Goal: Task Accomplishment & Management: Manage account settings

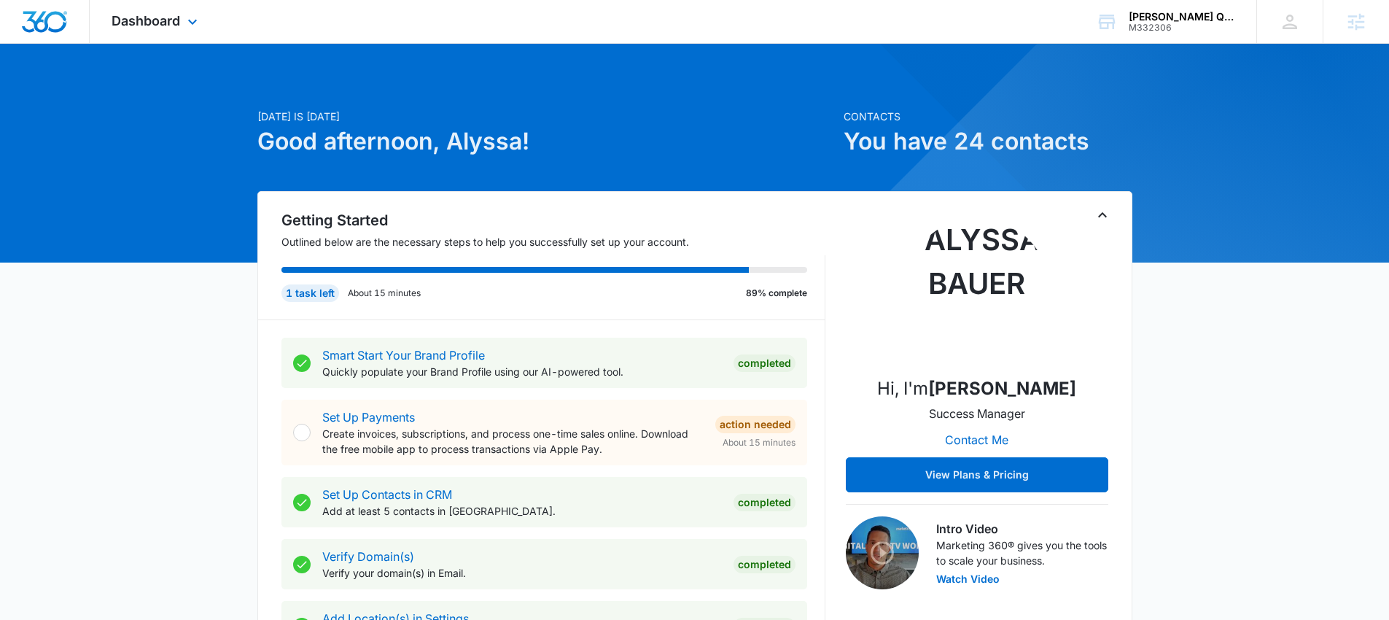
click at [149, 7] on div "Dashboard Apps Reputation Websites Forms CRM Email Social Payments POS Content …" at bounding box center [156, 21] width 133 height 43
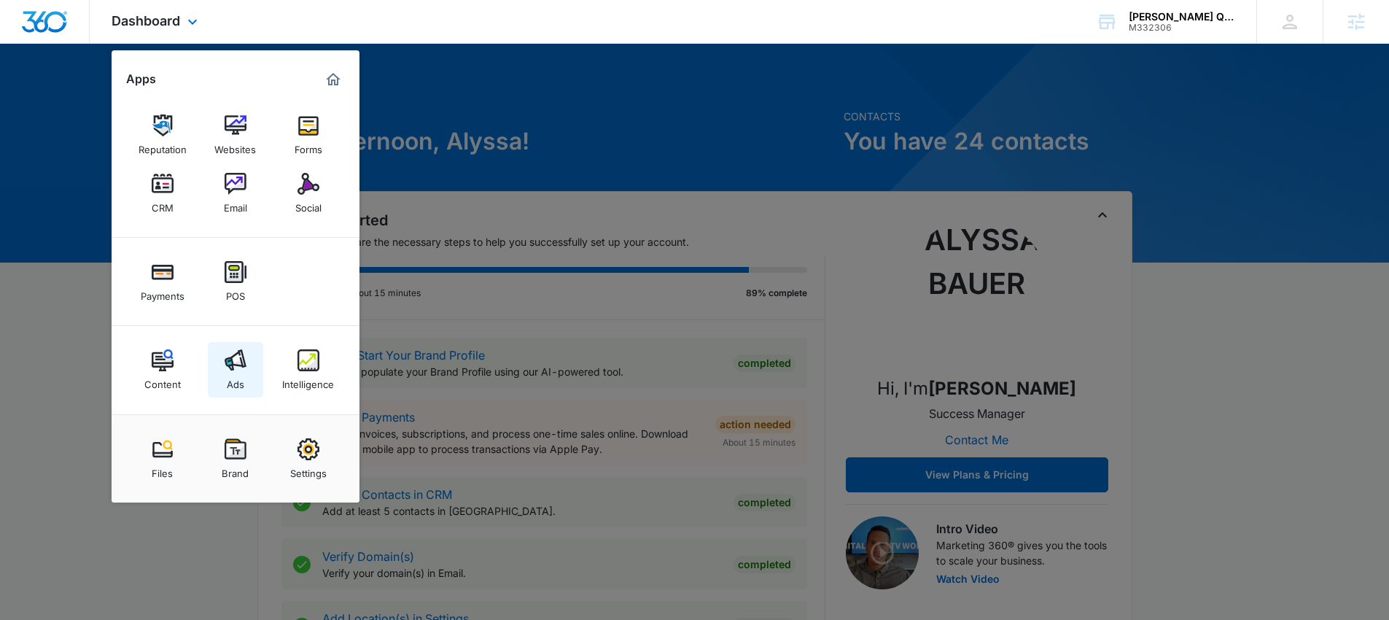
click at [213, 351] on link "Ads" at bounding box center [235, 369] width 55 height 55
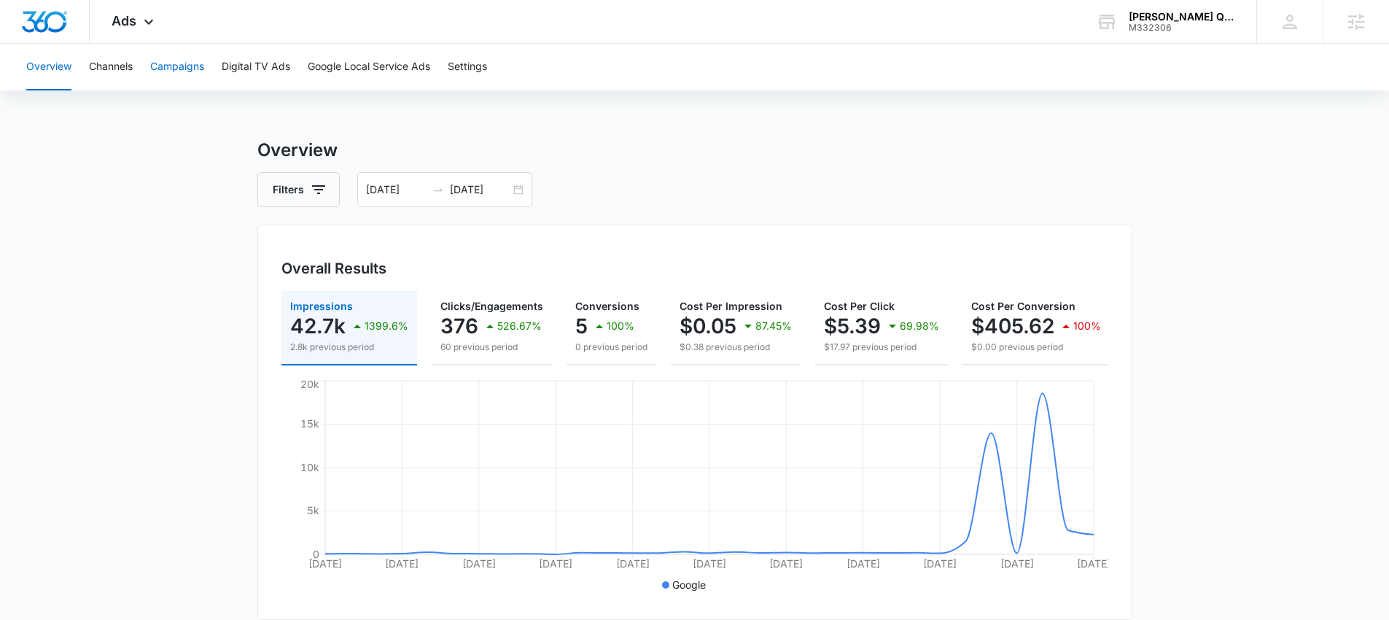
click at [192, 71] on button "Campaigns" at bounding box center [177, 67] width 54 height 47
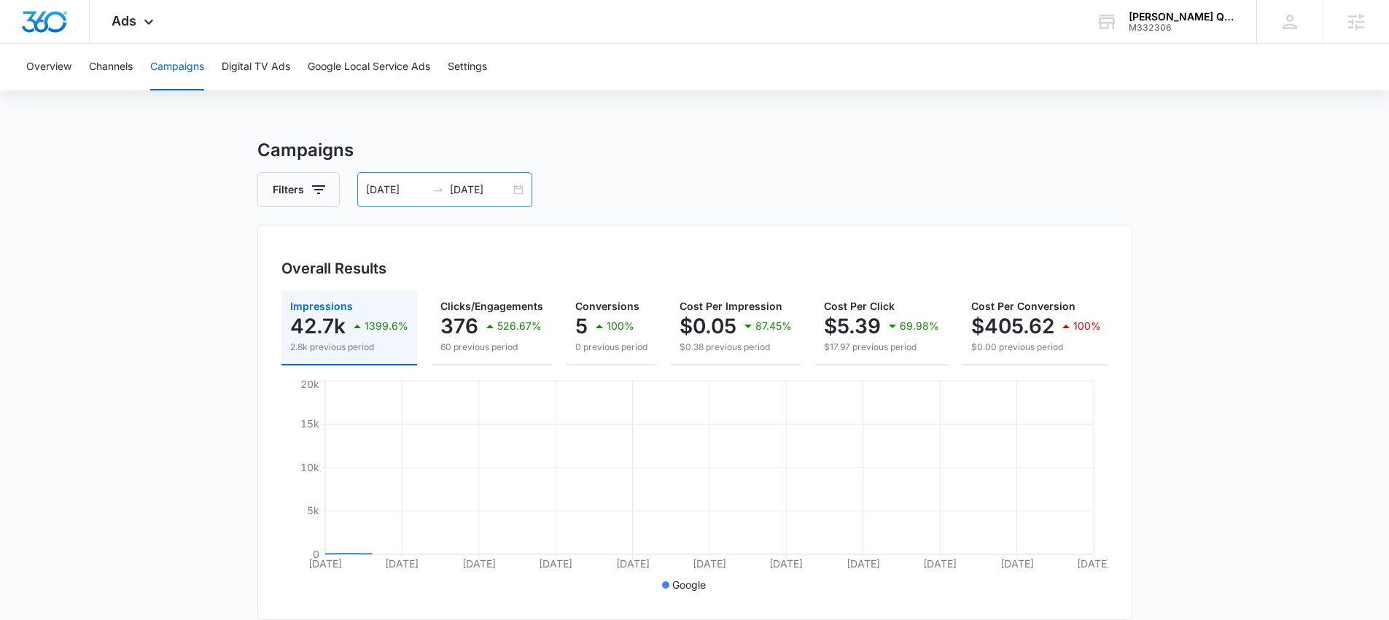
click at [523, 187] on div "08/09/2025 09/08/2025" at bounding box center [444, 189] width 175 height 35
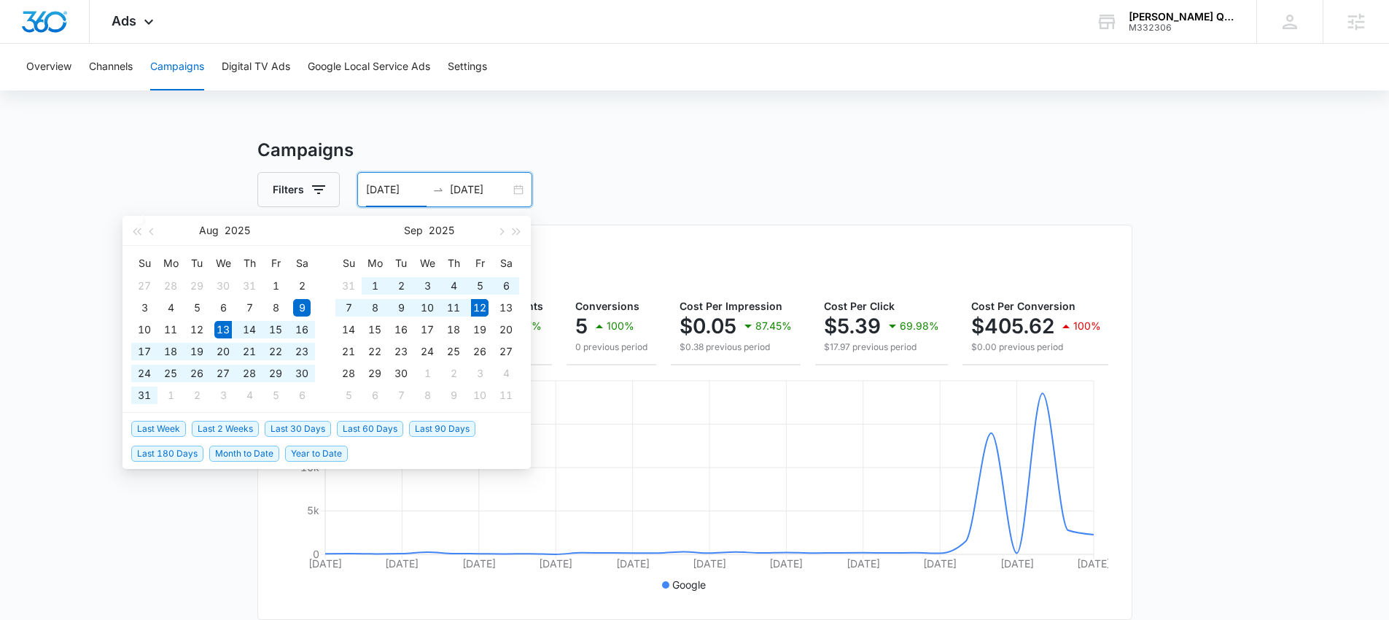
click at [323, 423] on span "Last 30 Days" at bounding box center [298, 429] width 66 height 16
type input "08/13/2025"
type input "09/12/2025"
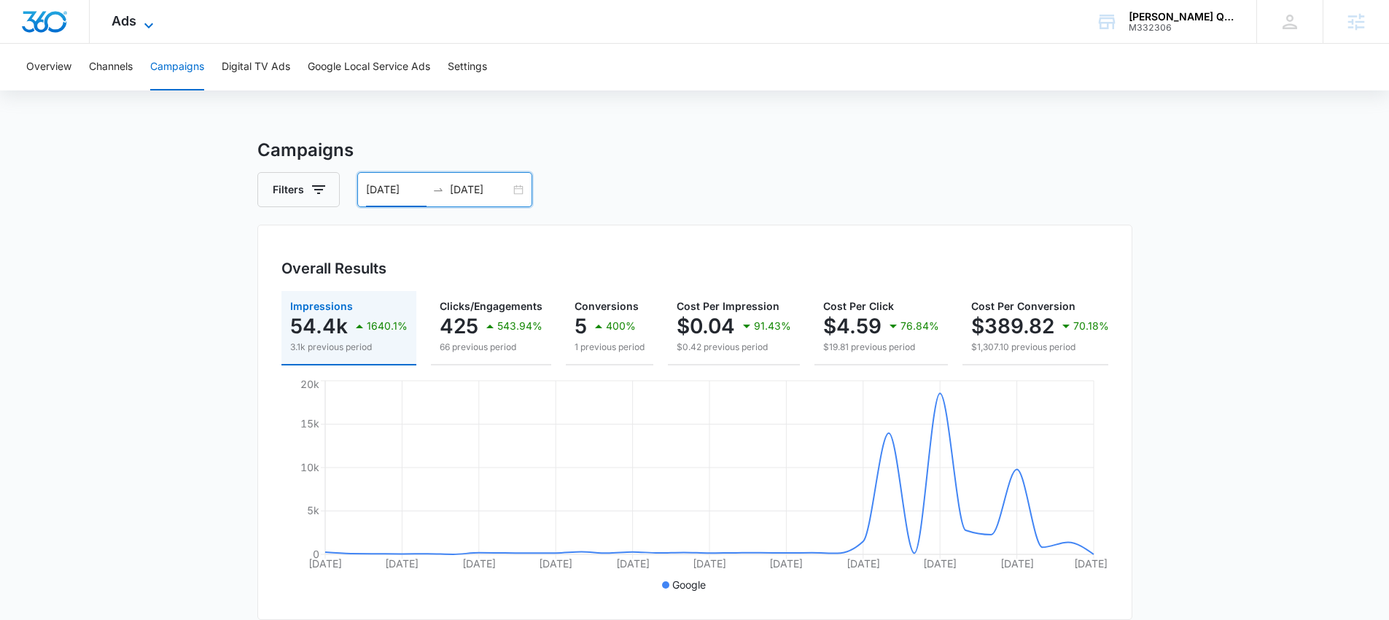
click at [143, 26] on icon at bounding box center [148, 25] width 17 height 17
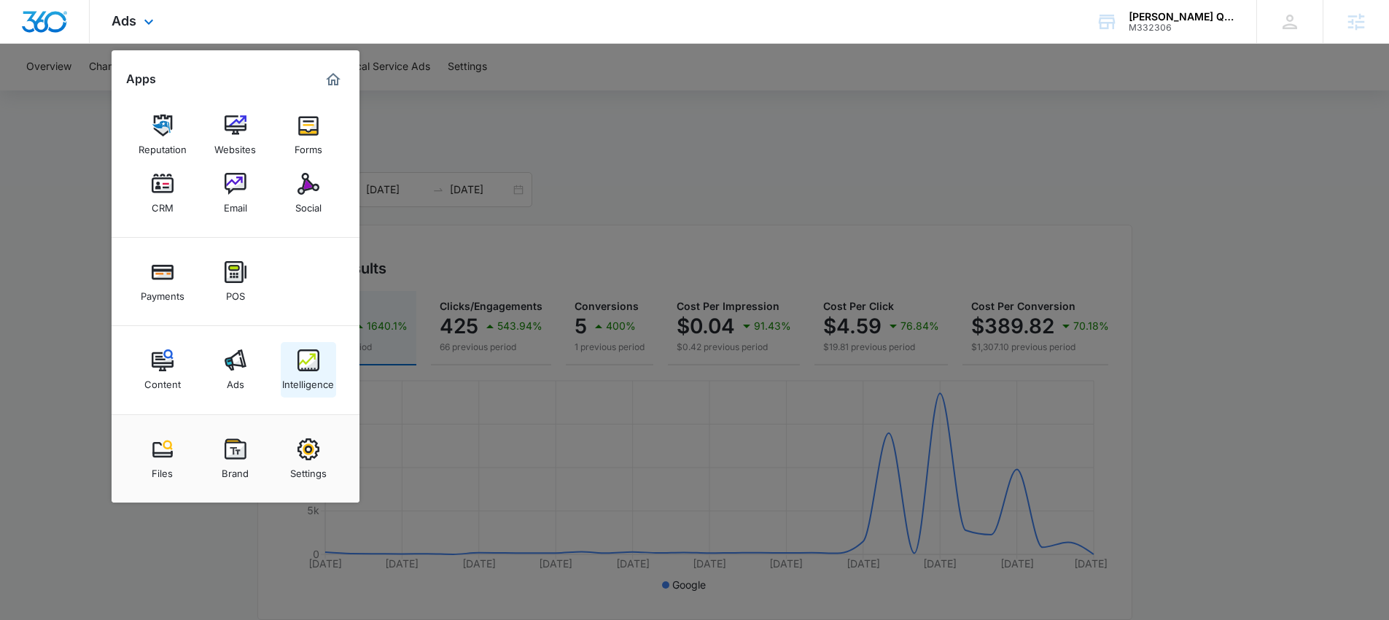
click at [314, 366] on img at bounding box center [308, 360] width 22 height 22
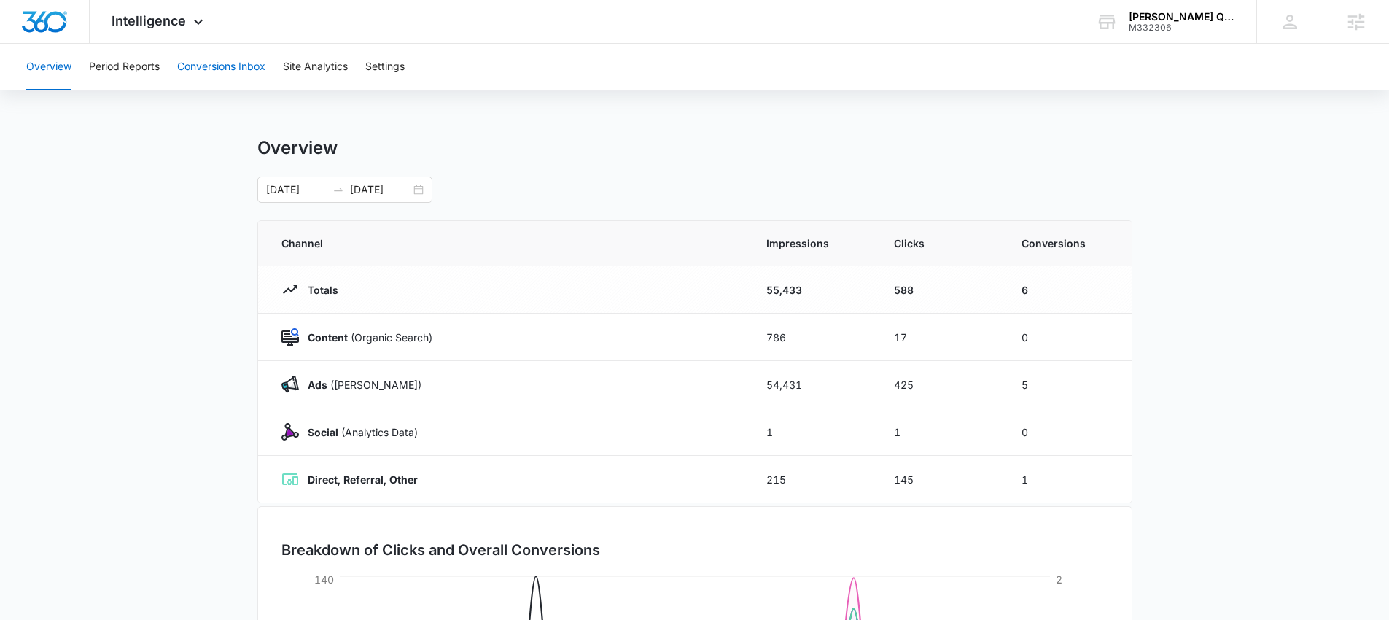
click at [243, 71] on button "Conversions Inbox" at bounding box center [221, 67] width 88 height 47
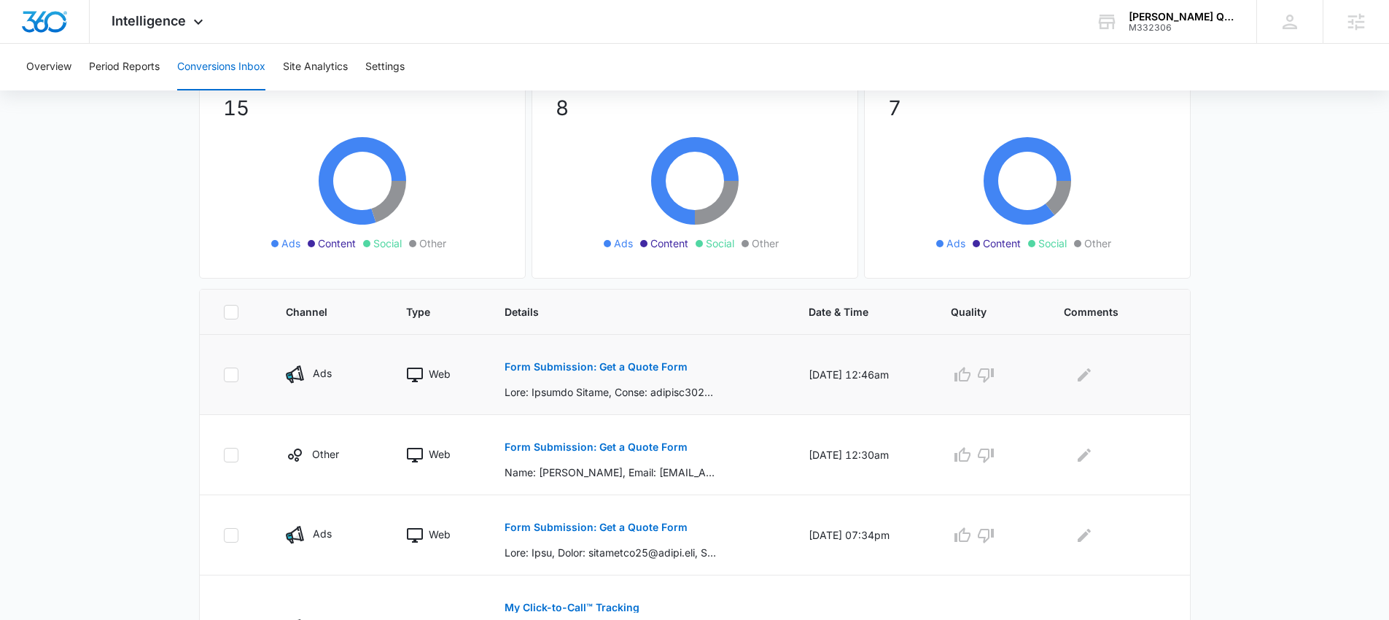
scroll to position [151, 0]
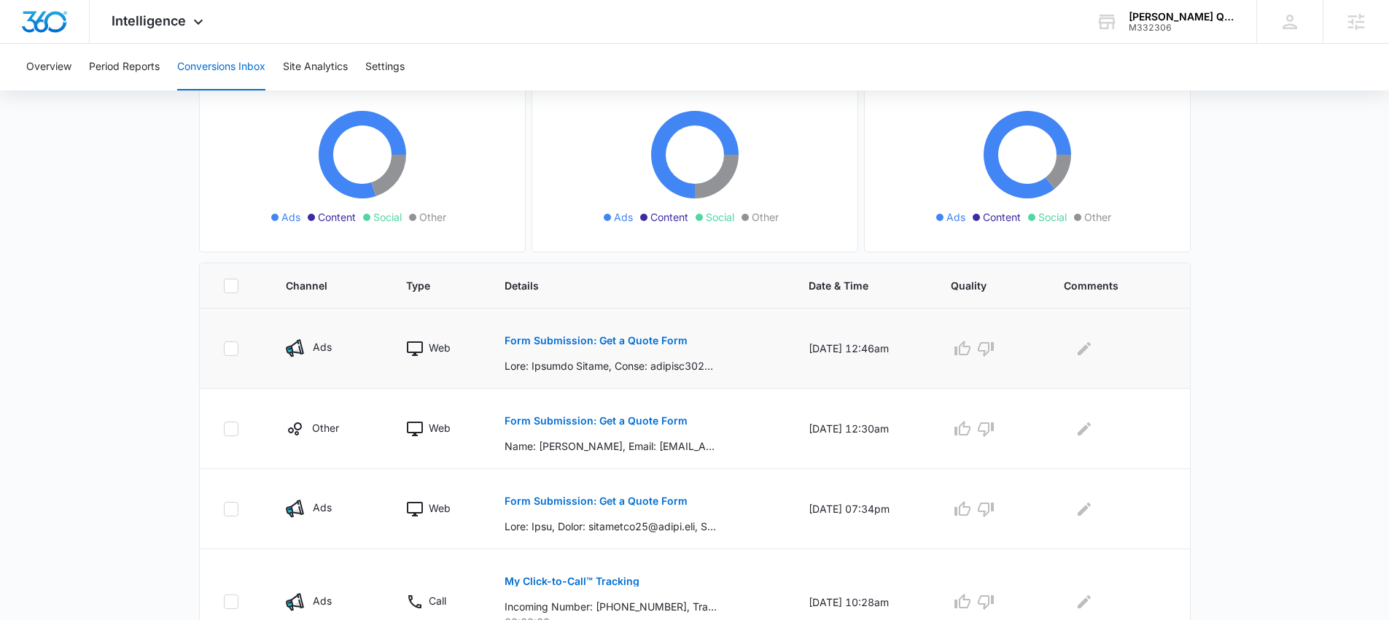
click at [574, 335] on p "Form Submission: Get a Quote Form" at bounding box center [596, 340] width 183 height 10
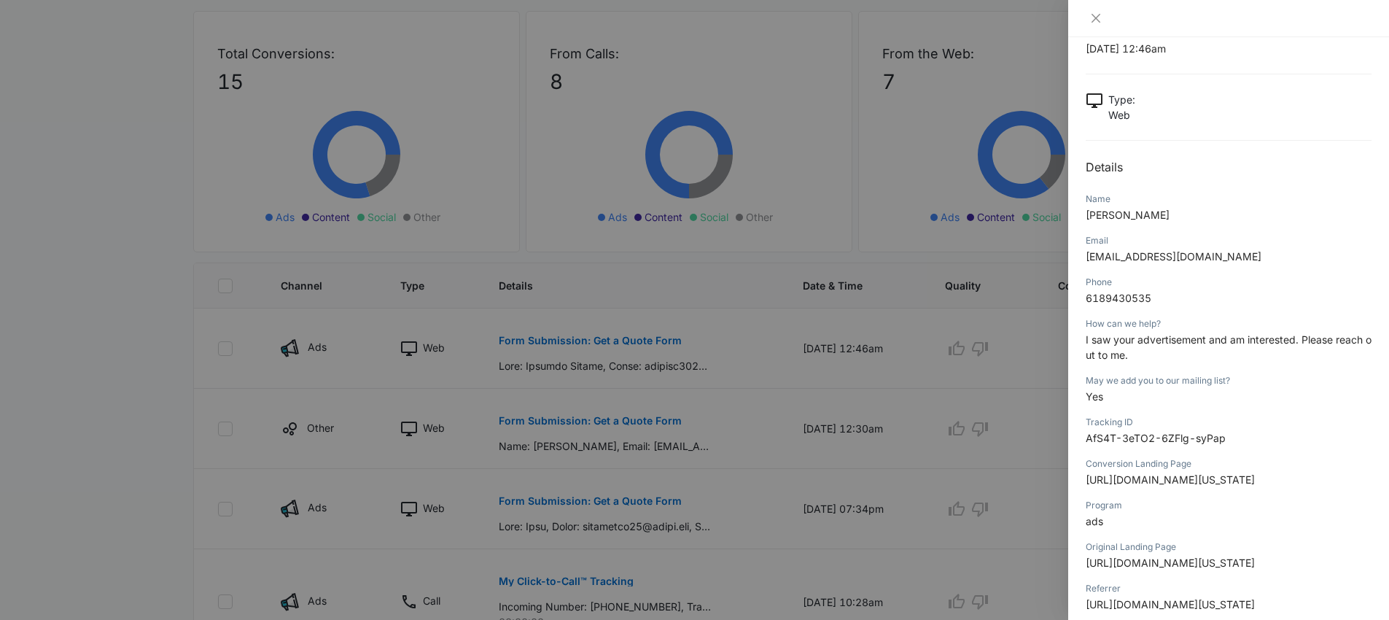
scroll to position [48, 0]
click at [1091, 17] on icon "close" at bounding box center [1096, 18] width 12 height 12
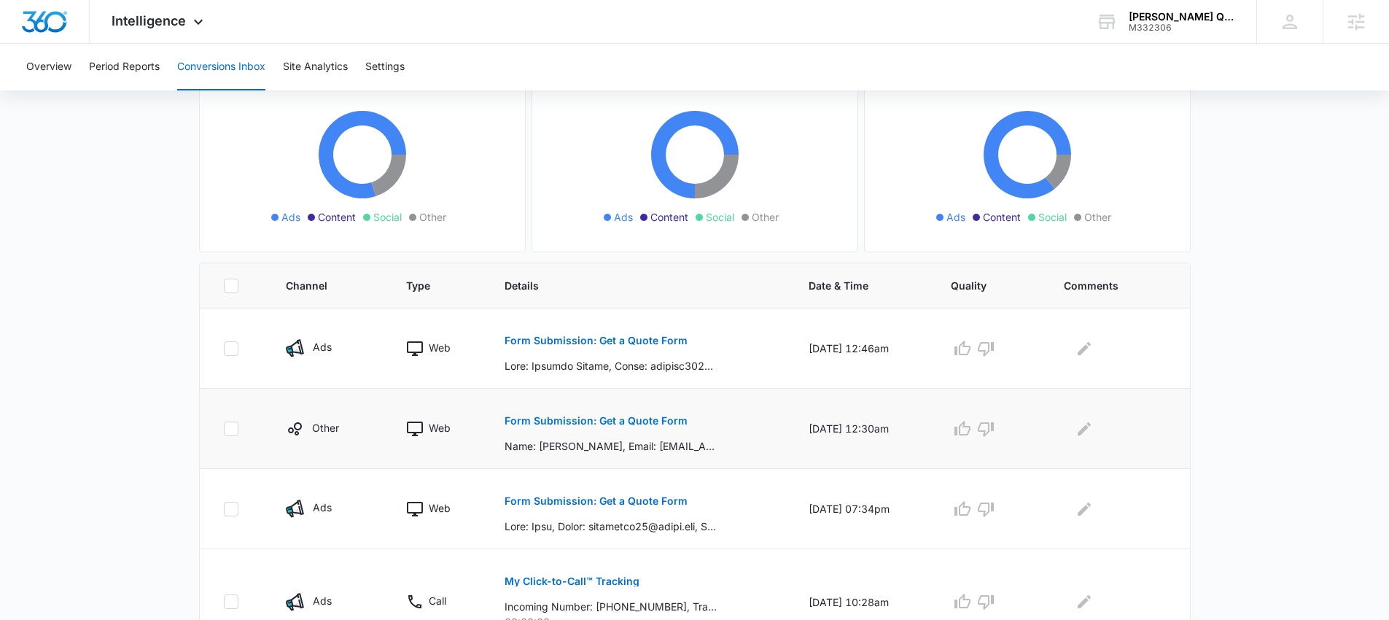
click at [653, 419] on p "Form Submission: Get a Quote Form" at bounding box center [596, 421] width 183 height 10
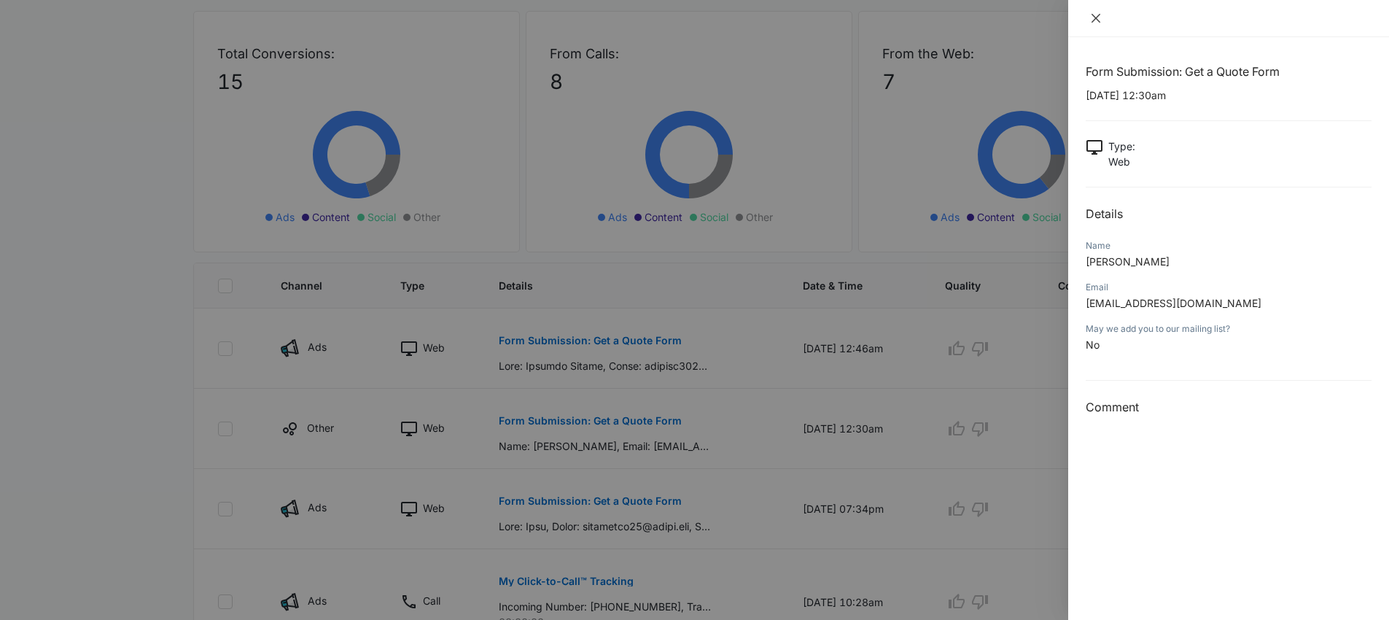
click at [1100, 16] on icon "close" at bounding box center [1096, 18] width 12 height 12
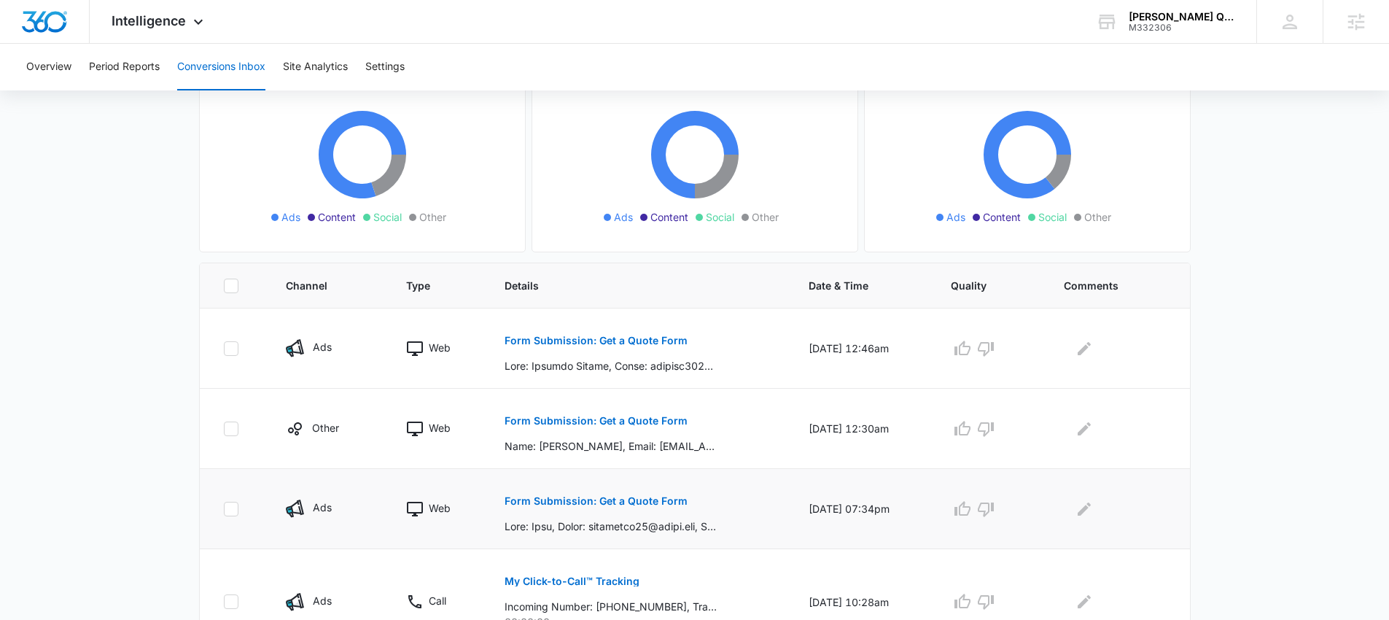
click at [615, 501] on p "Form Submission: Get a Quote Form" at bounding box center [596, 501] width 183 height 10
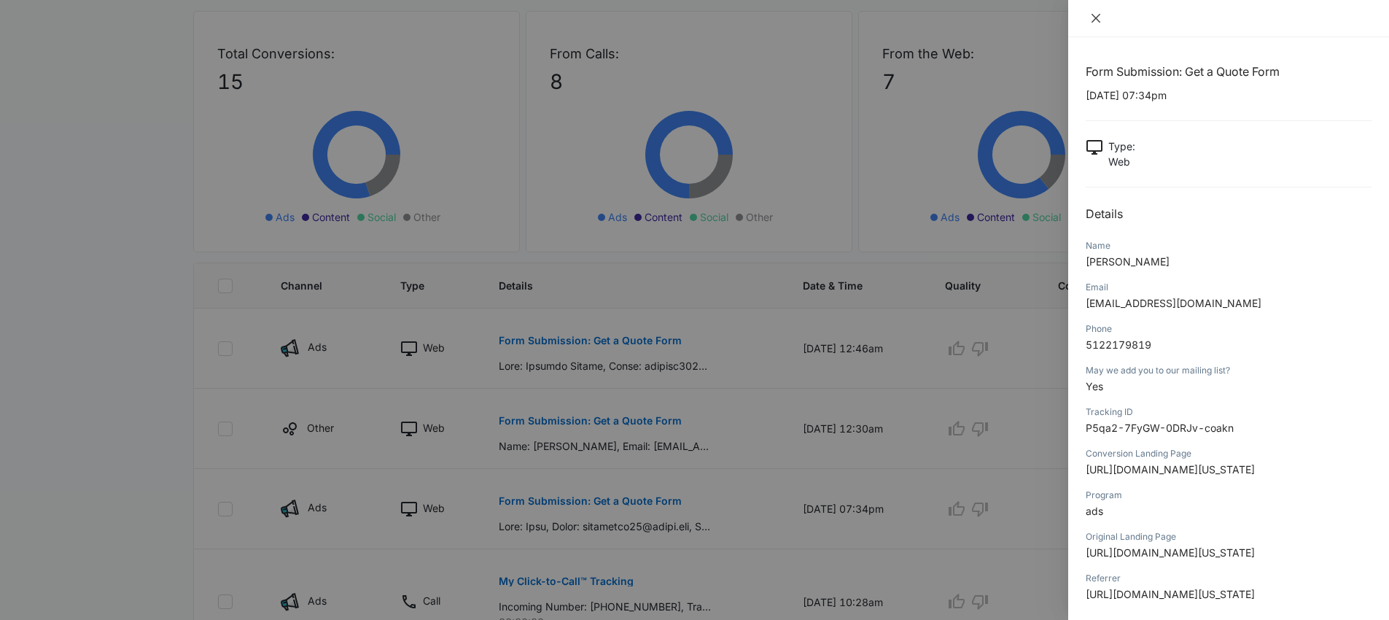
click at [1091, 19] on icon "close" at bounding box center [1096, 18] width 12 height 12
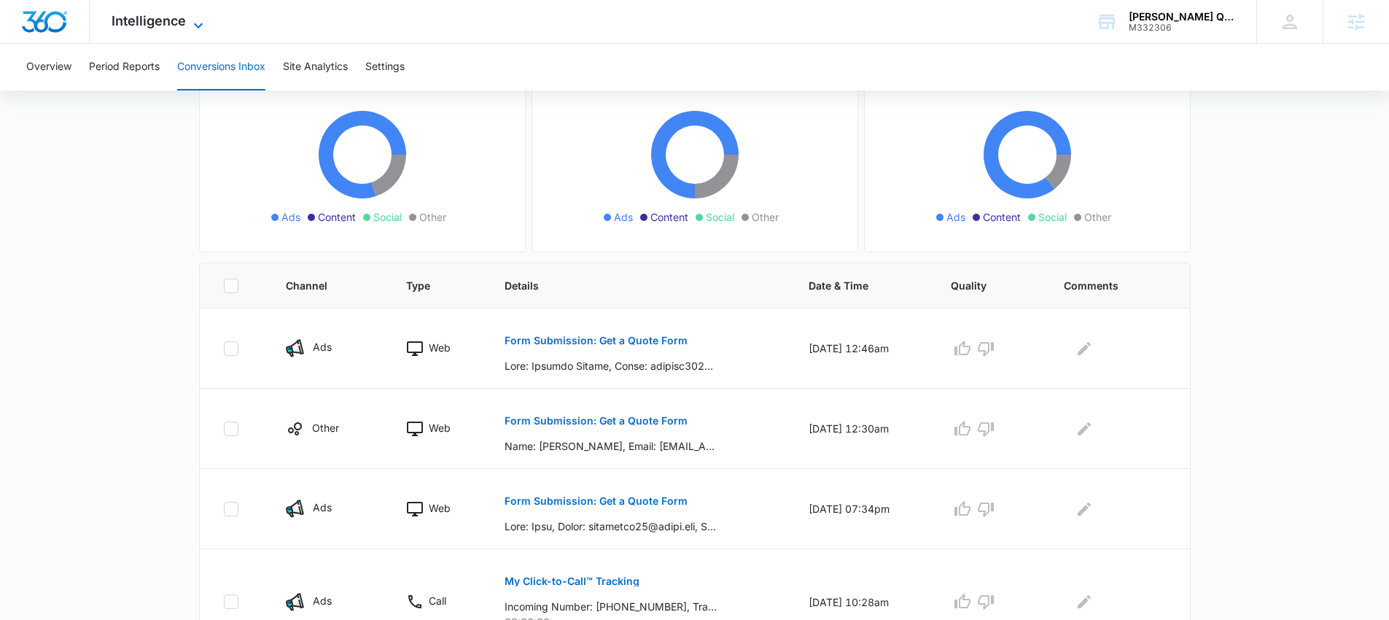
click at [144, 28] on span "Intelligence" at bounding box center [149, 20] width 74 height 15
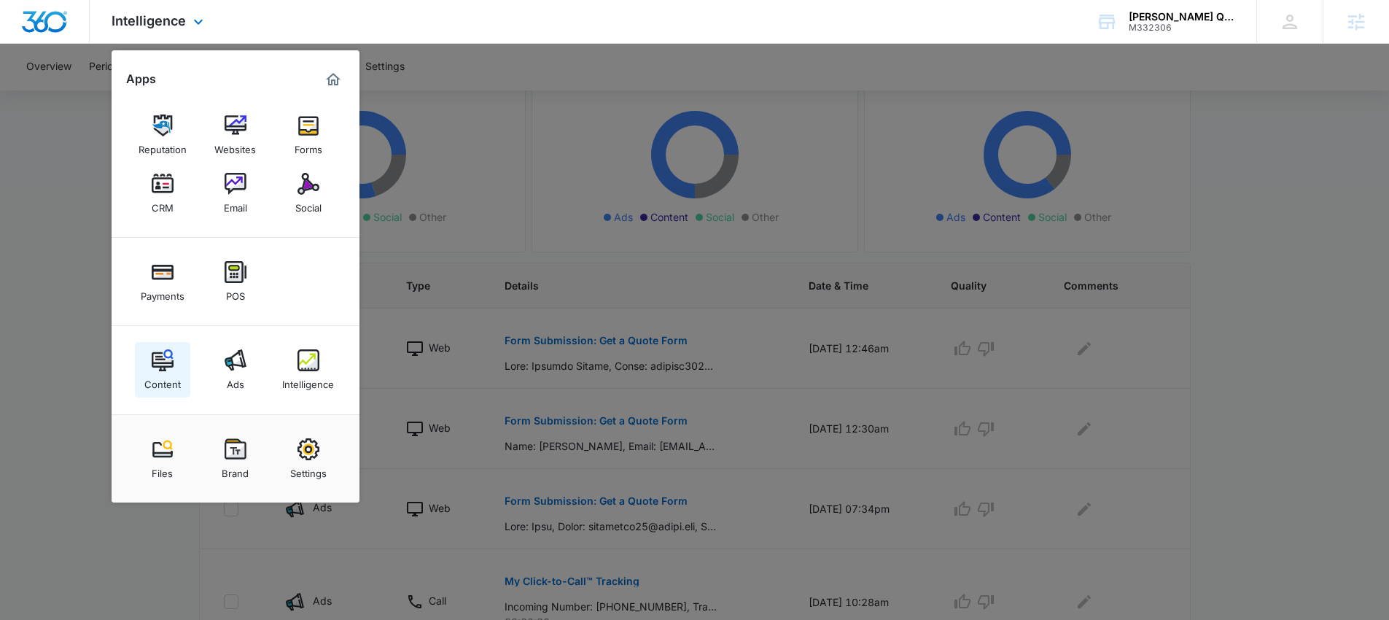
click at [172, 357] on img at bounding box center [163, 360] width 22 height 22
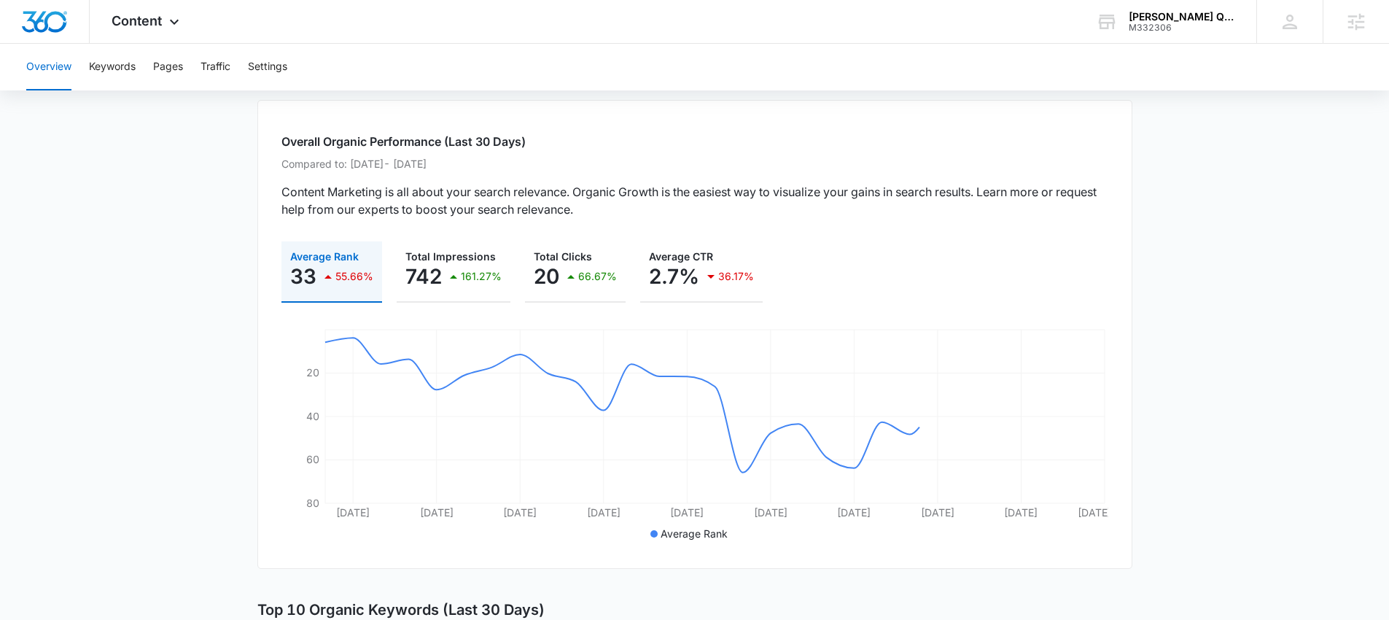
scroll to position [79, 0]
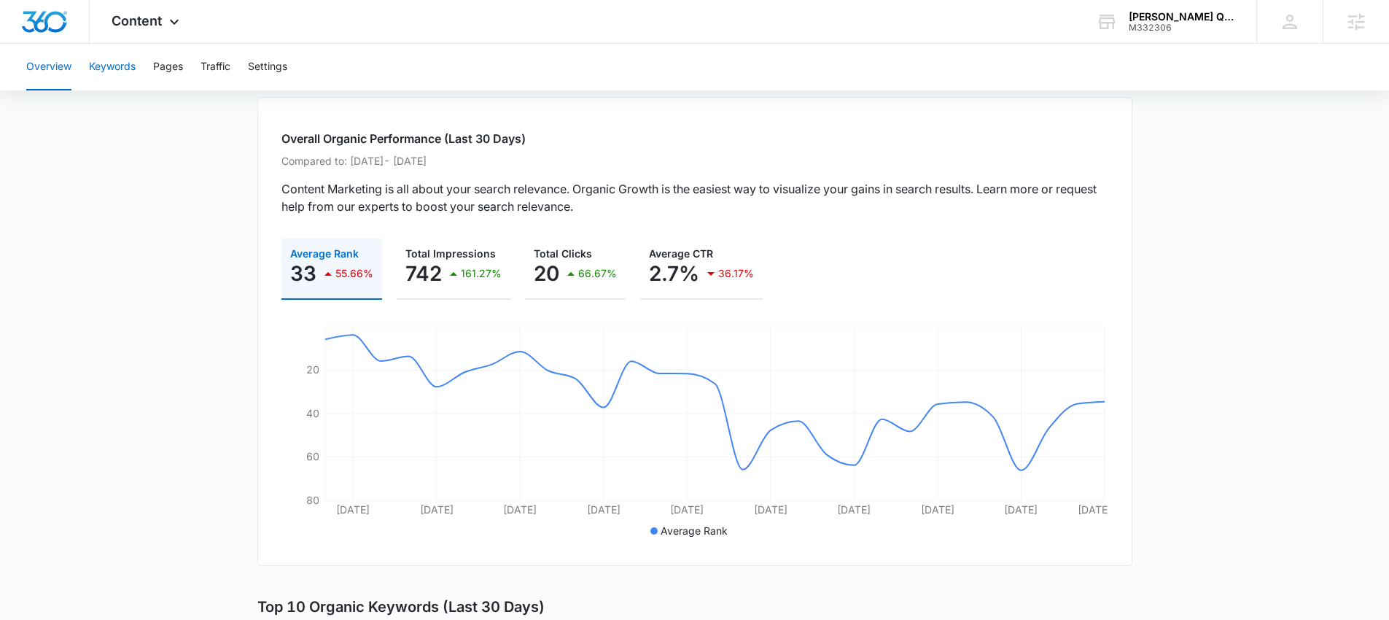
click at [112, 72] on button "Keywords" at bounding box center [112, 67] width 47 height 47
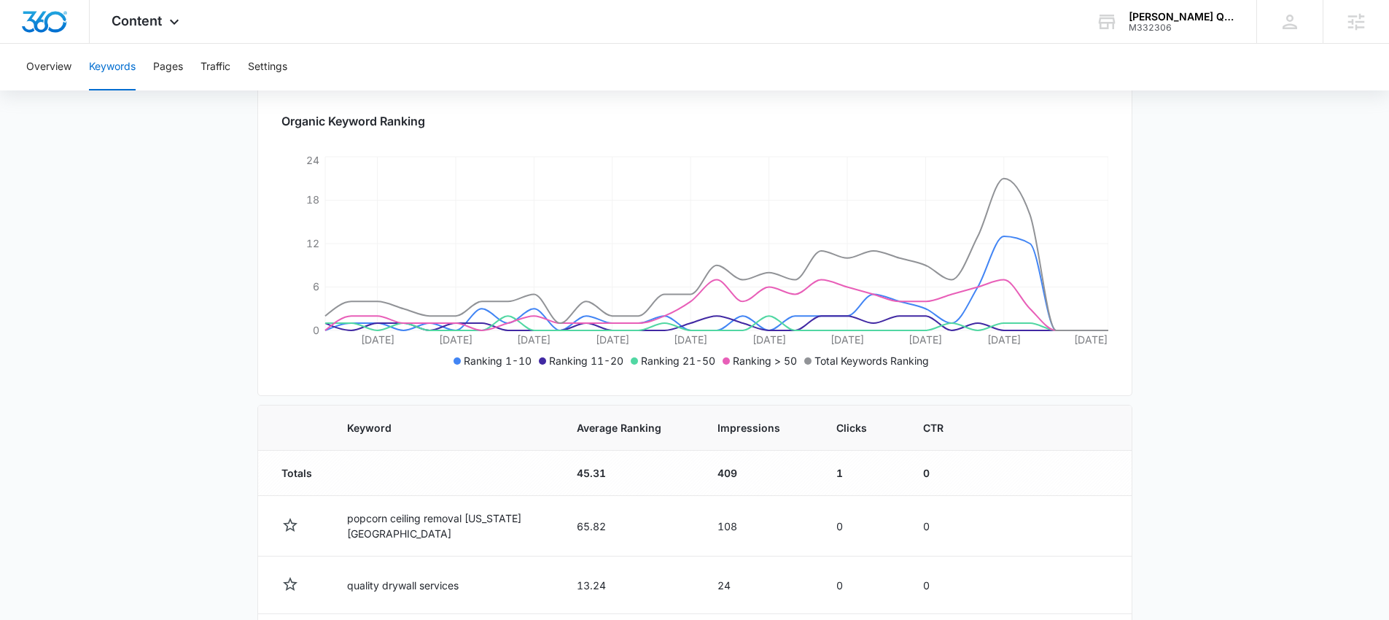
scroll to position [203, 0]
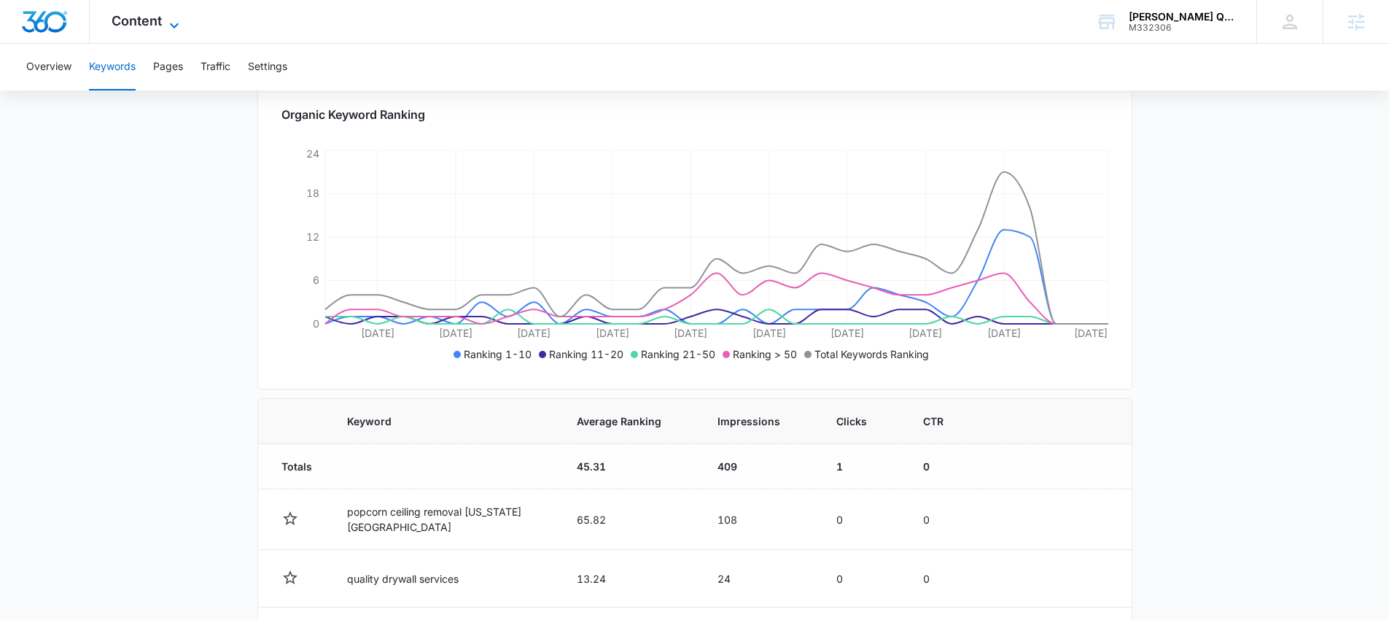
click at [148, 13] on span "Content" at bounding box center [137, 20] width 50 height 15
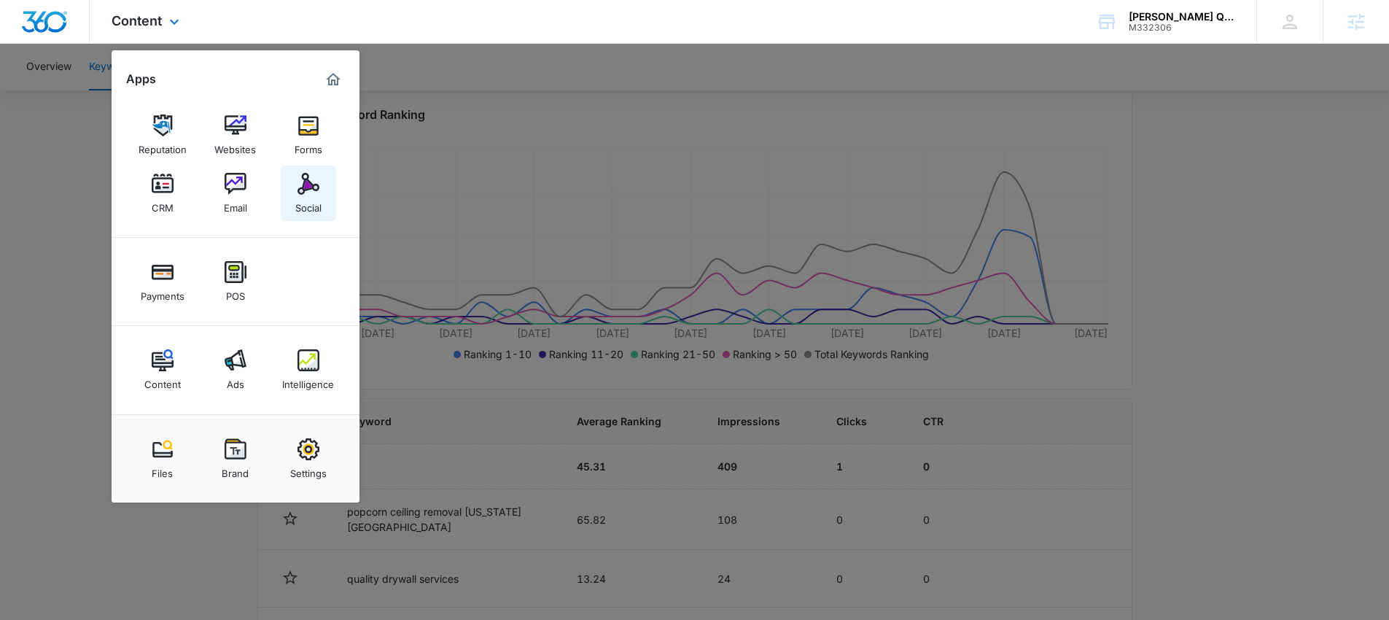
click at [306, 186] on img at bounding box center [308, 184] width 22 height 22
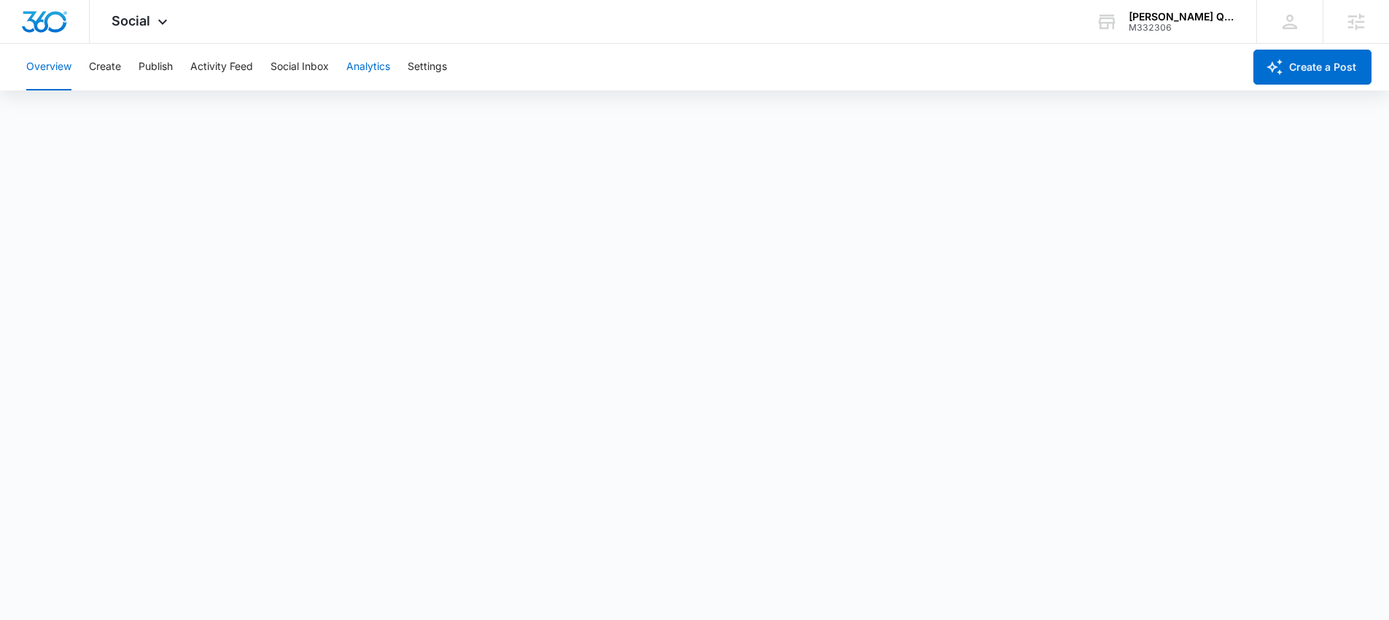
click at [390, 71] on button "Analytics" at bounding box center [368, 67] width 44 height 47
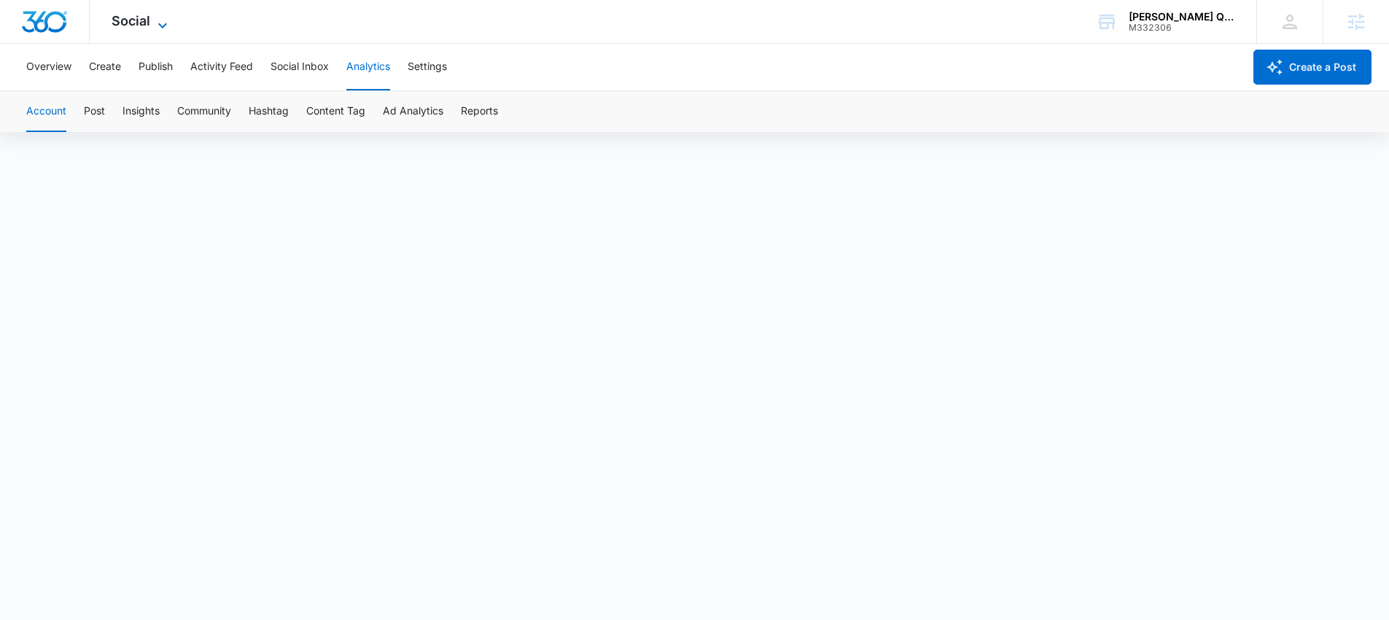
click at [148, 25] on span "Social" at bounding box center [131, 20] width 39 height 15
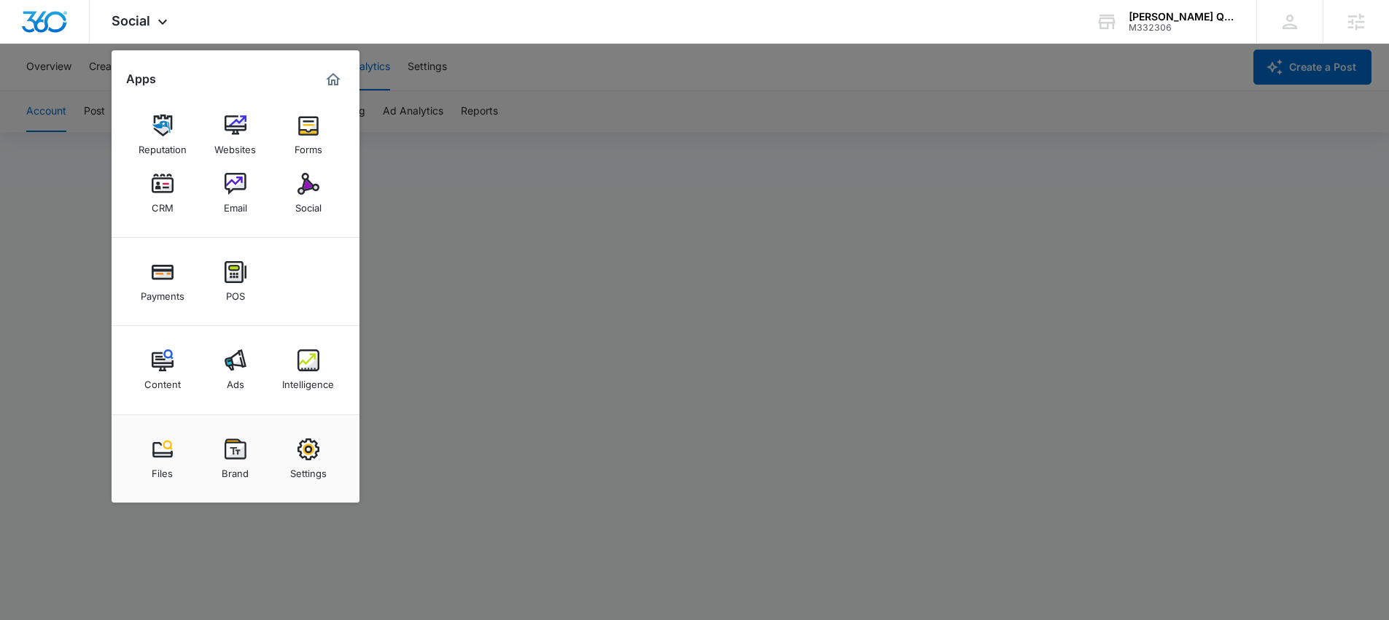
click at [535, 74] on div at bounding box center [694, 310] width 1389 height 620
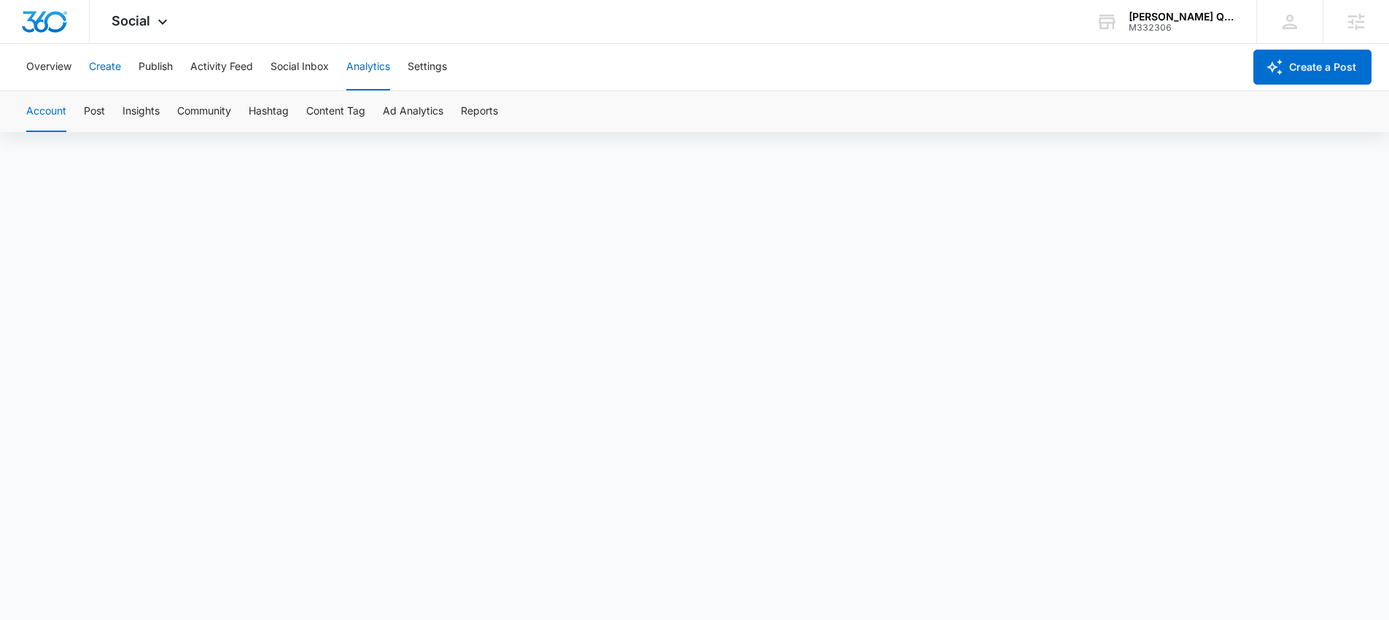
click at [98, 66] on button "Create" at bounding box center [105, 67] width 32 height 47
click at [182, 59] on div "Overview Create Publish Activity Feed Social Inbox Analytics Settings" at bounding box center [630, 67] width 1226 height 47
click at [153, 63] on button "Publish" at bounding box center [156, 67] width 34 height 47
click at [378, 62] on button "Analytics" at bounding box center [368, 67] width 44 height 47
click at [366, 74] on button "Analytics" at bounding box center [368, 67] width 44 height 47
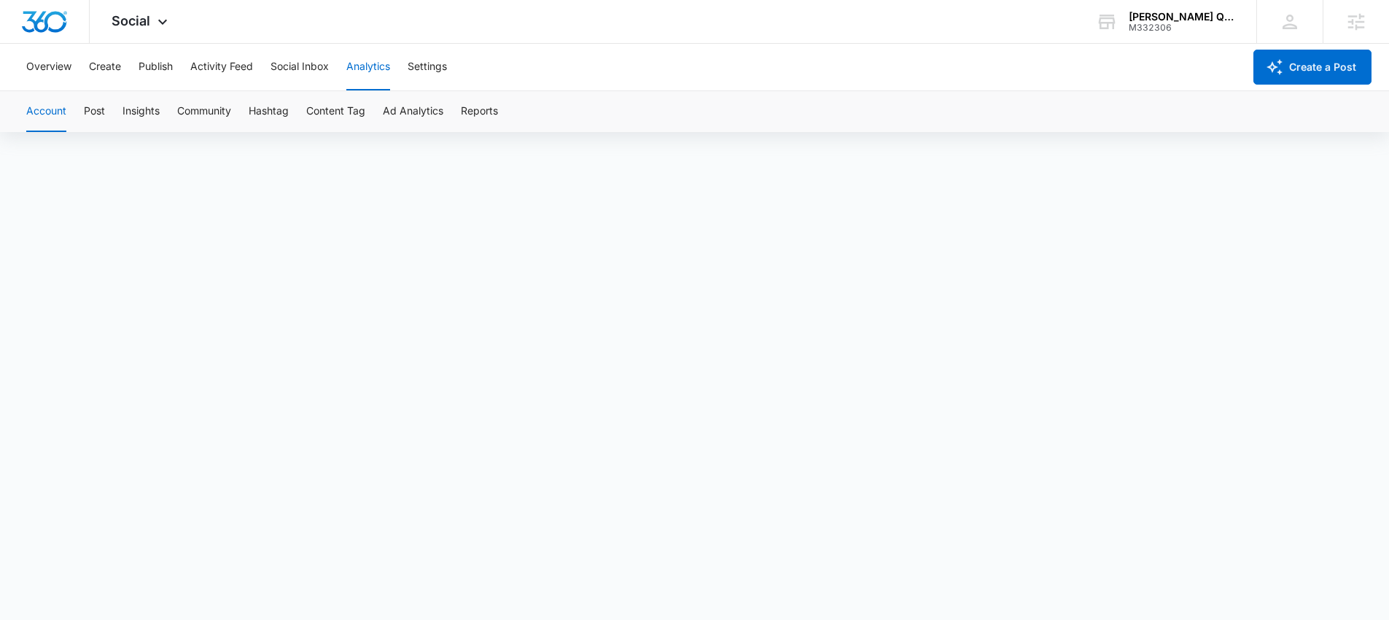
click at [373, 65] on button "Analytics" at bounding box center [368, 67] width 44 height 47
click at [437, 60] on button "Settings" at bounding box center [427, 67] width 39 height 47
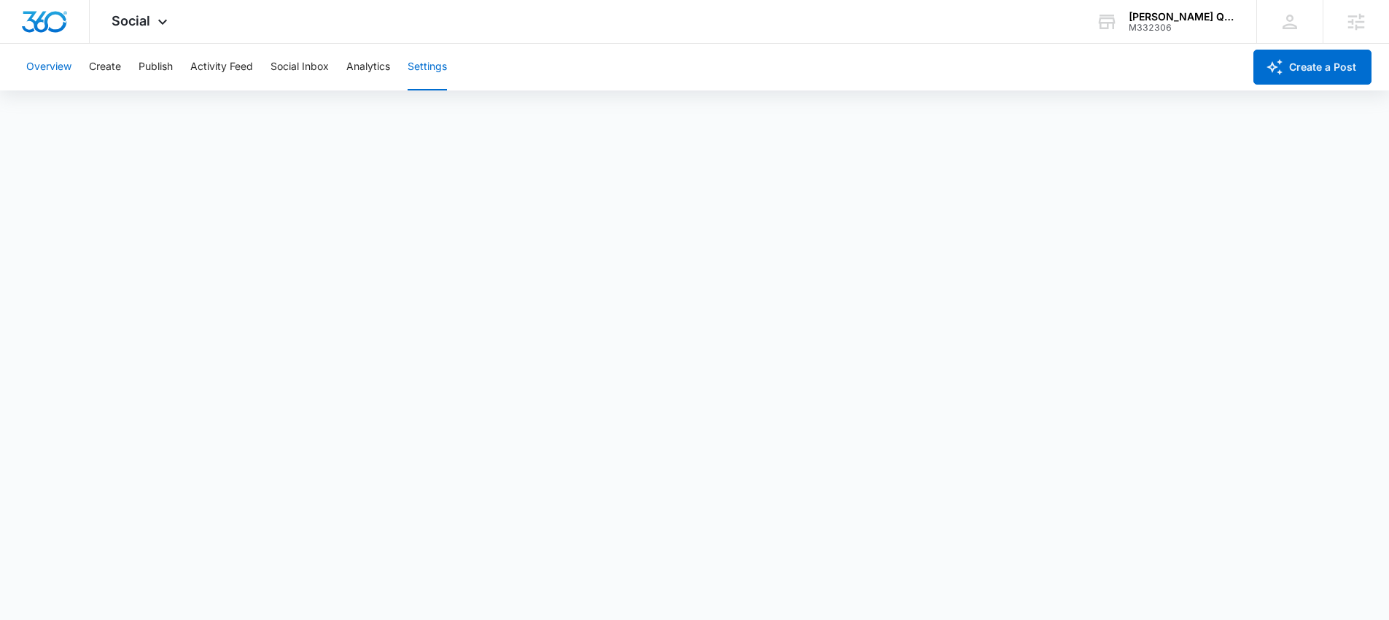
click at [70, 63] on button "Overview" at bounding box center [48, 67] width 45 height 47
click at [140, 28] on div "Social Apps Reputation Websites Forms CRM Email Social Payments POS Content Ads…" at bounding box center [142, 21] width 104 height 43
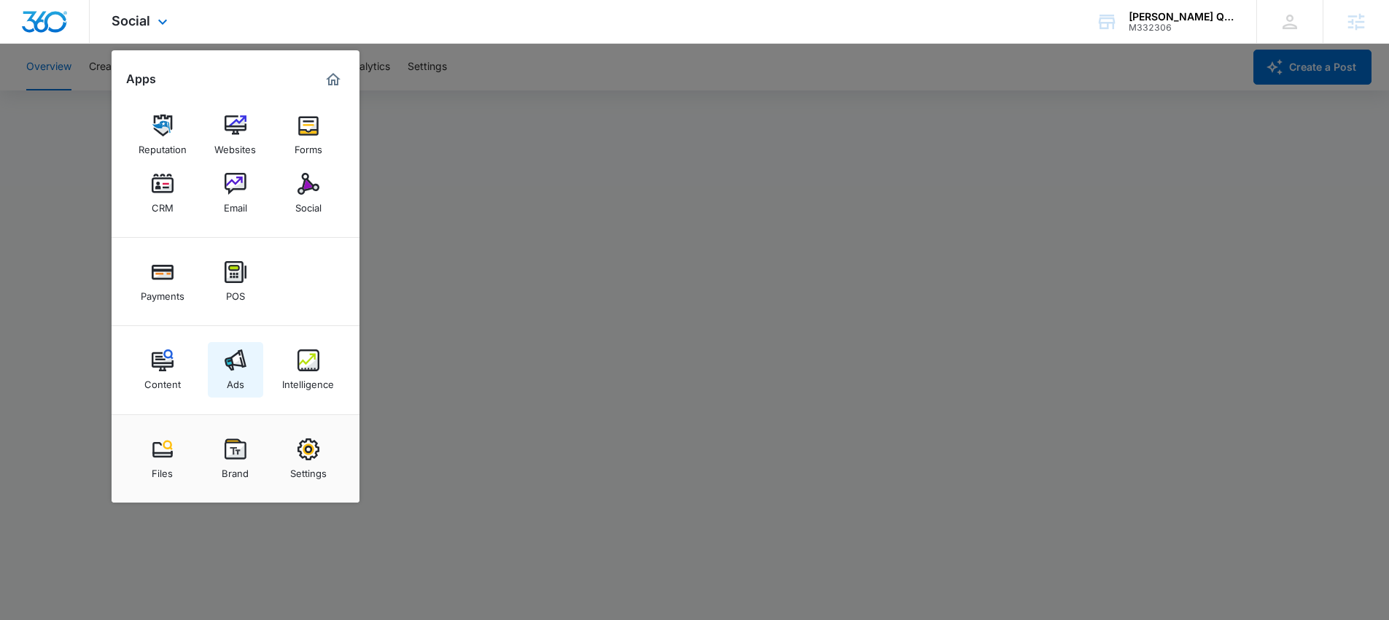
click at [225, 372] on link "Ads" at bounding box center [235, 369] width 55 height 55
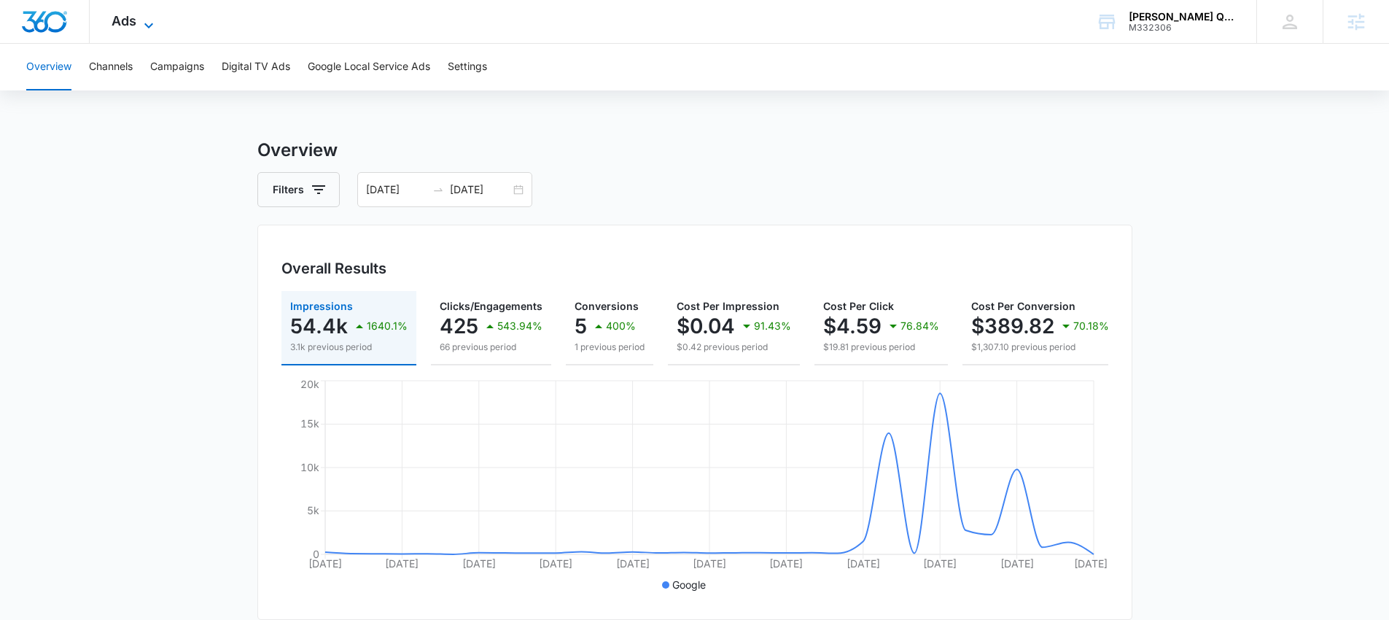
click at [134, 15] on span "Ads" at bounding box center [124, 20] width 25 height 15
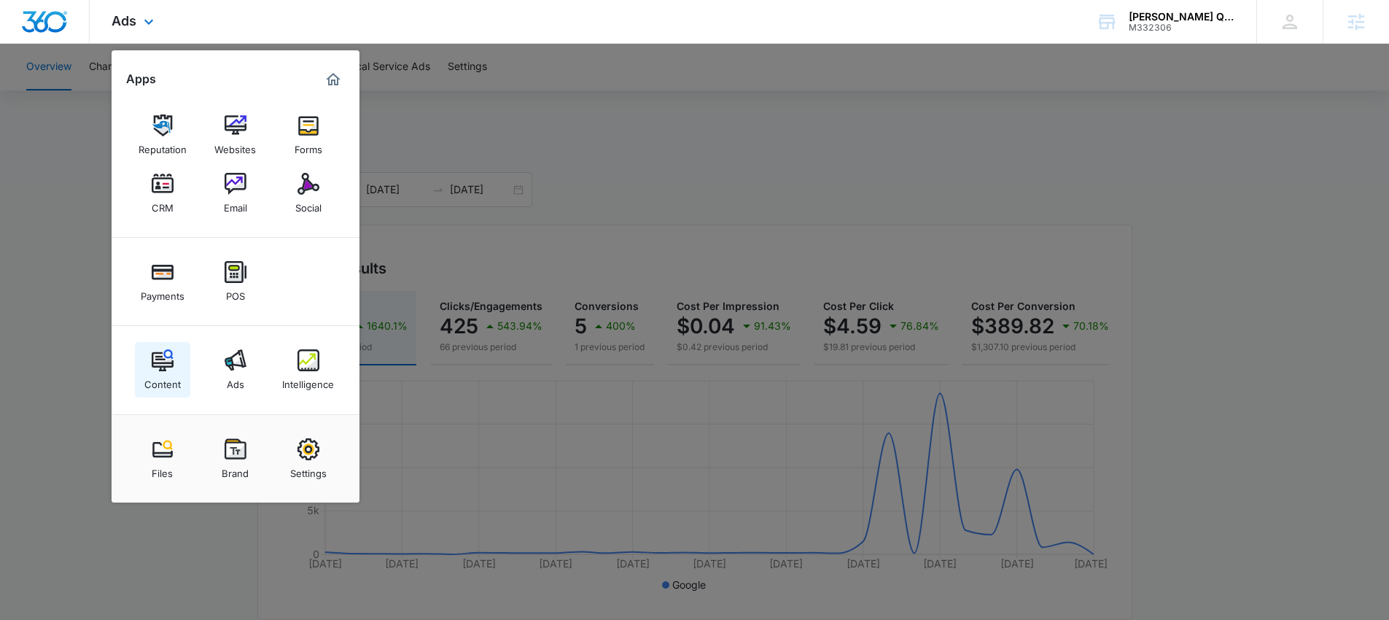
click at [162, 359] on img at bounding box center [163, 360] width 22 height 22
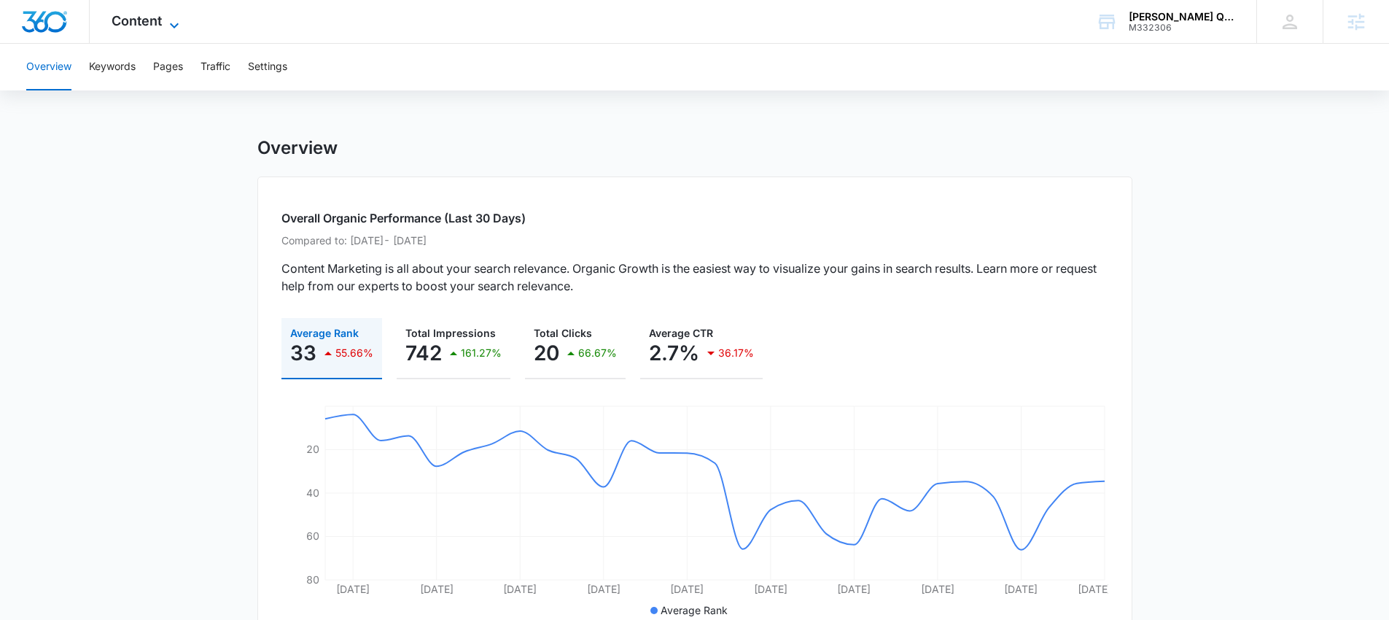
click at [147, 25] on span "Content" at bounding box center [137, 20] width 50 height 15
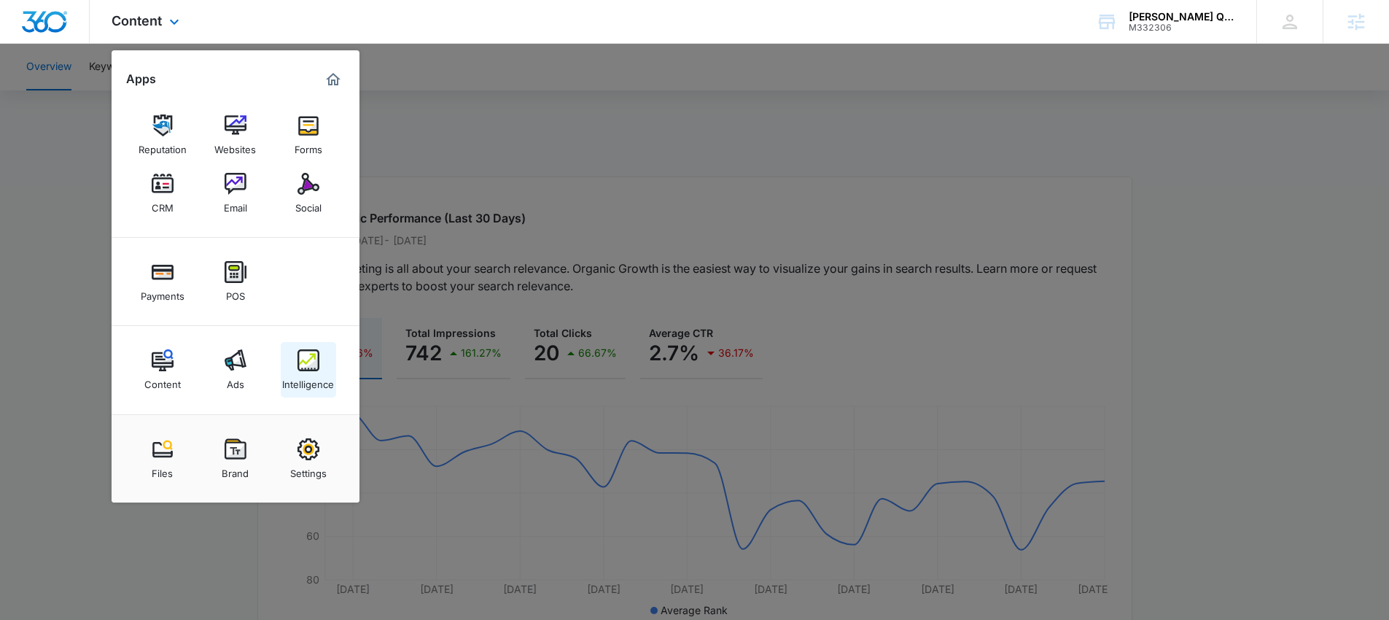
click at [318, 357] on img at bounding box center [308, 360] width 22 height 22
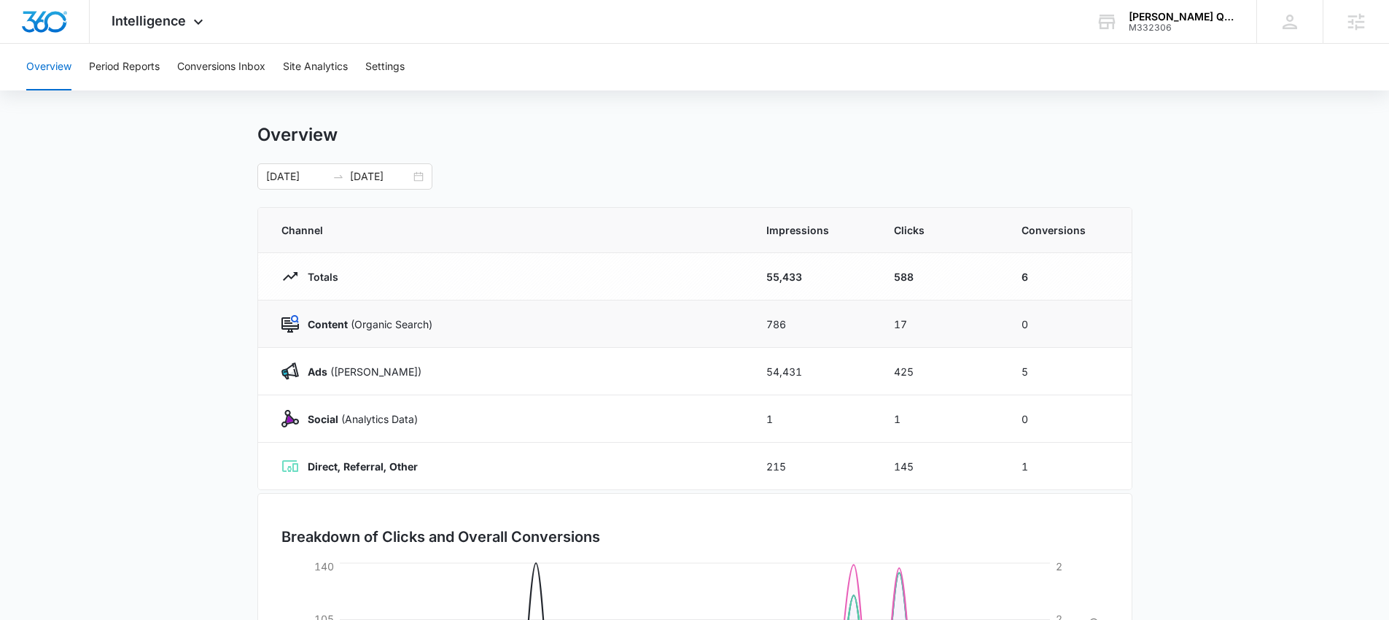
scroll to position [79, 0]
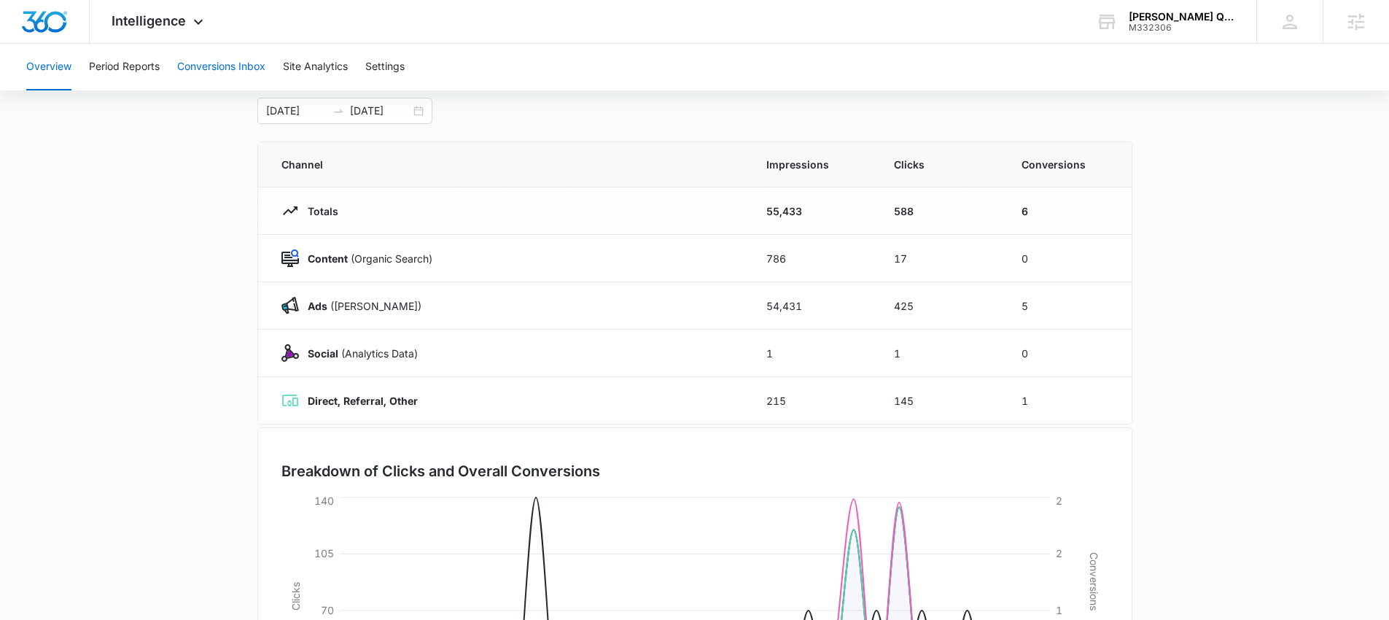
click at [228, 76] on button "Conversions Inbox" at bounding box center [221, 67] width 88 height 47
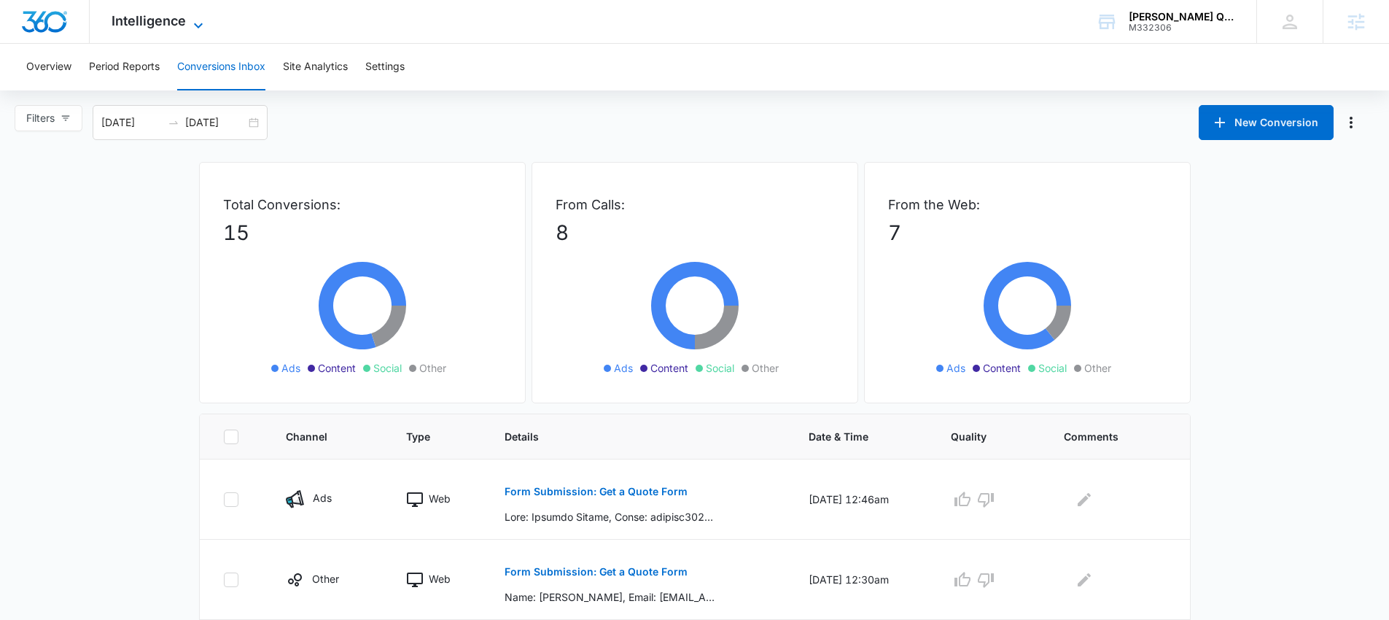
click at [171, 25] on span "Intelligence" at bounding box center [149, 20] width 74 height 15
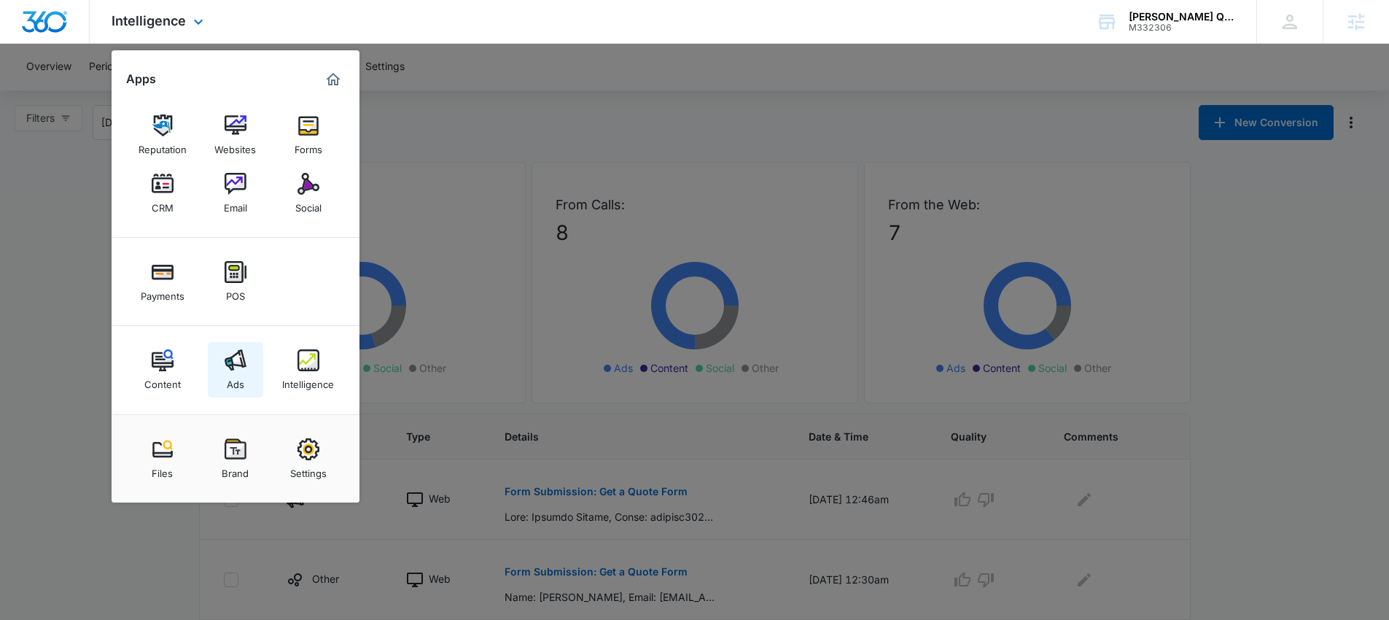
click at [238, 378] on div "Ads" at bounding box center [235, 380] width 17 height 19
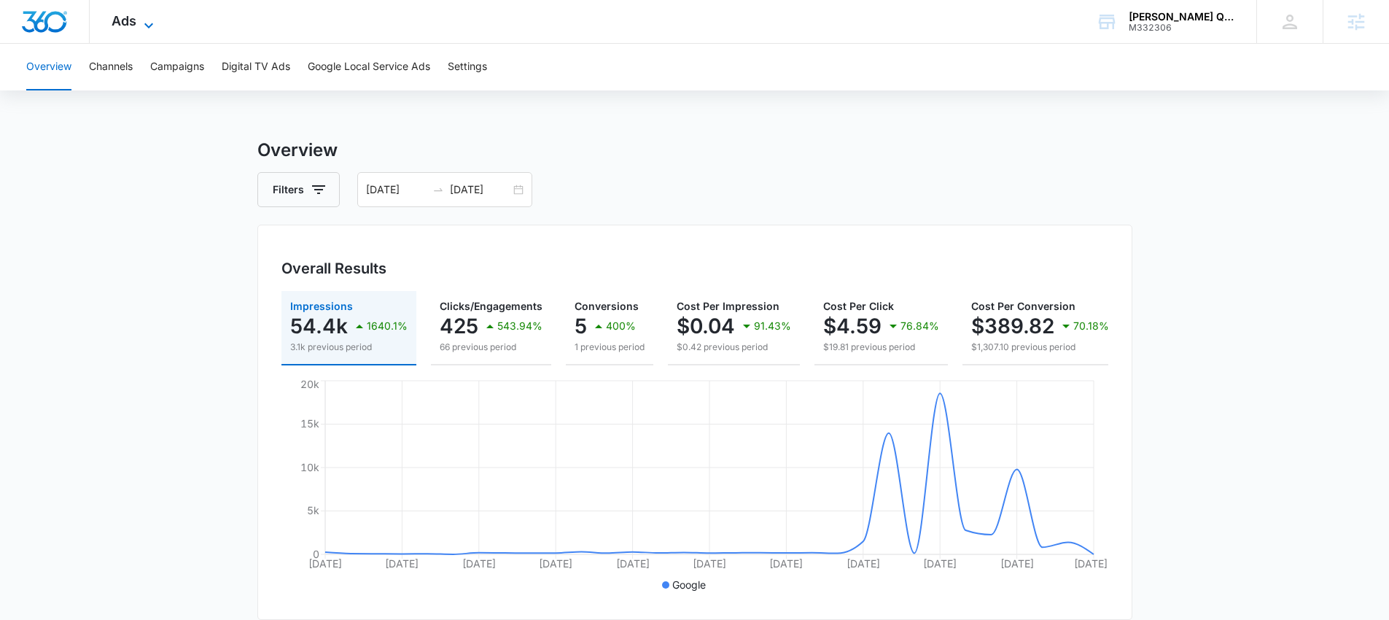
click at [136, 20] on span "Ads" at bounding box center [124, 20] width 25 height 15
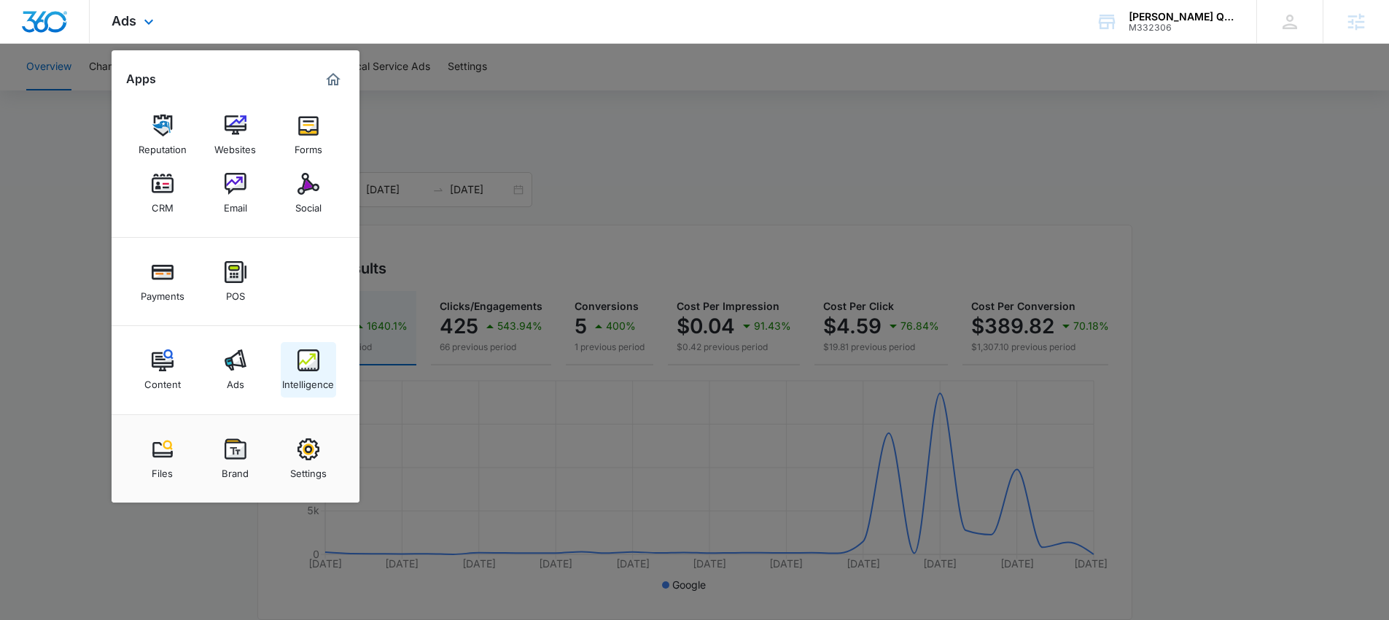
click at [314, 369] on img at bounding box center [308, 360] width 22 height 22
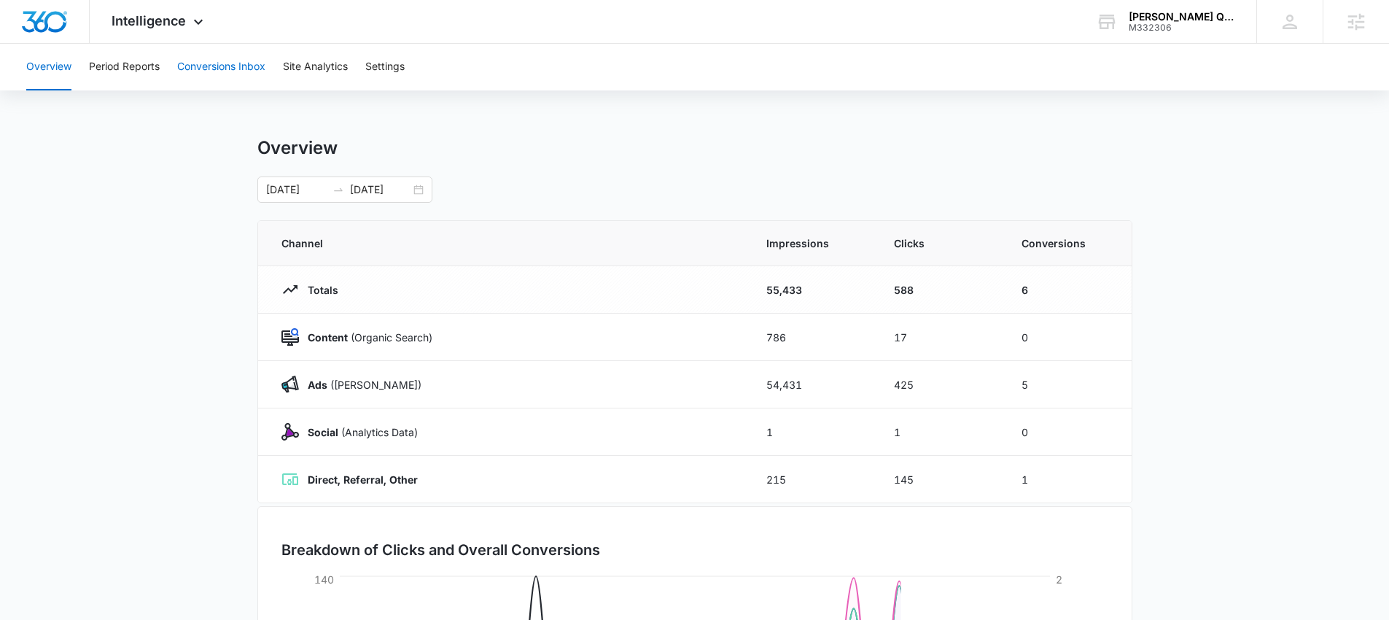
click at [196, 57] on button "Conversions Inbox" at bounding box center [221, 67] width 88 height 47
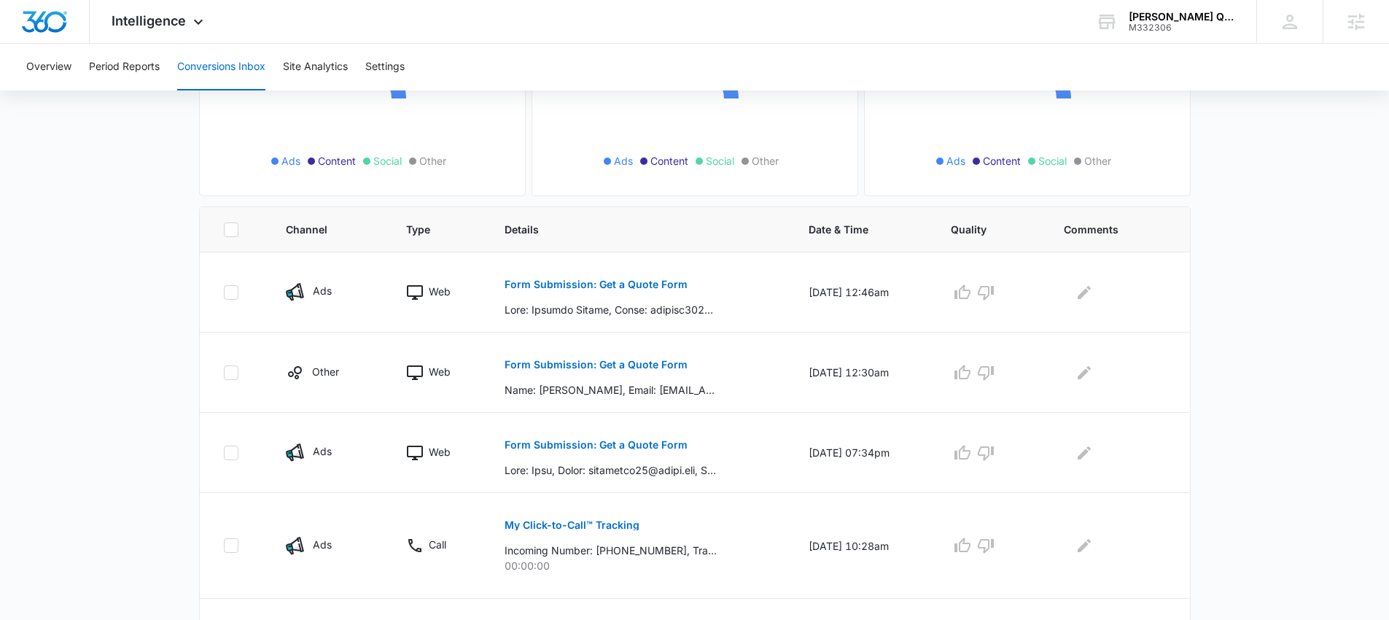
scroll to position [228, 0]
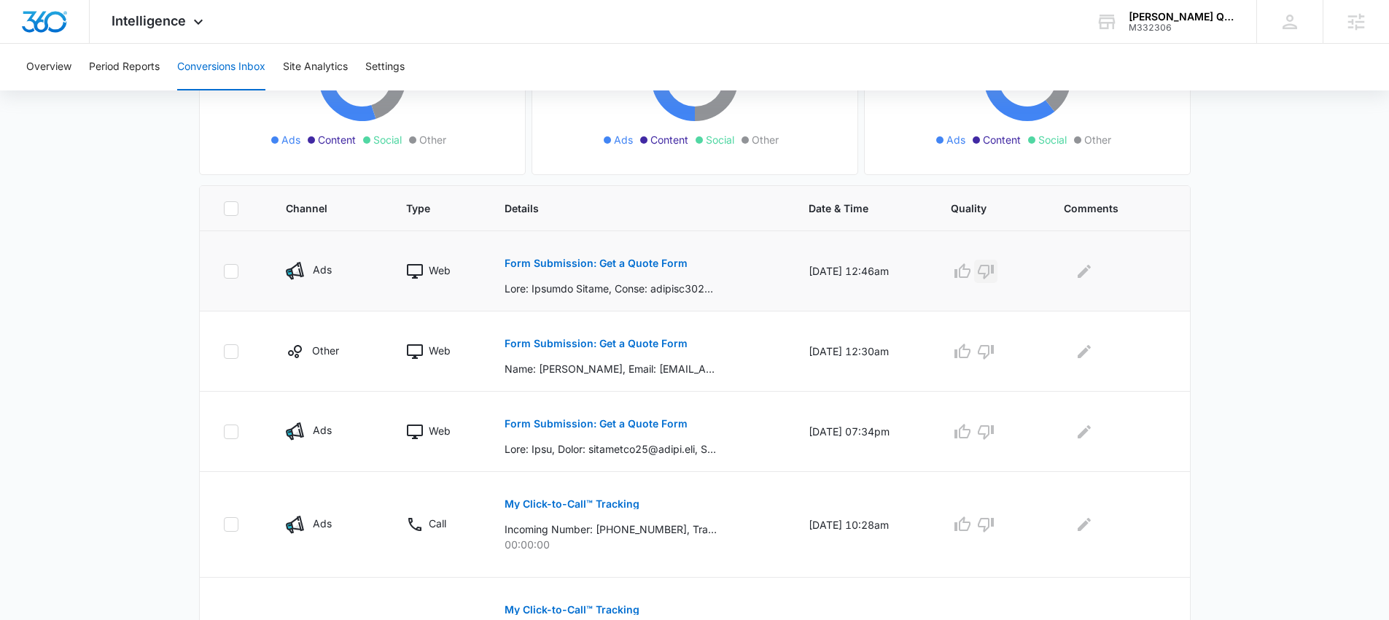
click at [994, 270] on icon "button" at bounding box center [986, 272] width 16 height 15
click at [196, 20] on icon at bounding box center [198, 25] width 17 height 17
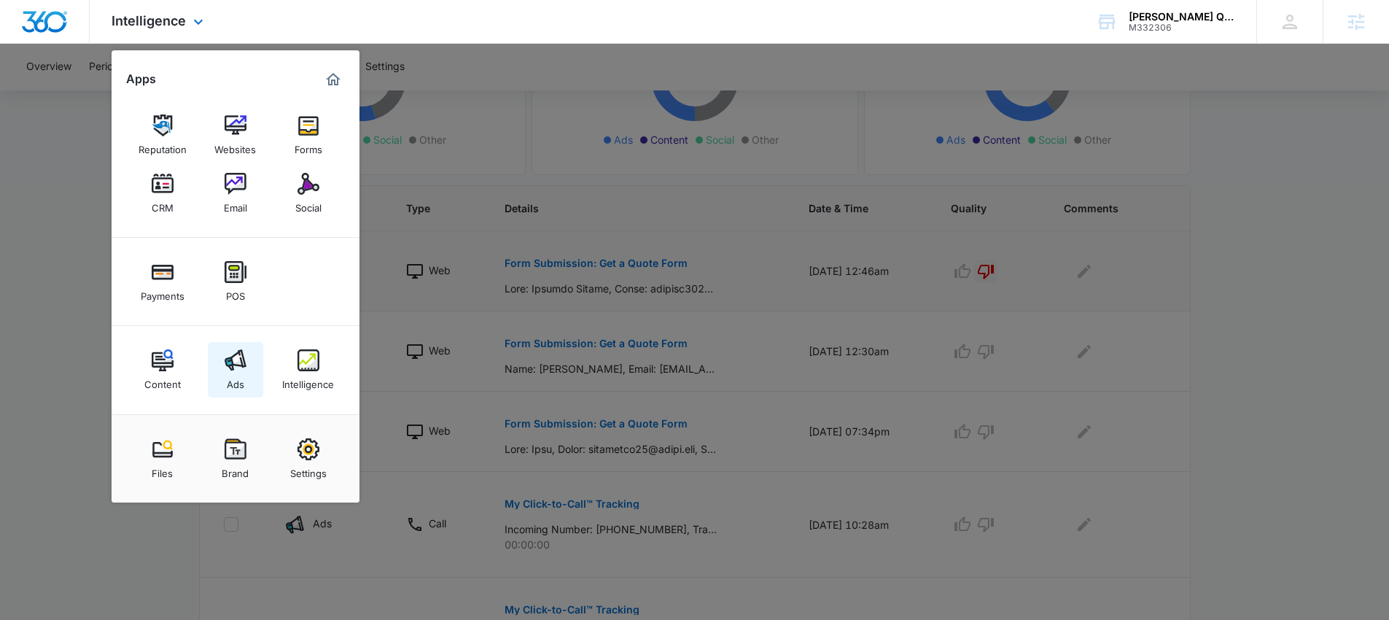
click at [244, 358] on img at bounding box center [236, 360] width 22 height 22
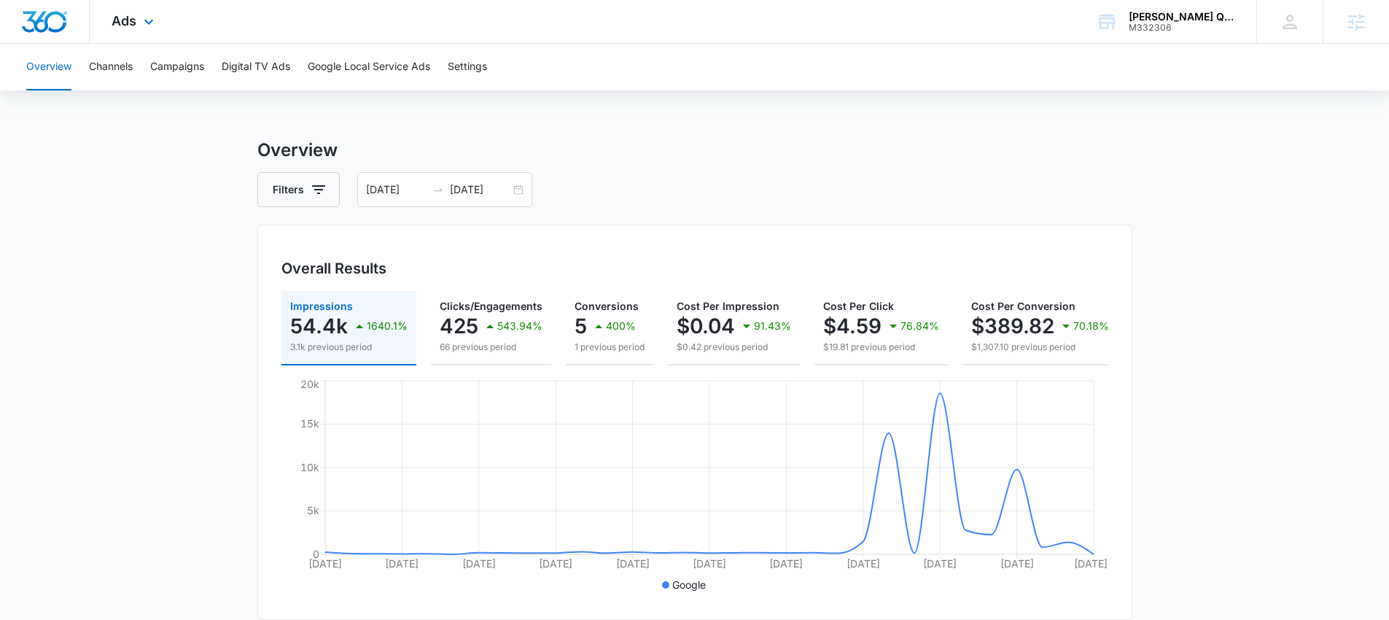
click at [138, 21] on div "Ads Apps Reputation Websites Forms CRM Email Social Payments POS Content Ads In…" at bounding box center [135, 21] width 90 height 43
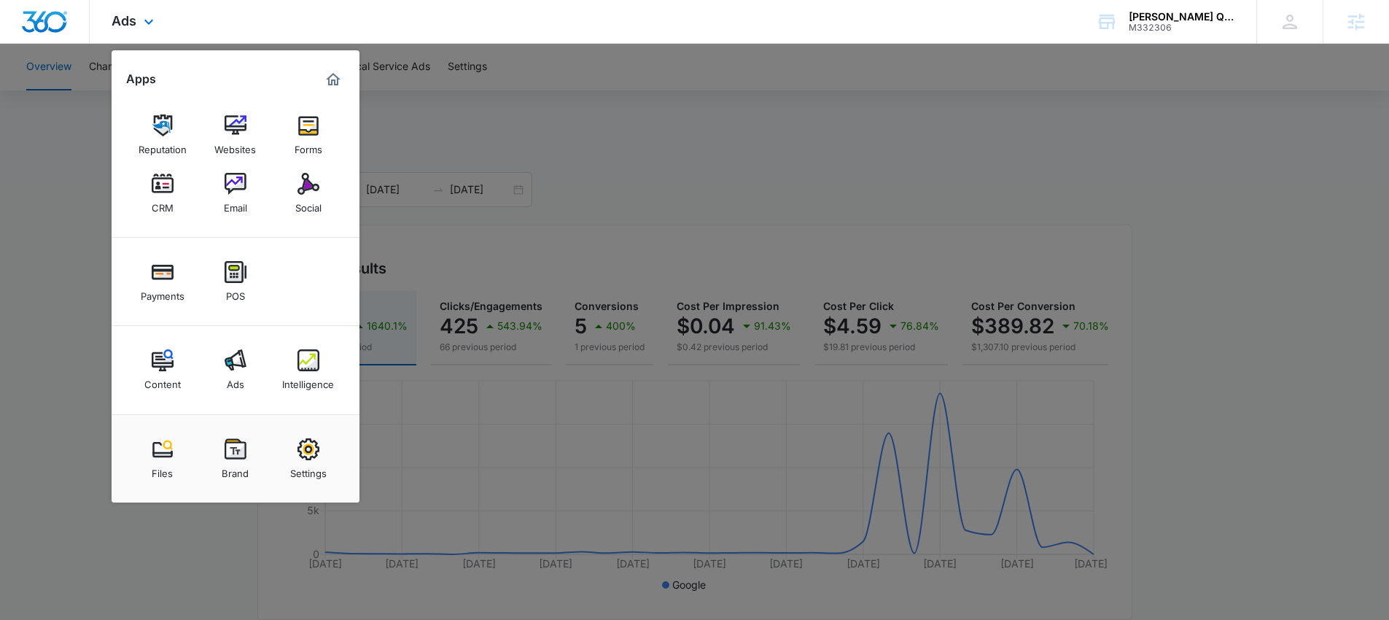
click at [55, 23] on img "Dashboard" at bounding box center [44, 22] width 47 height 22
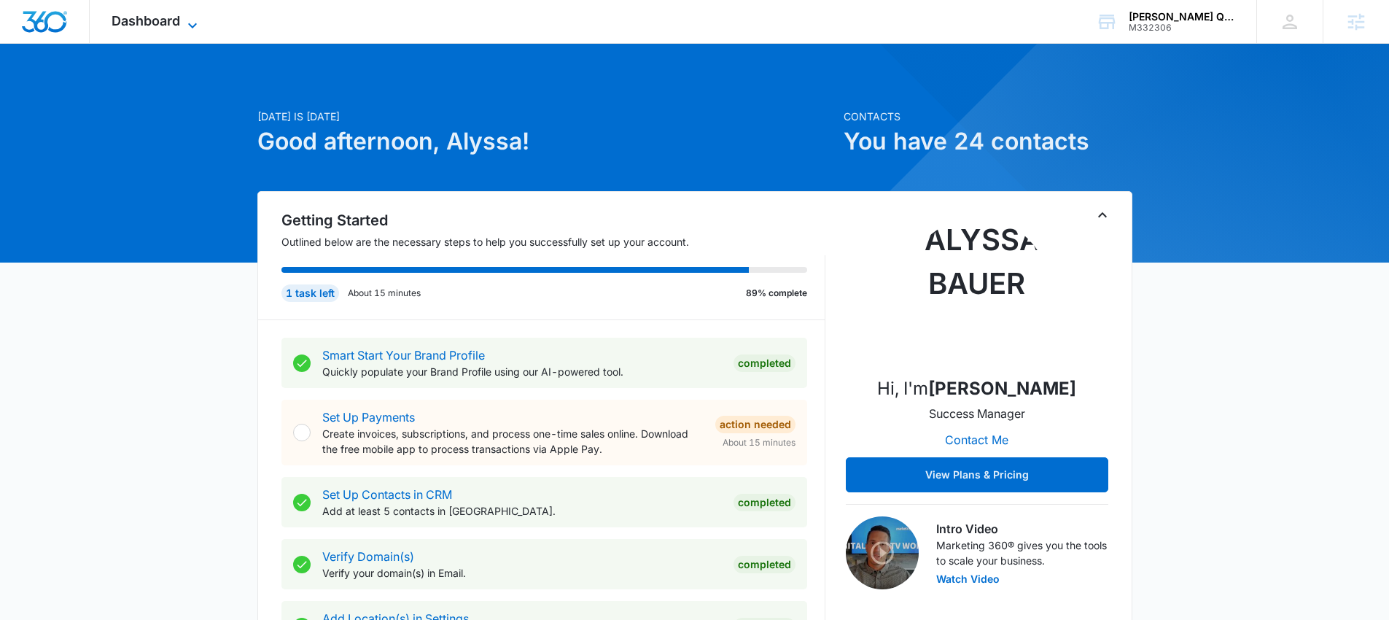
click at [184, 20] on icon at bounding box center [192, 25] width 17 height 17
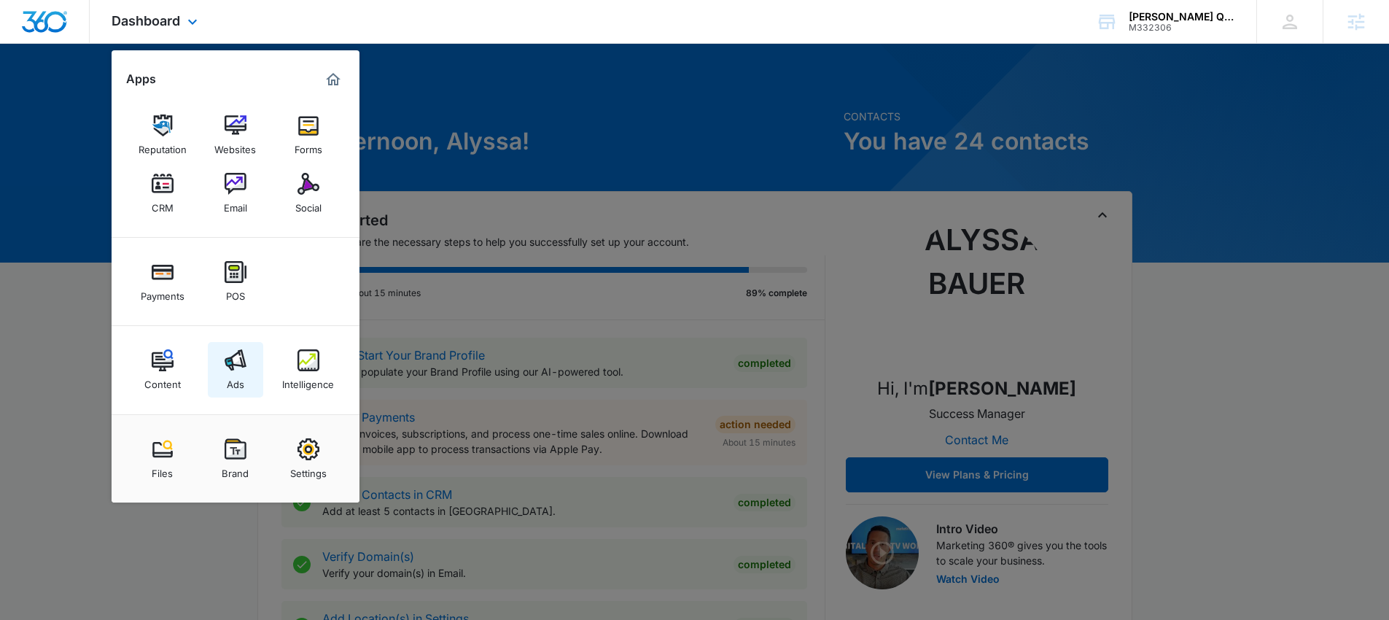
click at [239, 386] on div "Ads" at bounding box center [235, 380] width 17 height 19
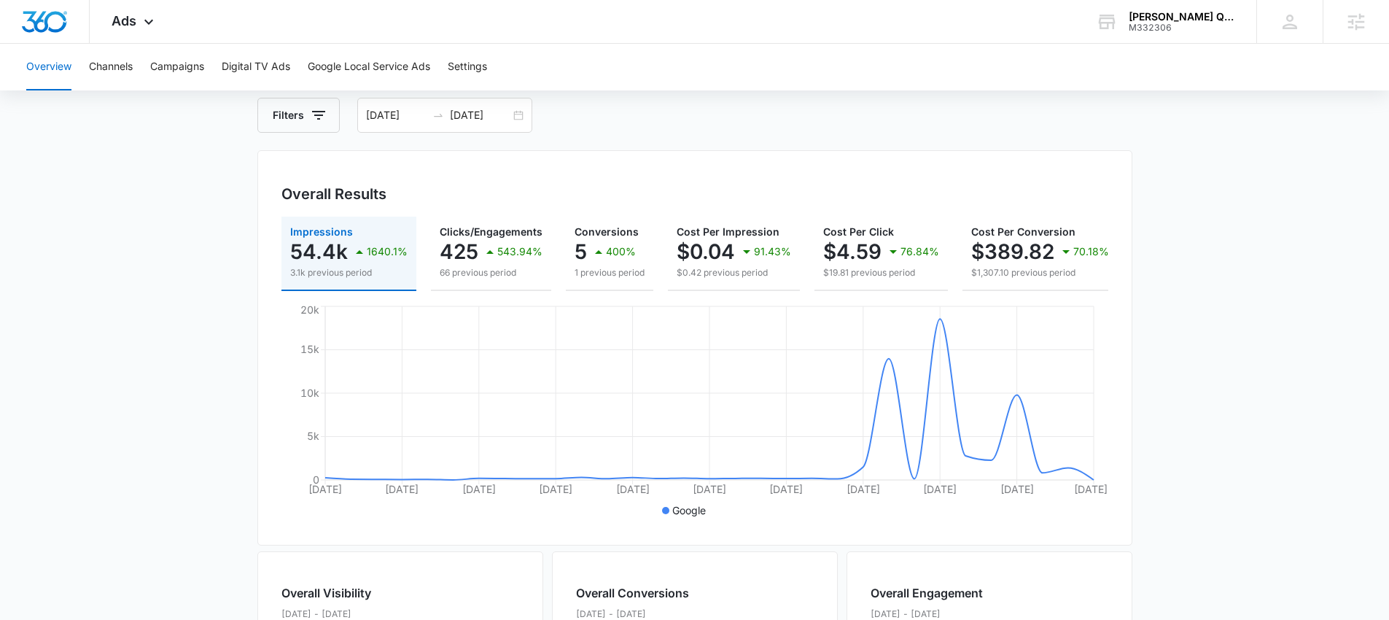
scroll to position [75, 0]
click at [525, 119] on div "08/13/2025 09/12/2025" at bounding box center [444, 114] width 175 height 35
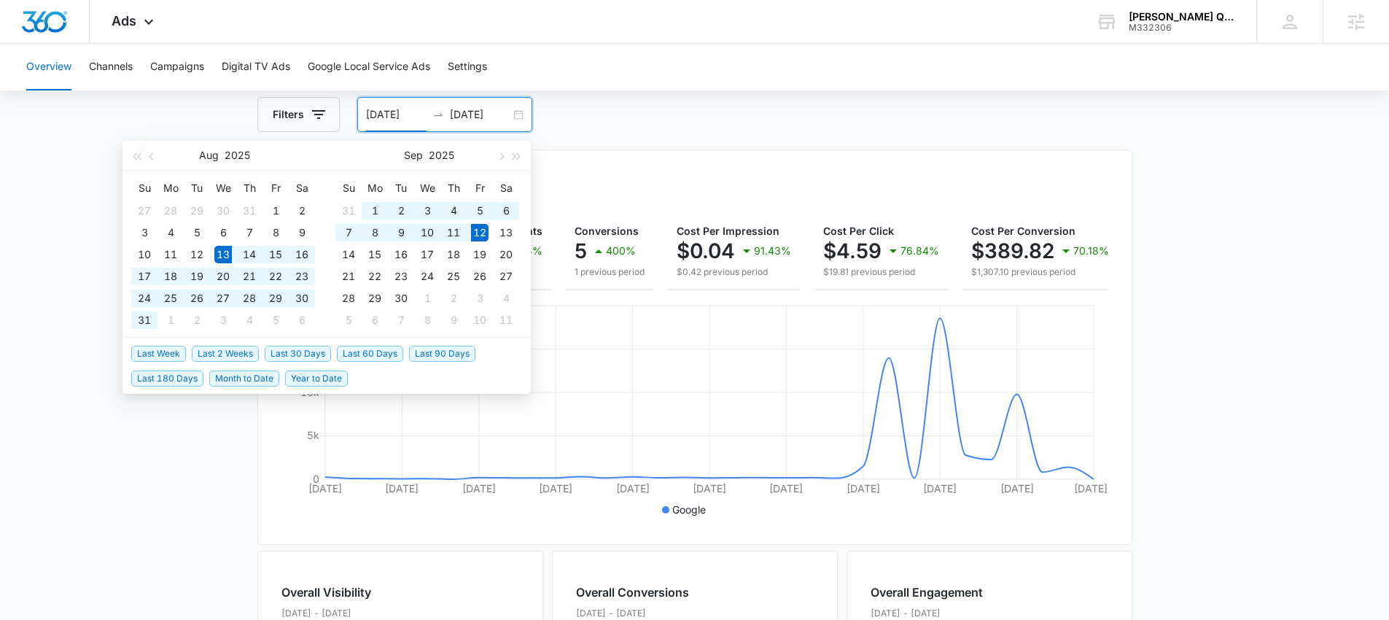
click at [390, 113] on input "08/13/2025" at bounding box center [396, 114] width 61 height 16
type input "08/12/2025"
click at [474, 114] on input "09/12/2025" at bounding box center [480, 114] width 61 height 16
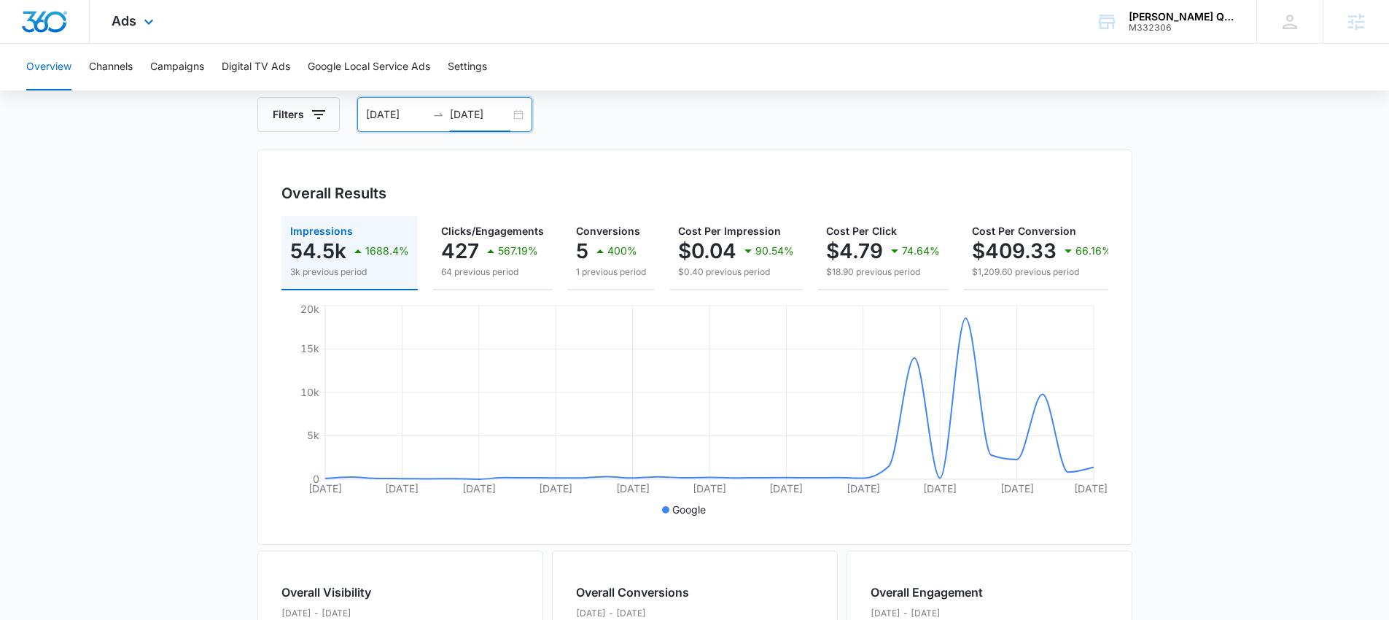
type input "09/11/2025"
click at [112, 42] on div "Ads Apps Reputation Websites Forms CRM Email Social Payments POS Content Ads In…" at bounding box center [135, 21] width 90 height 43
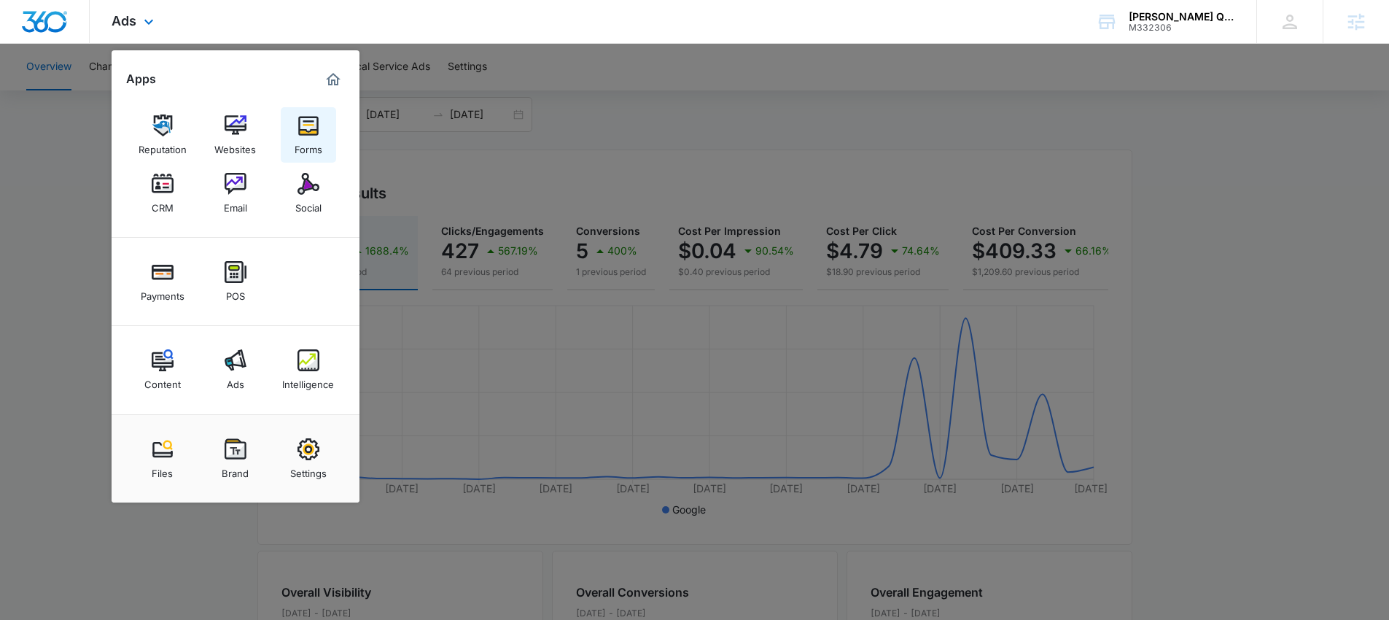
click at [291, 136] on link "Forms" at bounding box center [308, 134] width 55 height 55
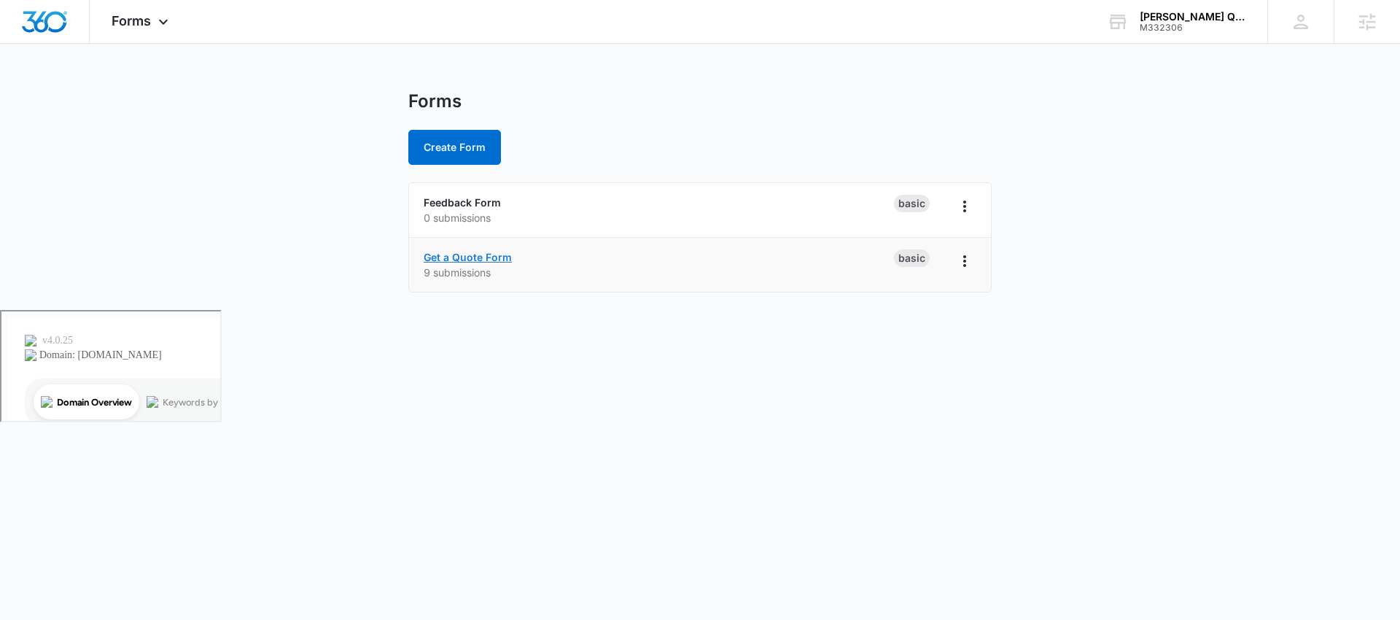
click at [481, 258] on link "Get a Quote Form" at bounding box center [468, 257] width 88 height 12
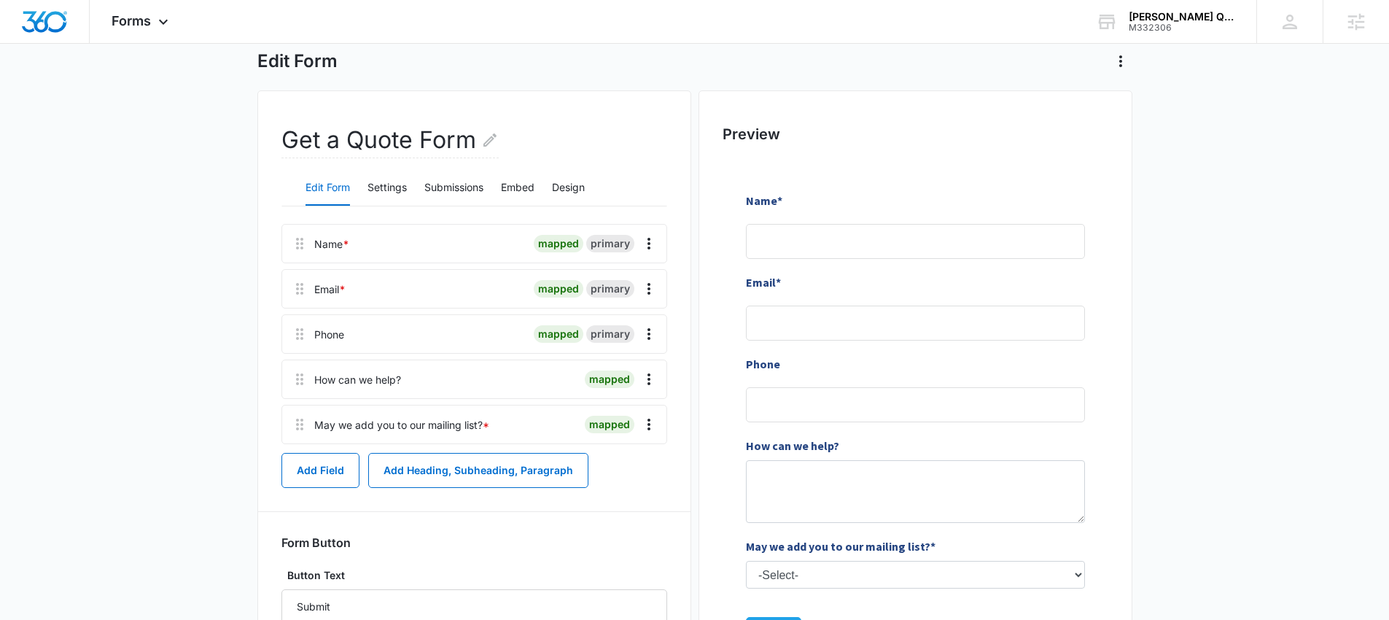
scroll to position [77, 0]
click at [648, 336] on icon "Overflow Menu" at bounding box center [648, 333] width 3 height 12
click at [626, 368] on button "Edit" at bounding box center [618, 374] width 83 height 22
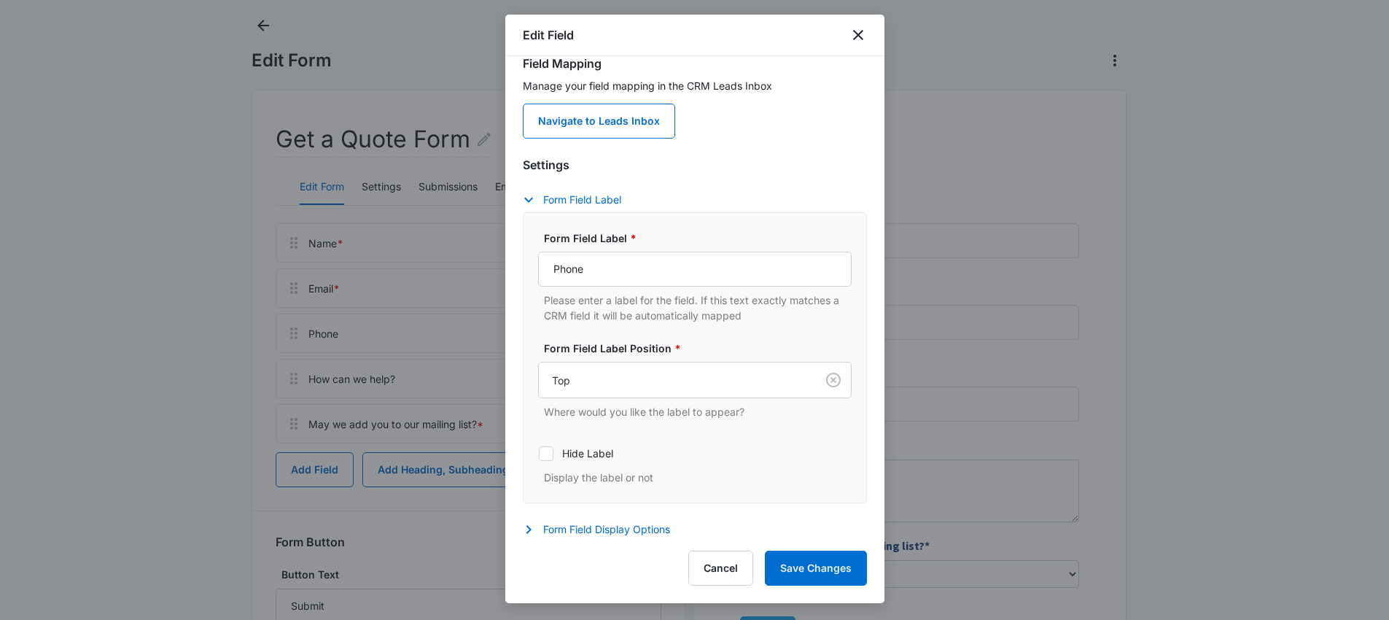
scroll to position [63, 0]
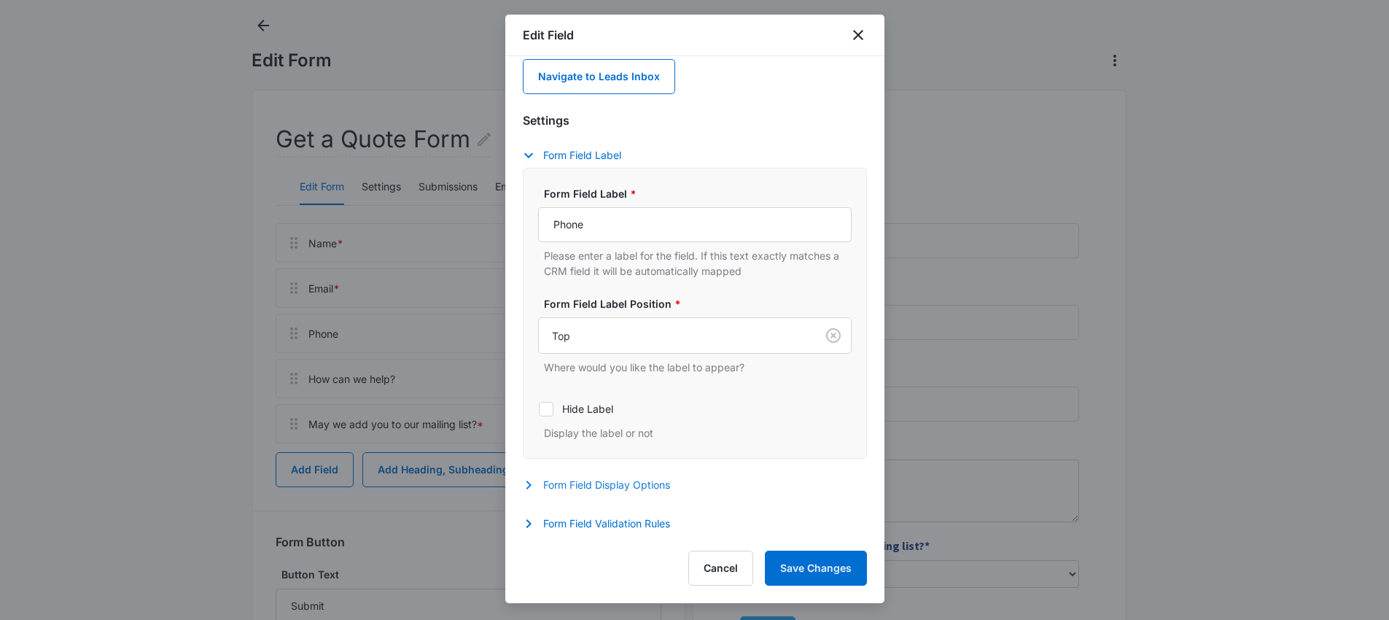
click at [595, 486] on button "Form Field Display Options" at bounding box center [604, 484] width 162 height 17
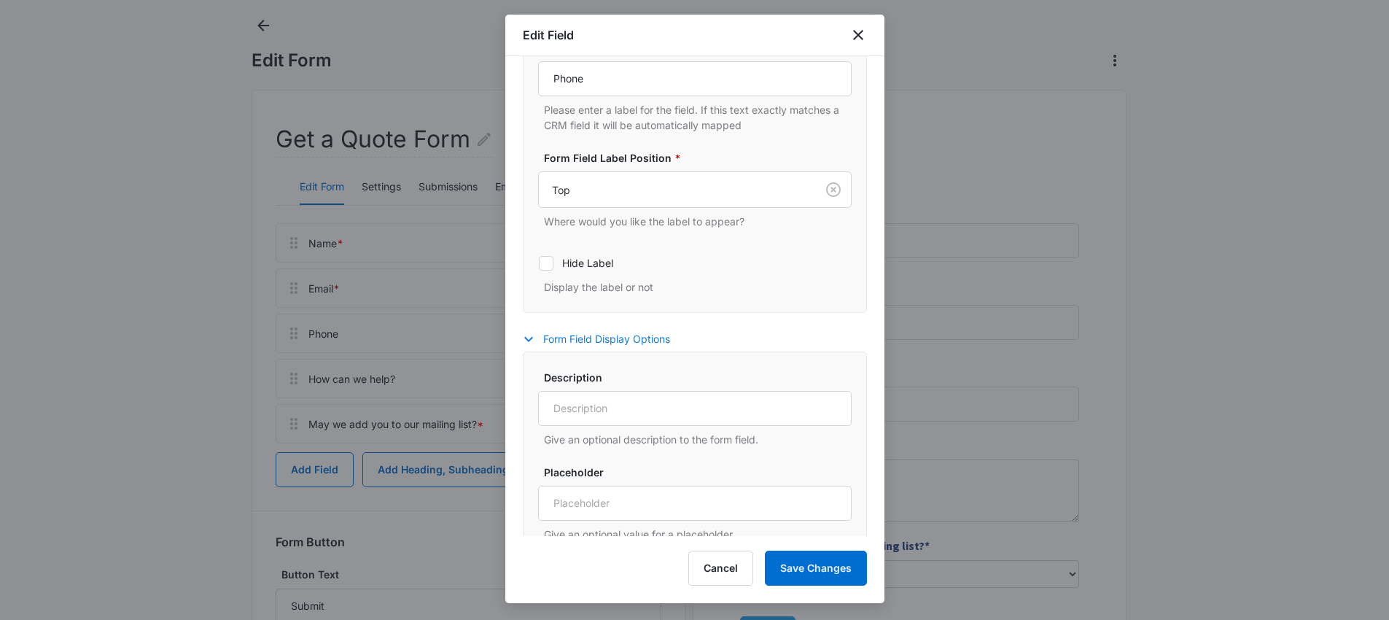
click at [552, 338] on button "Form Field Display Options" at bounding box center [604, 338] width 162 height 17
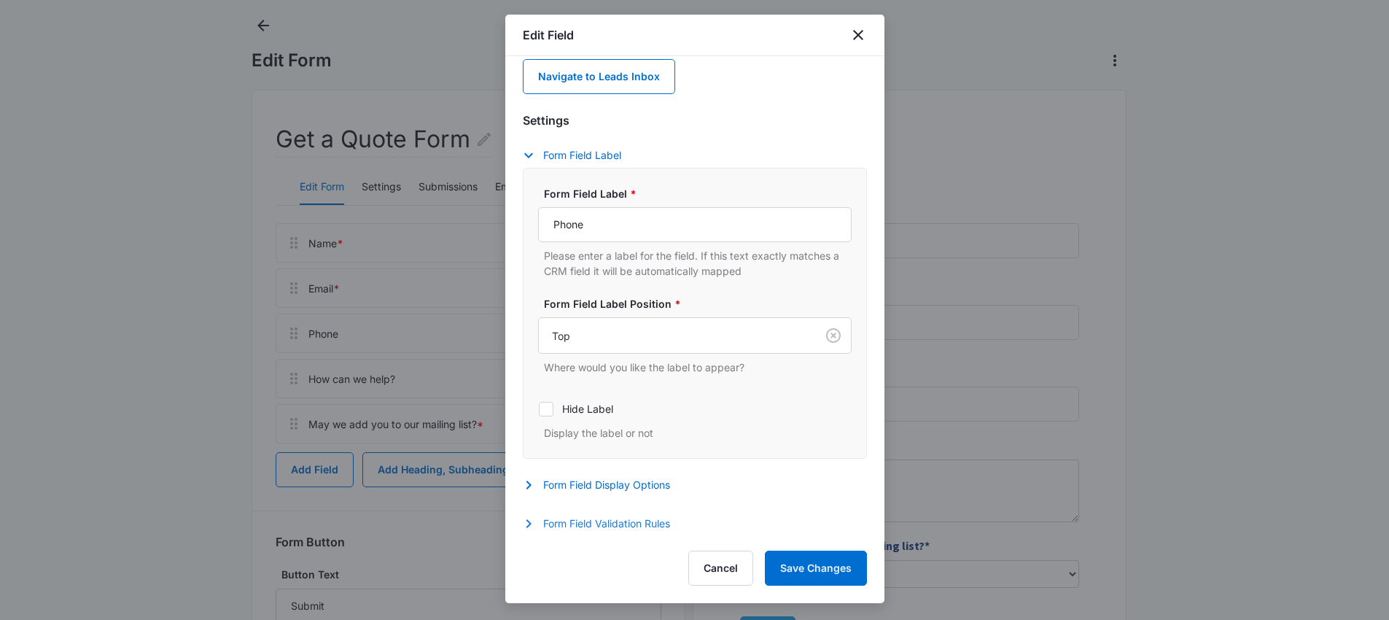
click at [599, 519] on button "Form Field Validation Rules" at bounding box center [604, 523] width 162 height 17
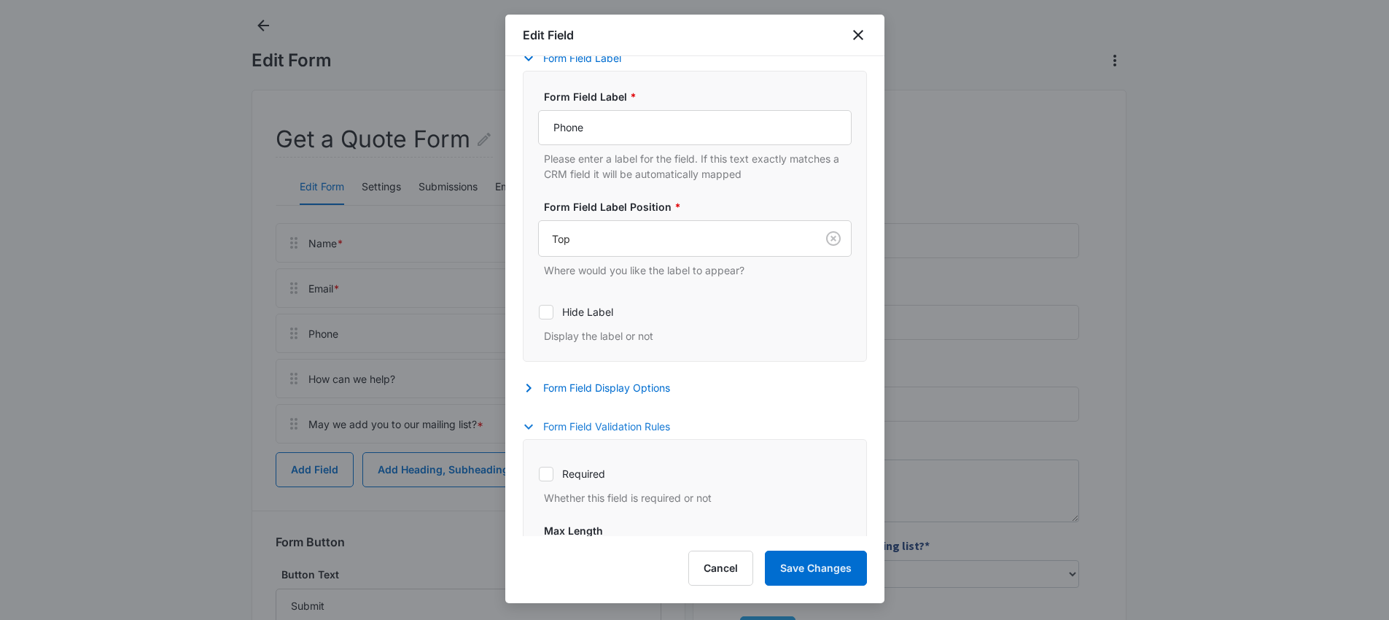
scroll to position [333, 0]
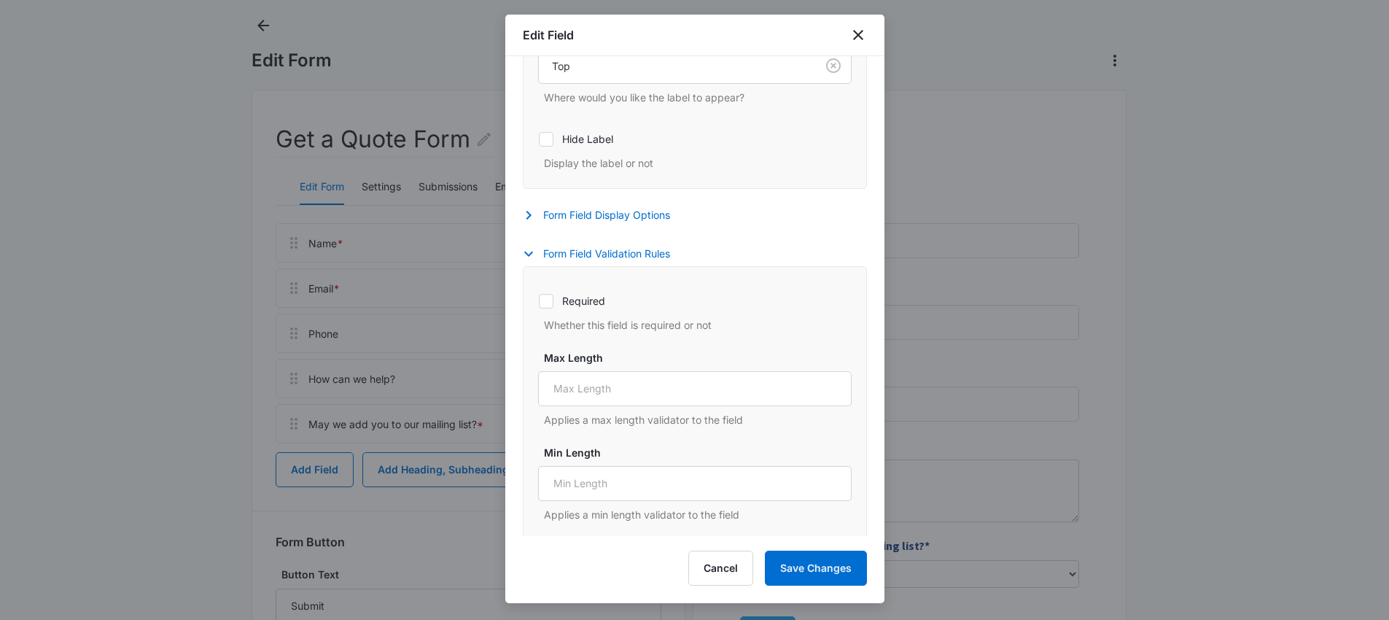
click at [551, 304] on icon at bounding box center [546, 301] width 13 height 13
click at [539, 301] on input "Required" at bounding box center [538, 300] width 1 height 1
checkbox input "true"
click at [831, 572] on button "Save Changes" at bounding box center [816, 568] width 102 height 35
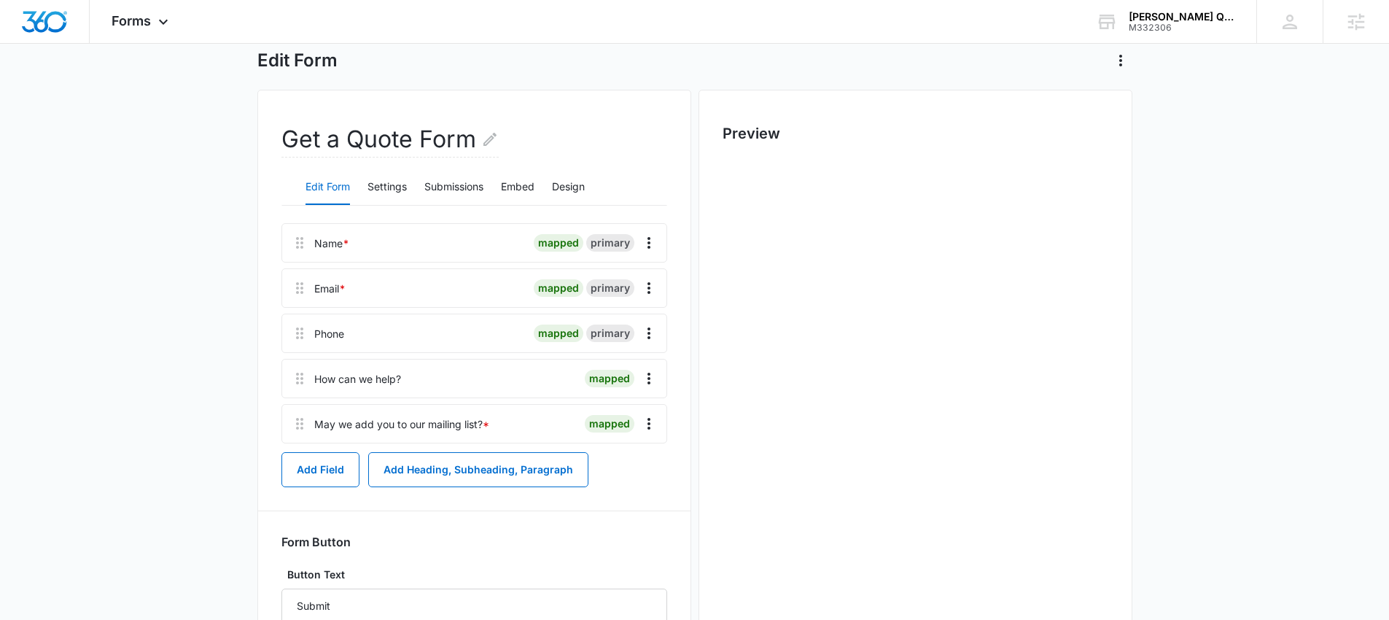
scroll to position [0, 0]
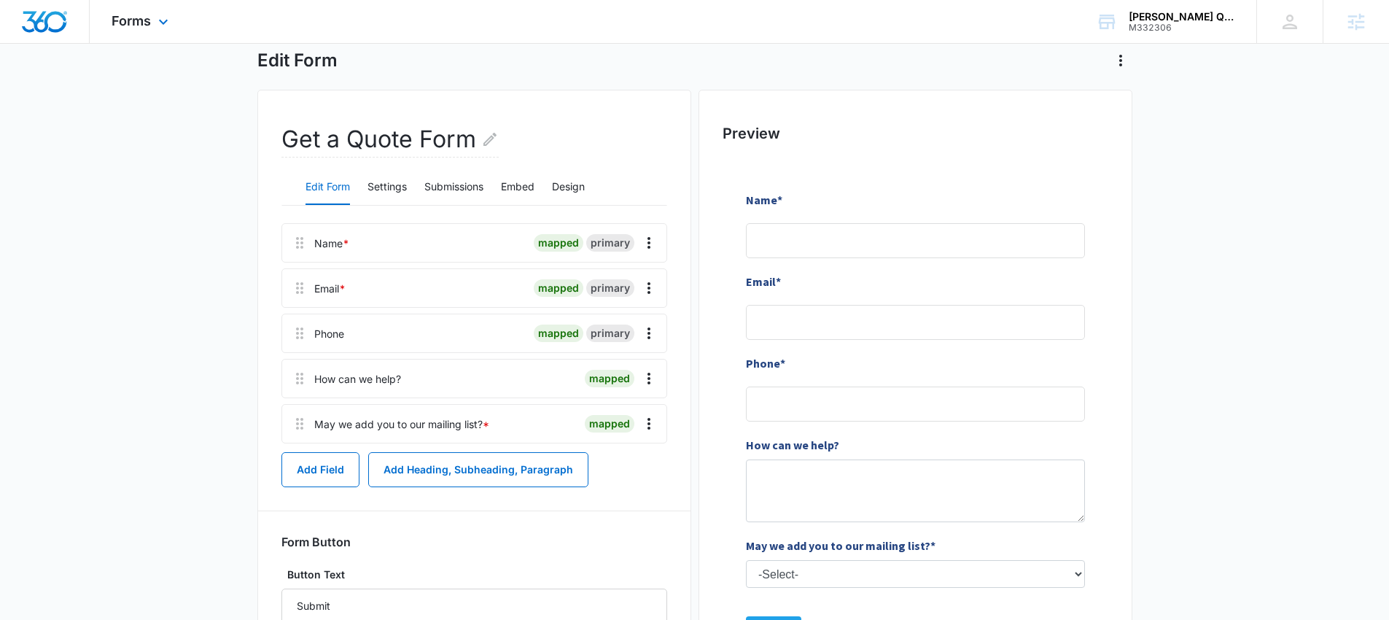
click at [151, 23] on div "Forms Apps Reputation Websites Forms CRM Email Social Payments POS Content Ads …" at bounding box center [142, 21] width 104 height 43
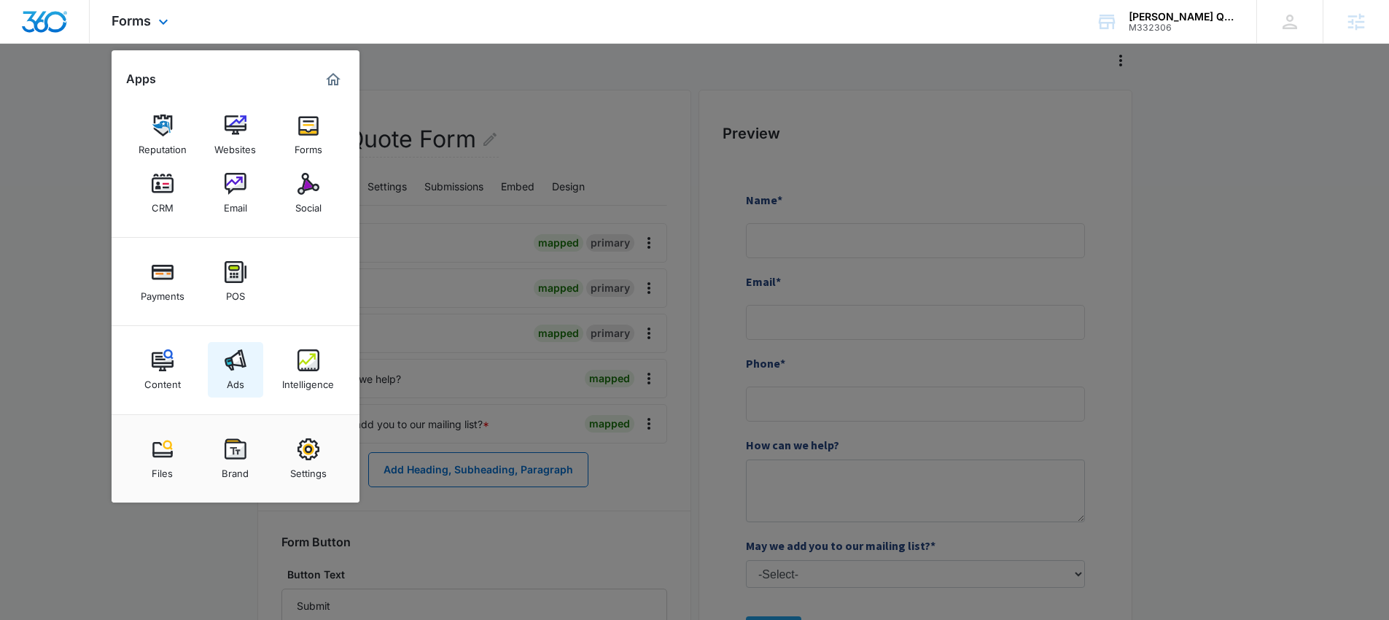
click at [244, 360] on img at bounding box center [236, 360] width 22 height 22
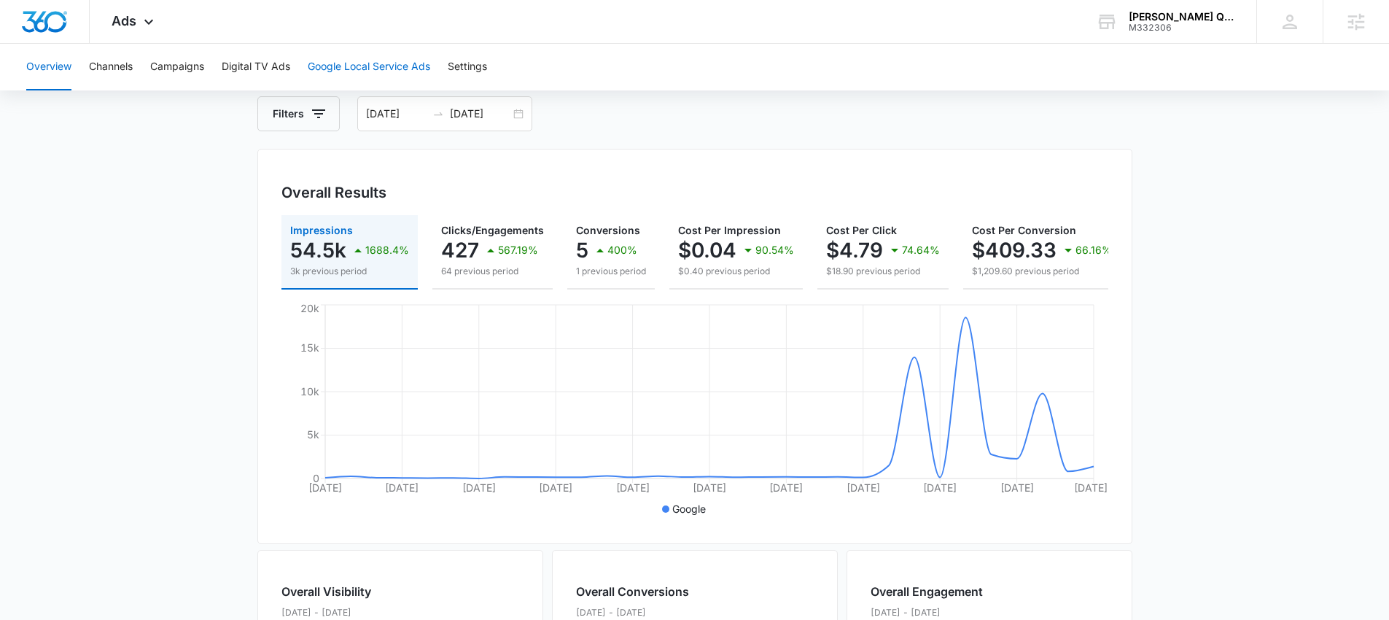
scroll to position [75, 0]
click at [134, 14] on span "Ads" at bounding box center [124, 20] width 25 height 15
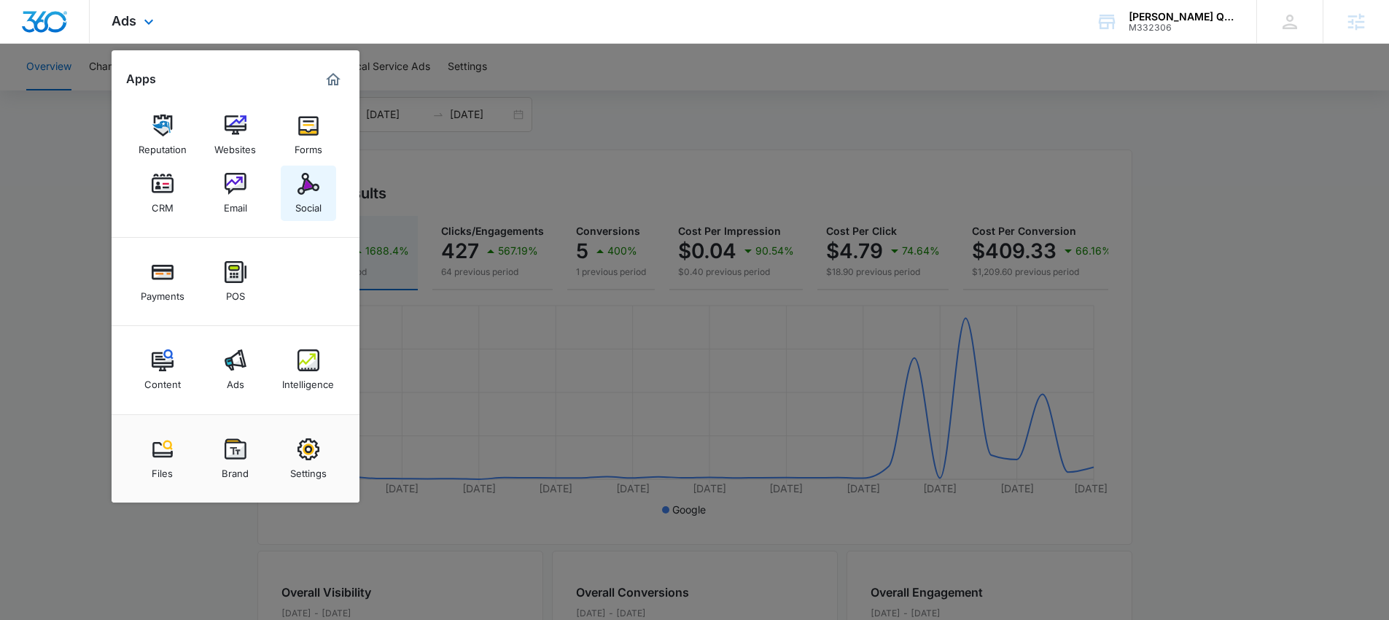
click at [311, 187] on img at bounding box center [308, 184] width 22 height 22
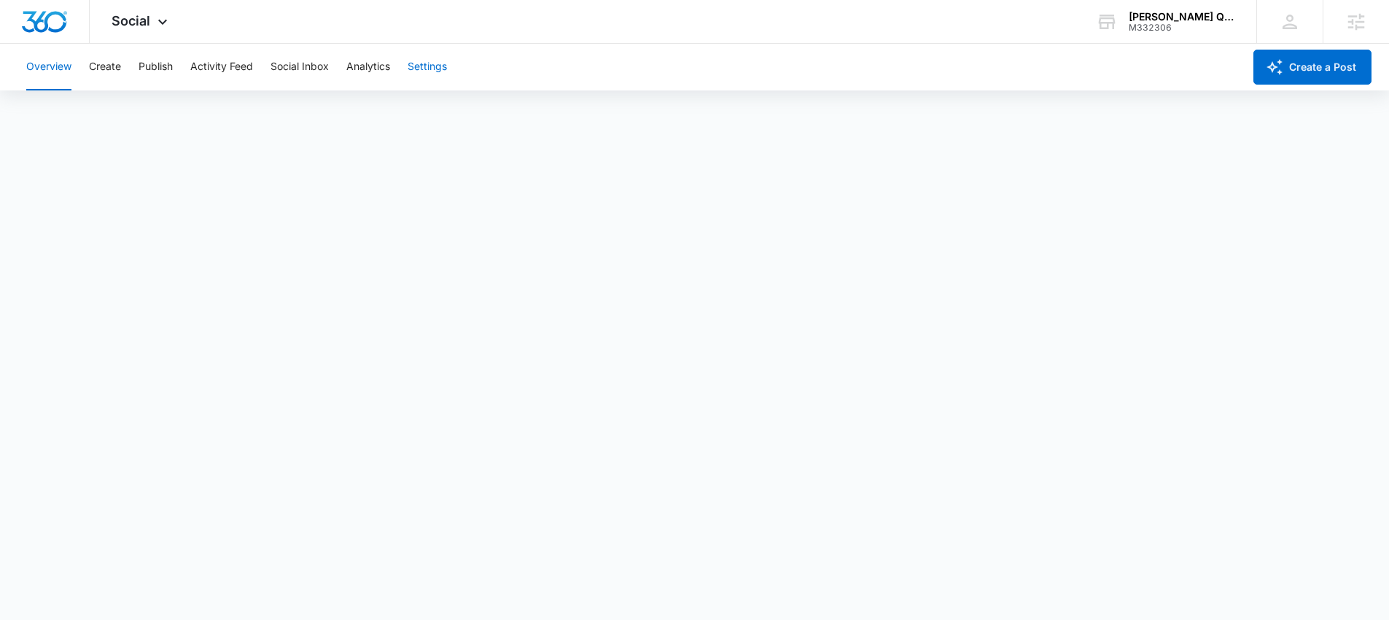
click at [431, 58] on button "Settings" at bounding box center [427, 67] width 39 height 47
click at [150, 9] on div "Social Apps Reputation Websites Forms CRM Email Social Payments POS Content Ads…" at bounding box center [142, 21] width 104 height 43
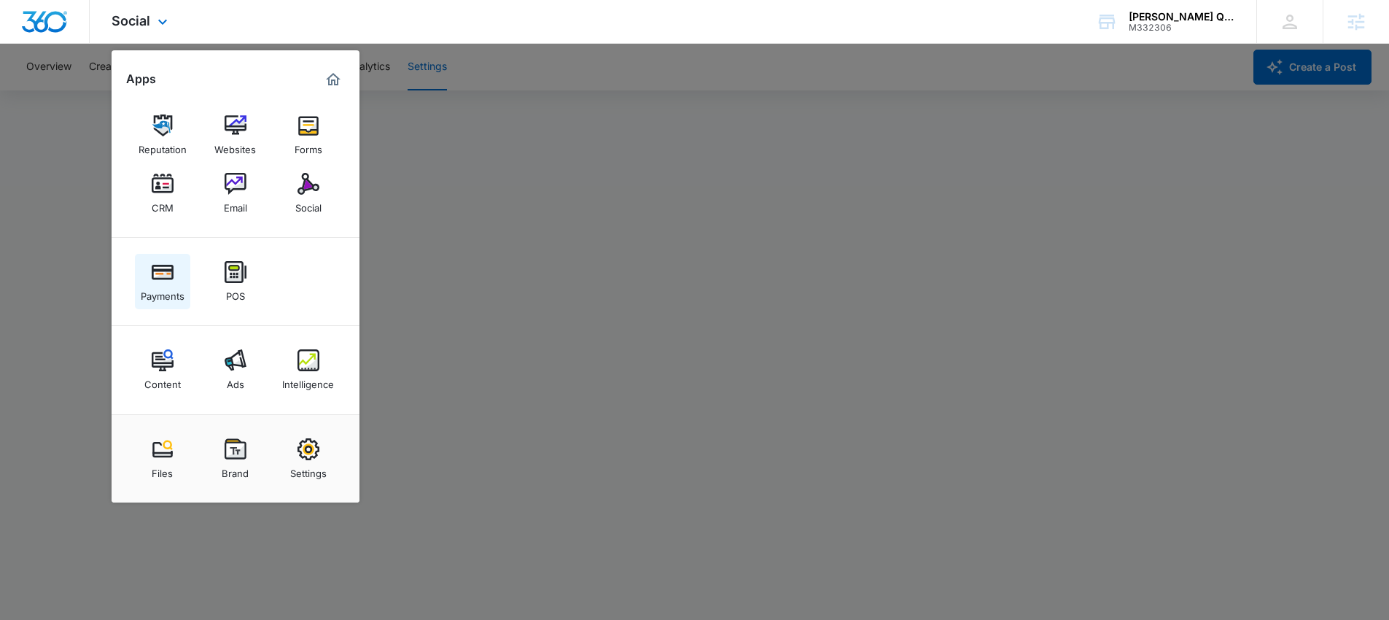
click at [168, 285] on div "Payments" at bounding box center [163, 292] width 44 height 19
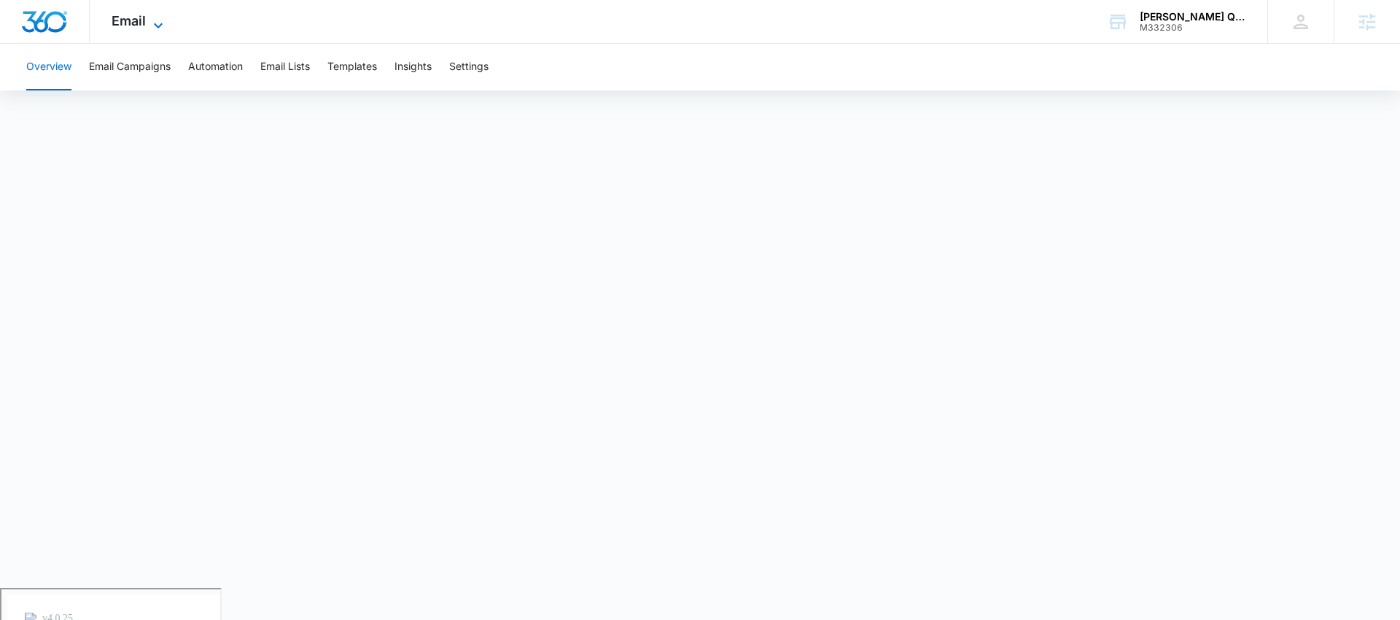
click at [135, 28] on span "Email" at bounding box center [129, 20] width 34 height 15
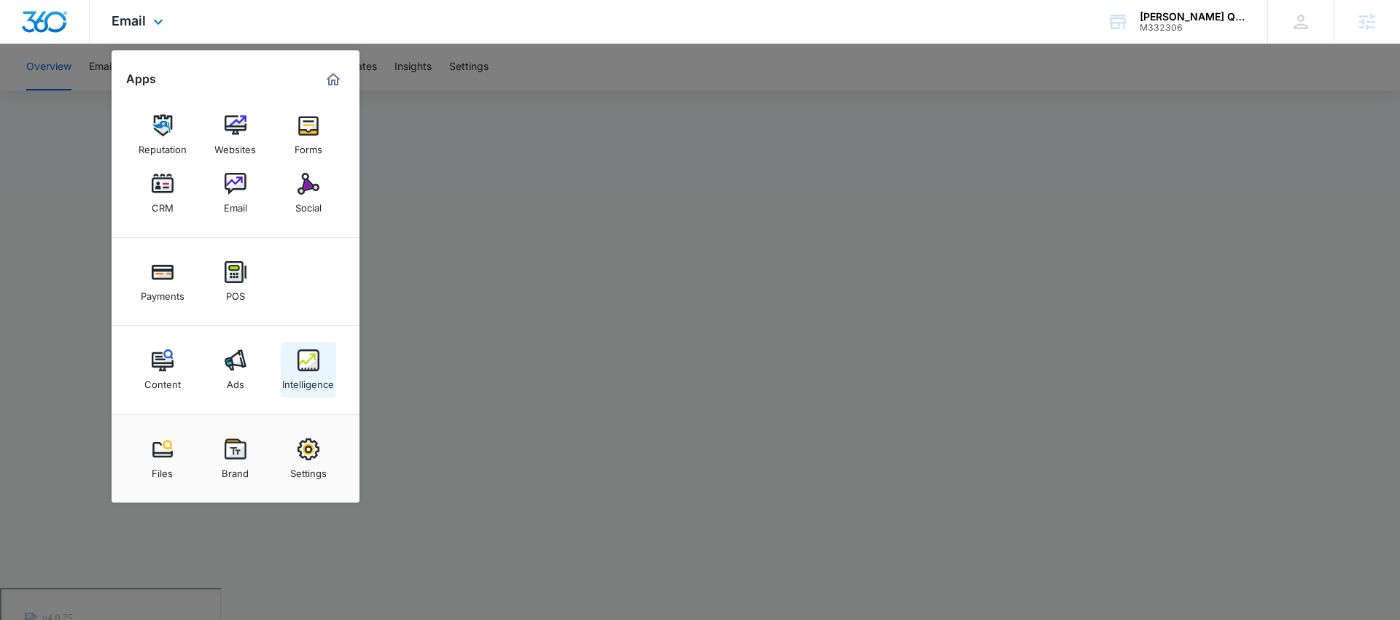
click at [295, 375] on div "Intelligence" at bounding box center [308, 380] width 52 height 19
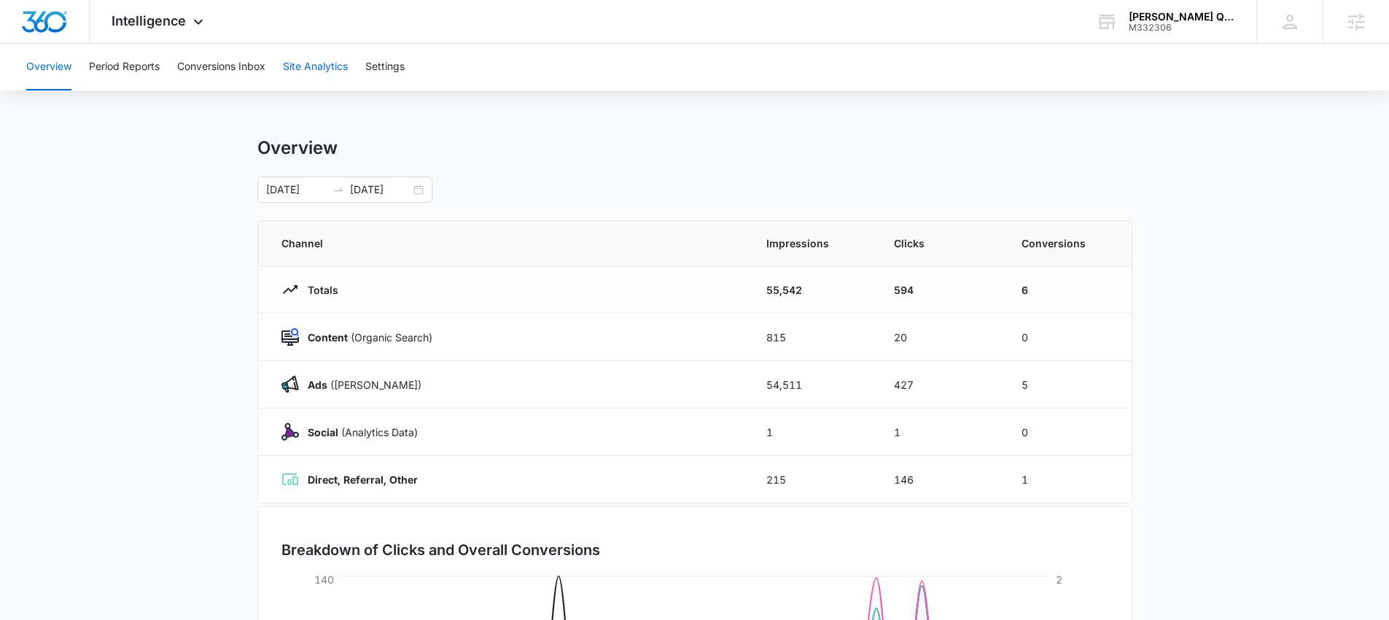
click at [319, 71] on button "Site Analytics" at bounding box center [315, 67] width 65 height 47
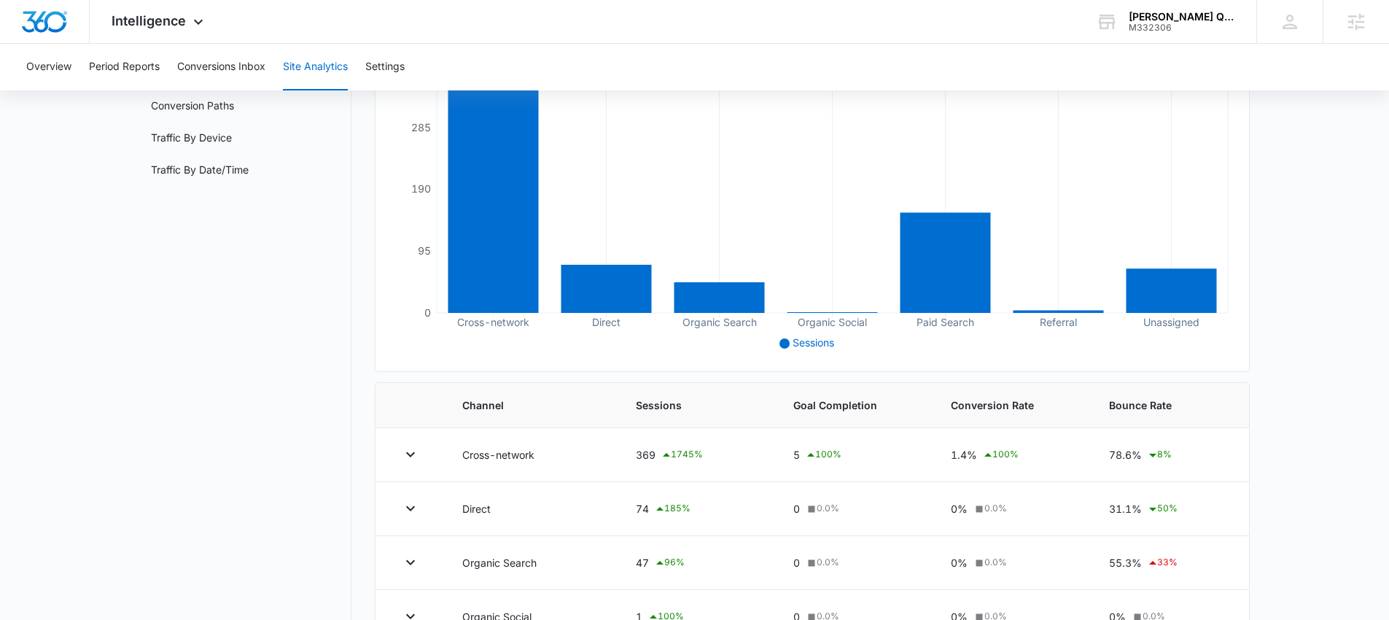
scroll to position [216, 0]
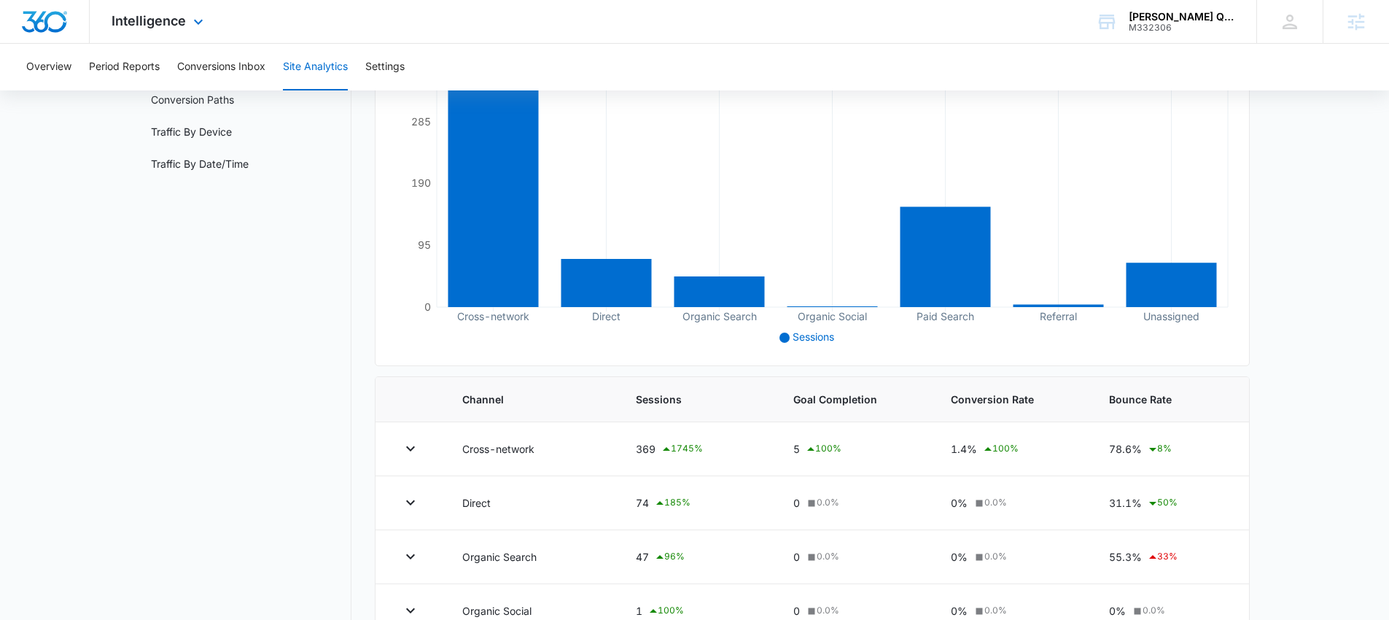
click at [209, 26] on div "Intelligence Apps Reputation Websites Forms CRM Email Social Payments POS Conte…" at bounding box center [159, 21] width 139 height 43
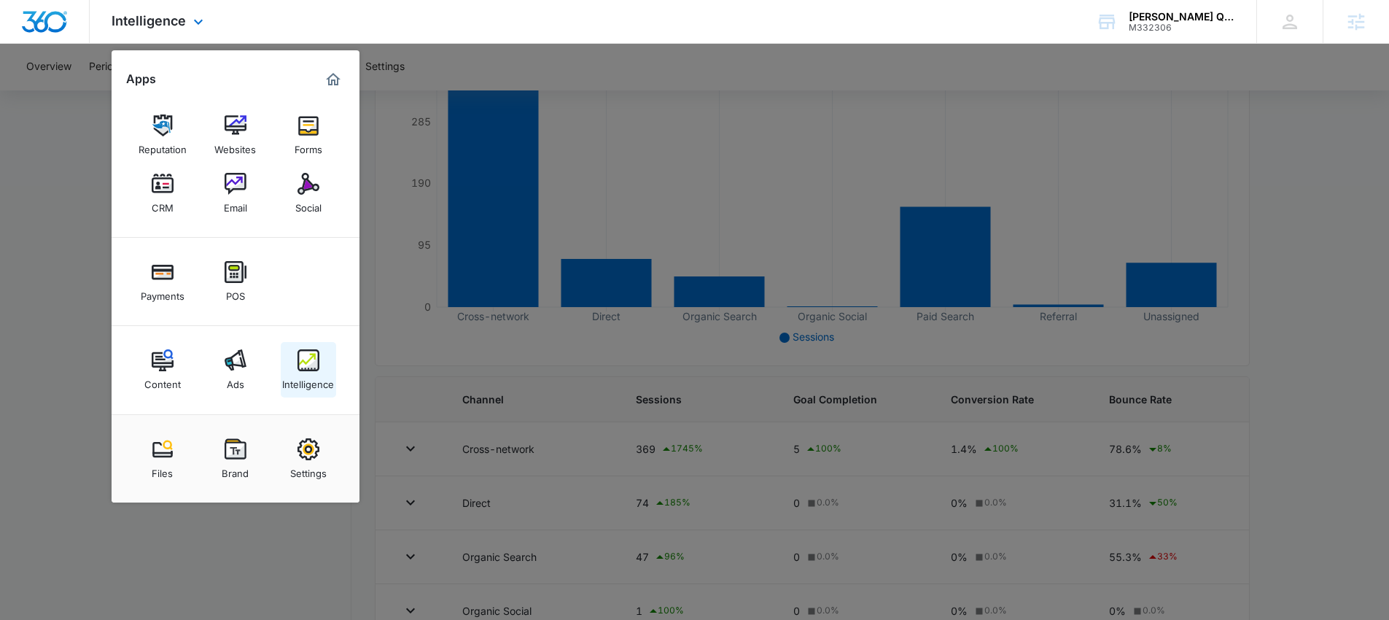
click at [299, 381] on div "Intelligence" at bounding box center [308, 380] width 52 height 19
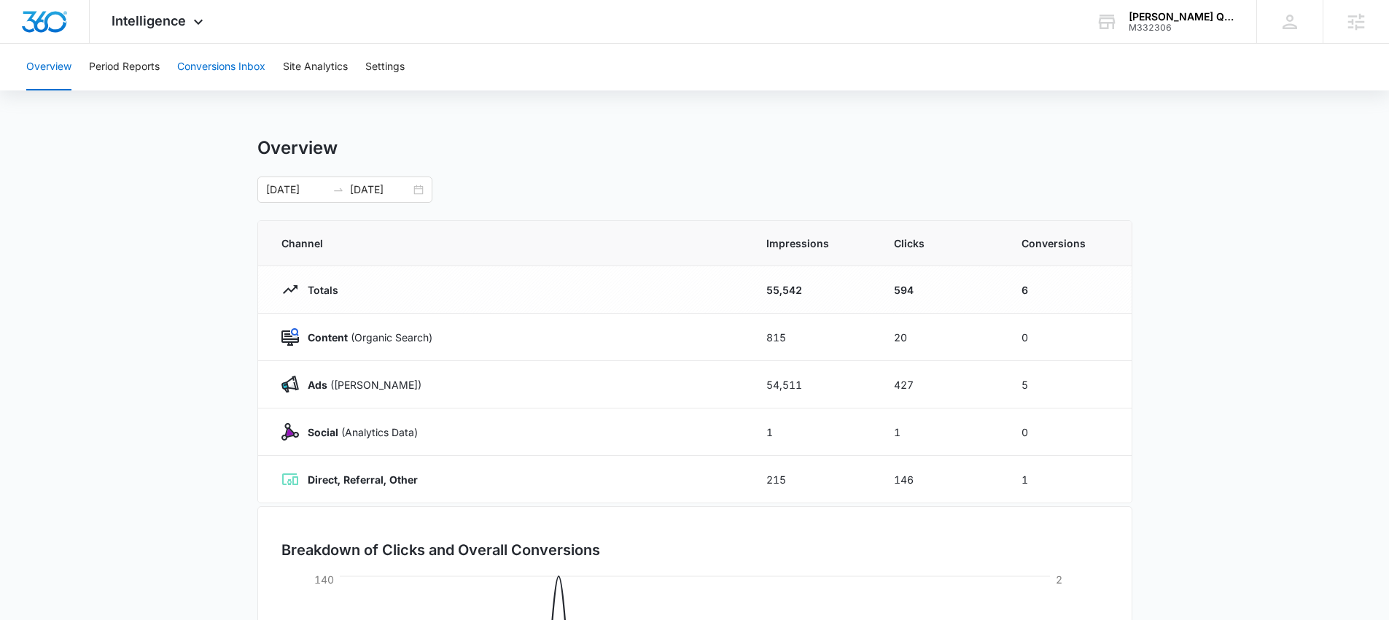
click at [214, 69] on button "Conversions Inbox" at bounding box center [221, 67] width 88 height 47
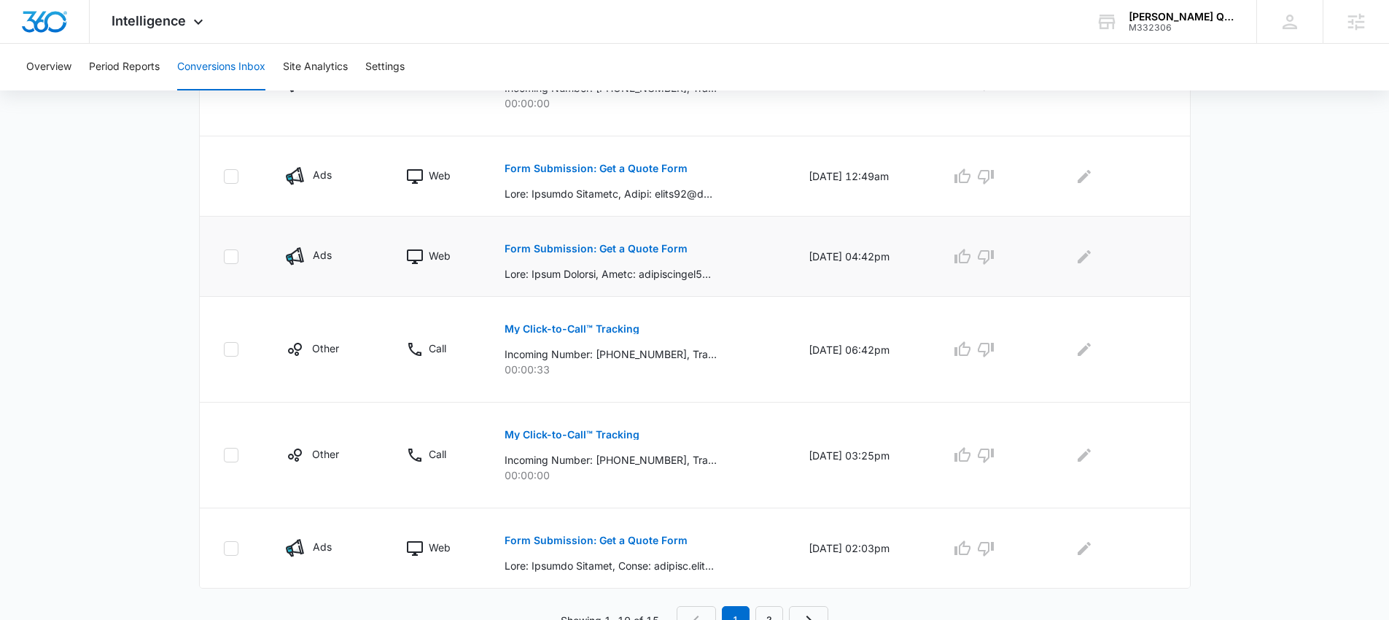
scroll to position [789, 0]
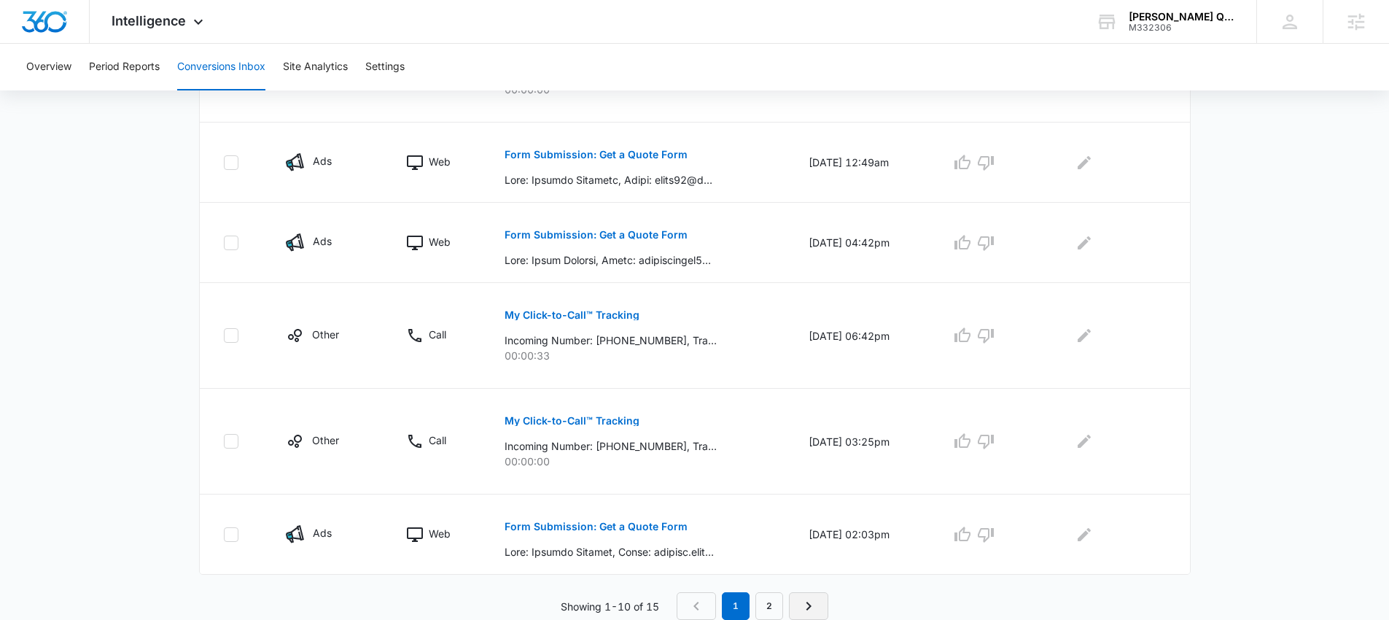
click at [807, 604] on icon "Next Page" at bounding box center [808, 605] width 17 height 17
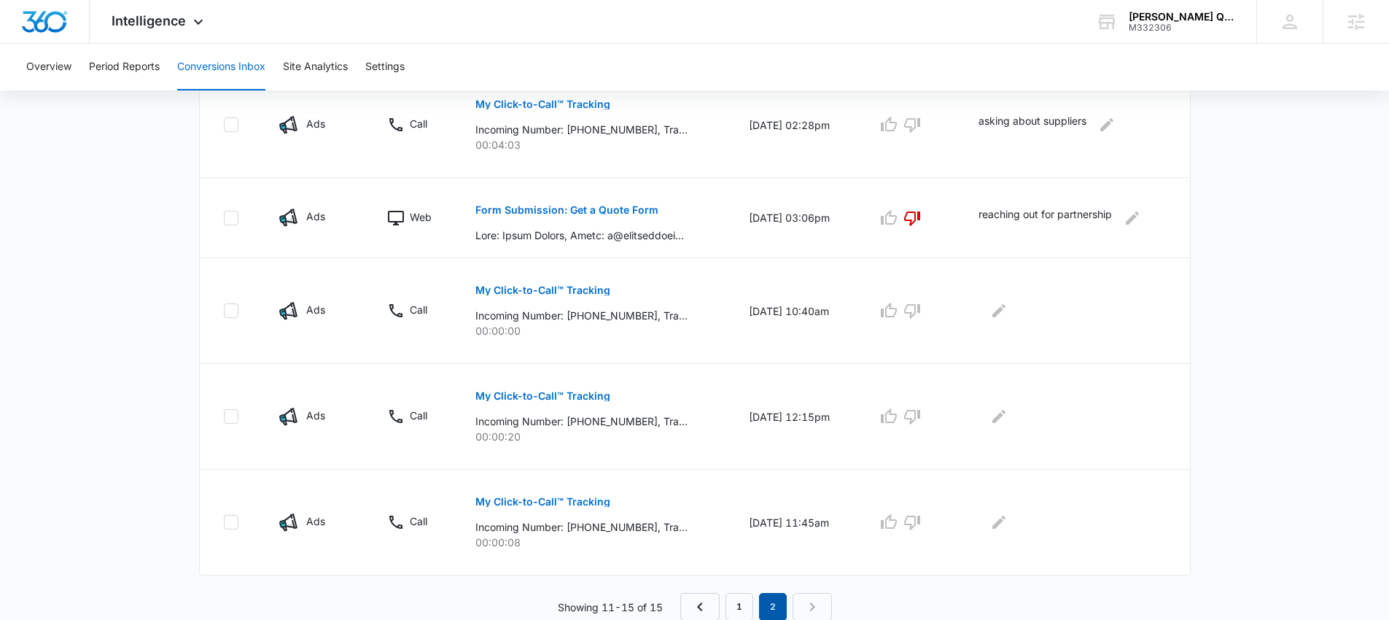
scroll to position [388, 0]
click at [739, 601] on link "1" at bounding box center [740, 606] width 28 height 28
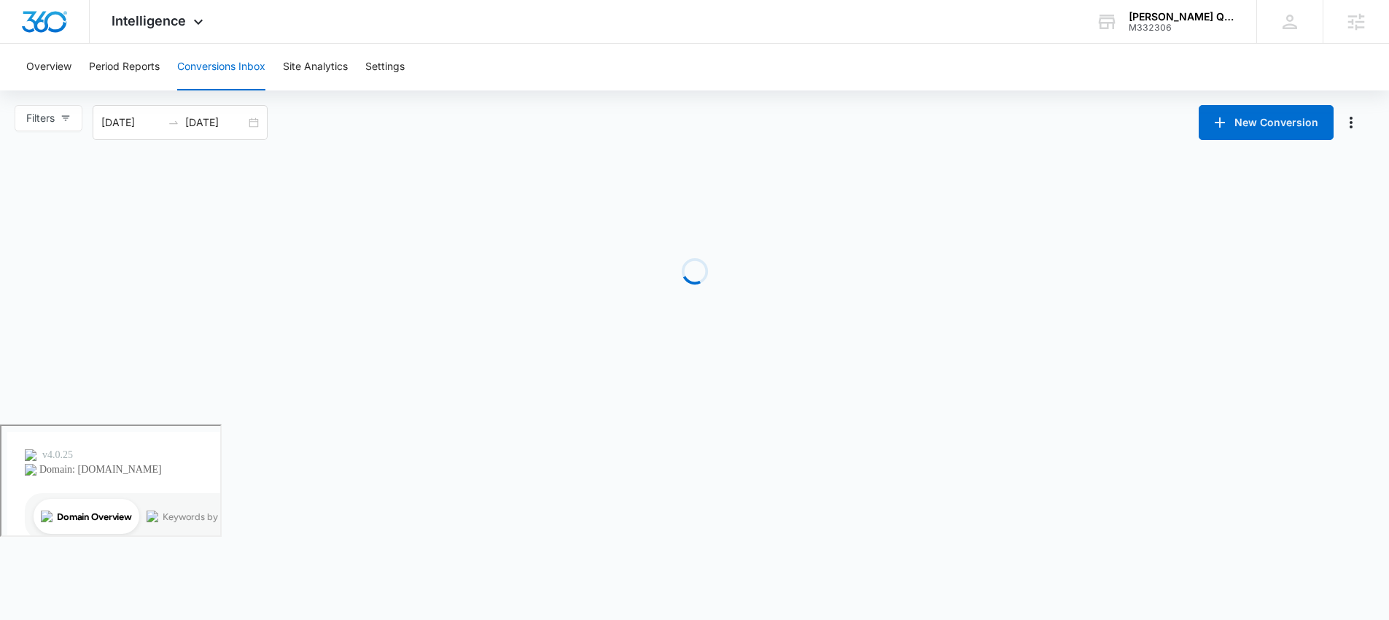
scroll to position [0, 0]
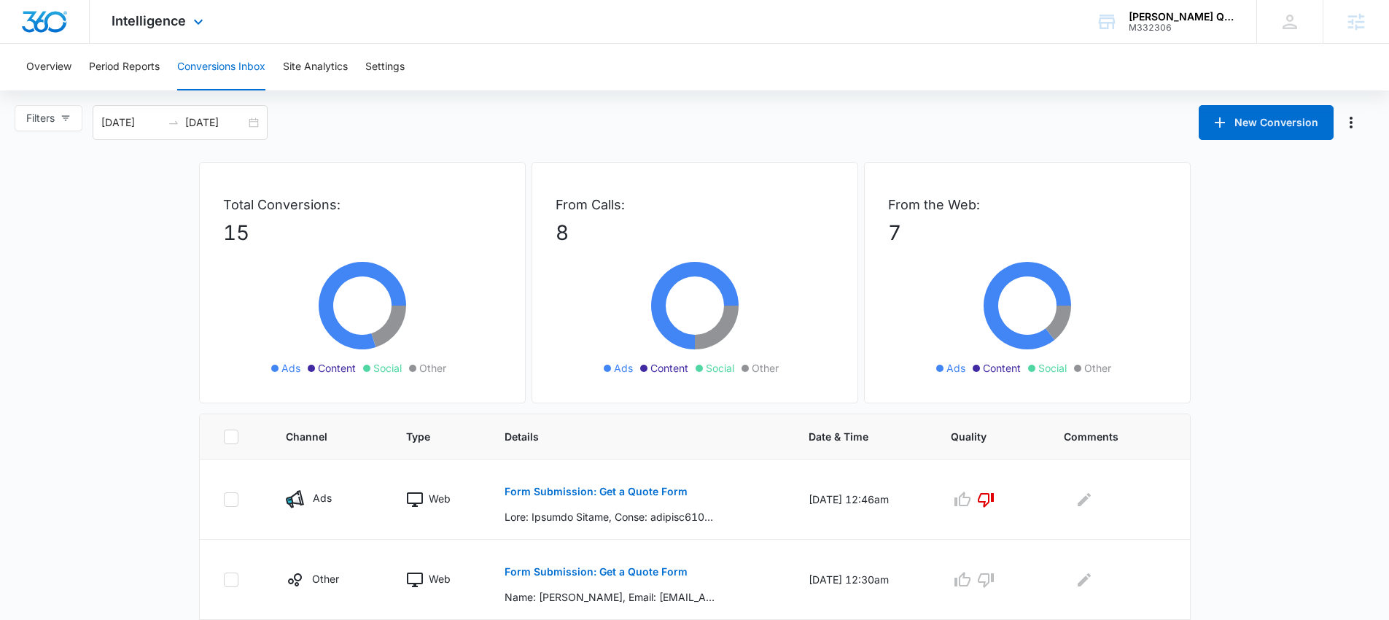
click at [135, 1] on div "Intelligence Apps Reputation Websites Forms CRM Email Social Payments POS Conte…" at bounding box center [159, 21] width 139 height 43
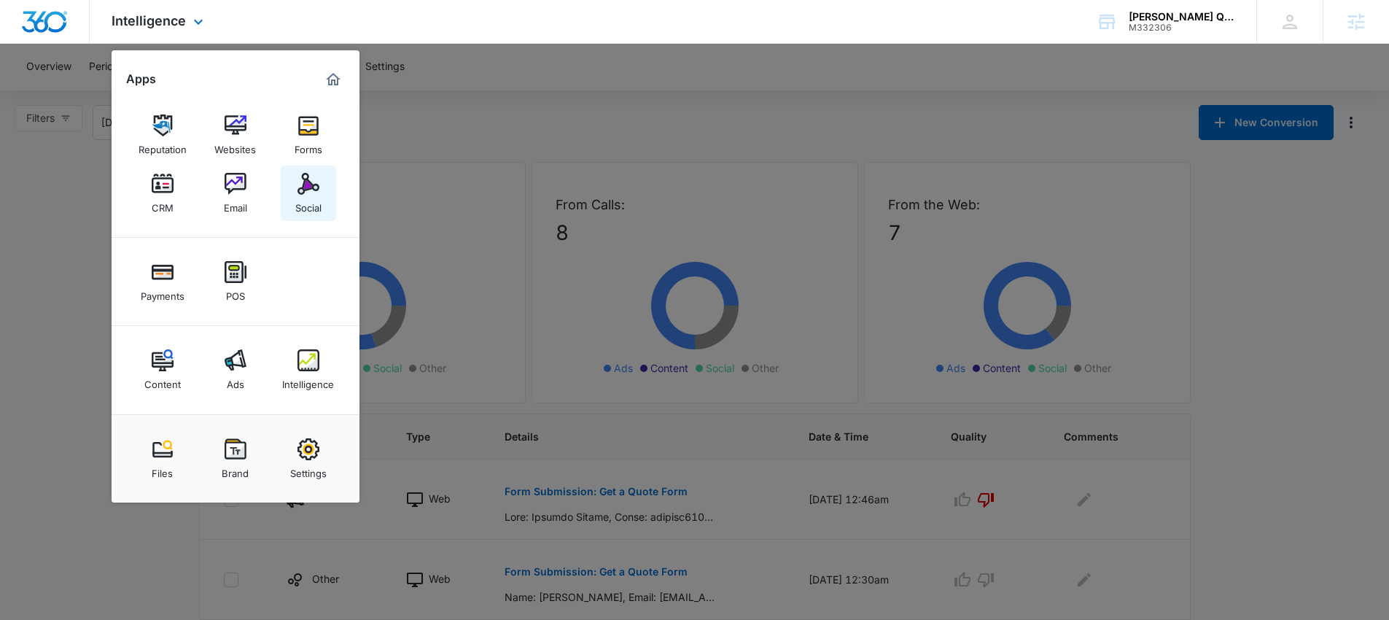
click at [301, 190] on img at bounding box center [308, 184] width 22 height 22
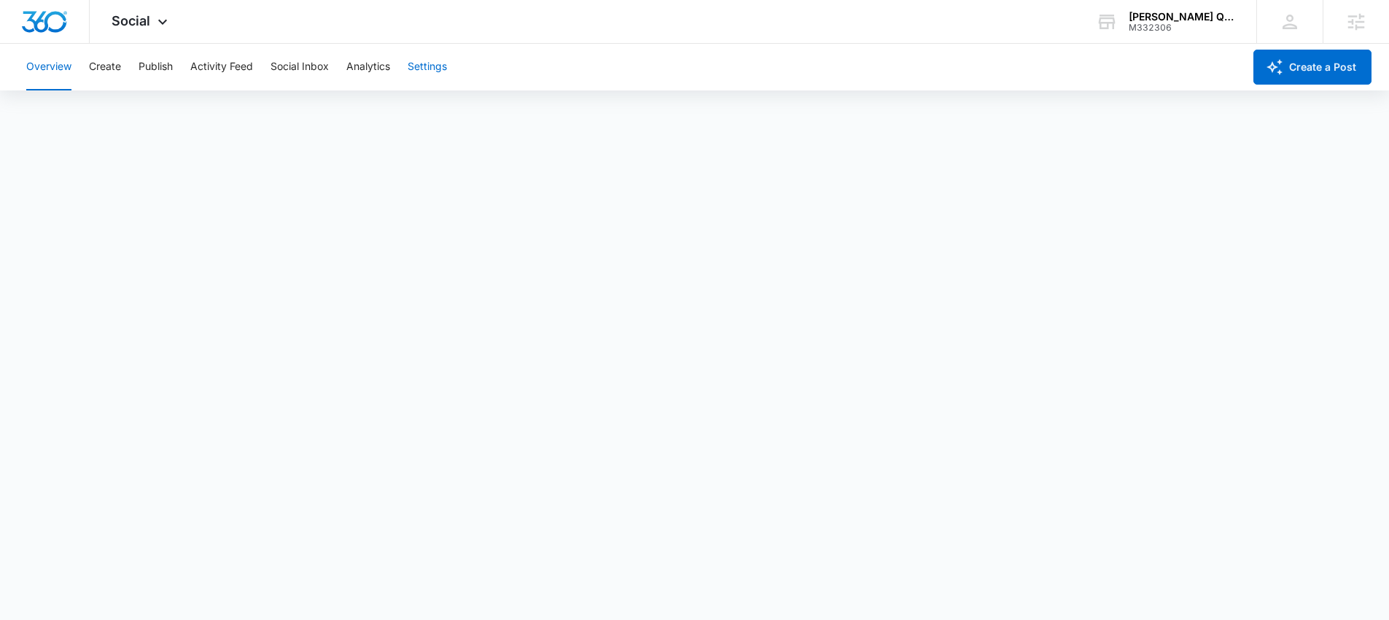
click at [419, 63] on button "Settings" at bounding box center [427, 67] width 39 height 47
click at [1164, 25] on div "M332306" at bounding box center [1182, 28] width 106 height 10
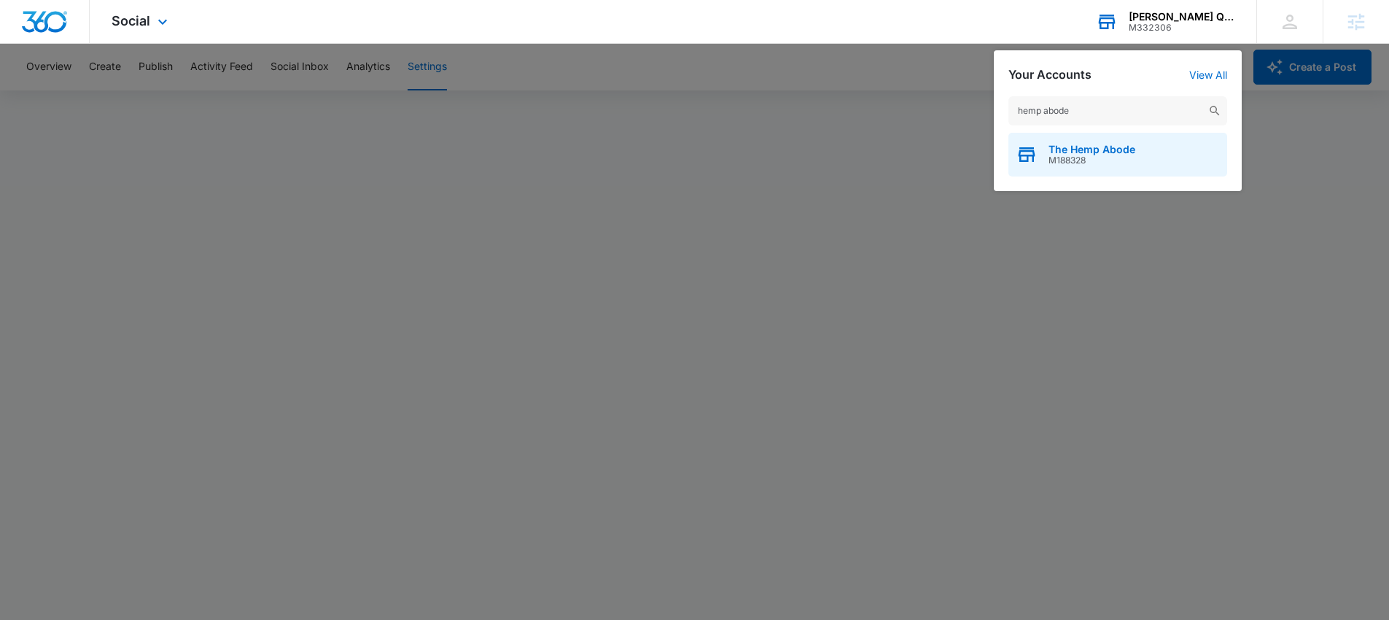
type input "hemp abode"
click at [1127, 152] on span "The Hemp Abode" at bounding box center [1092, 150] width 87 height 12
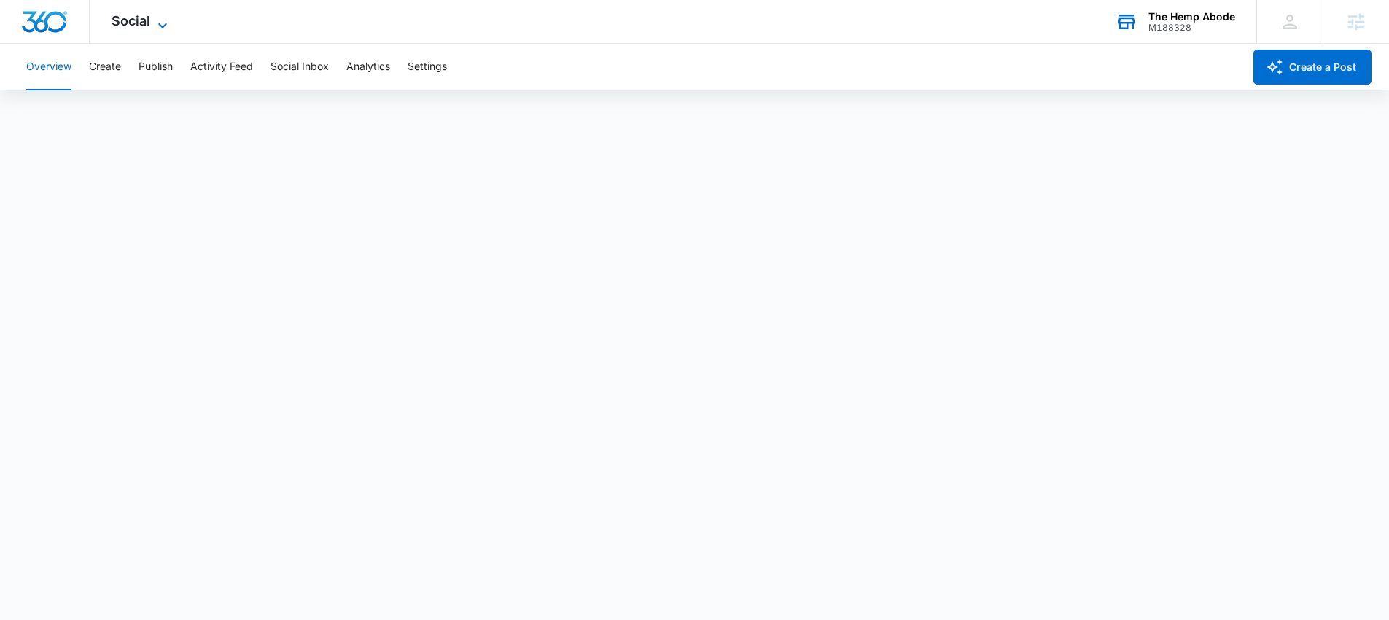
click at [133, 26] on span "Social" at bounding box center [131, 20] width 39 height 15
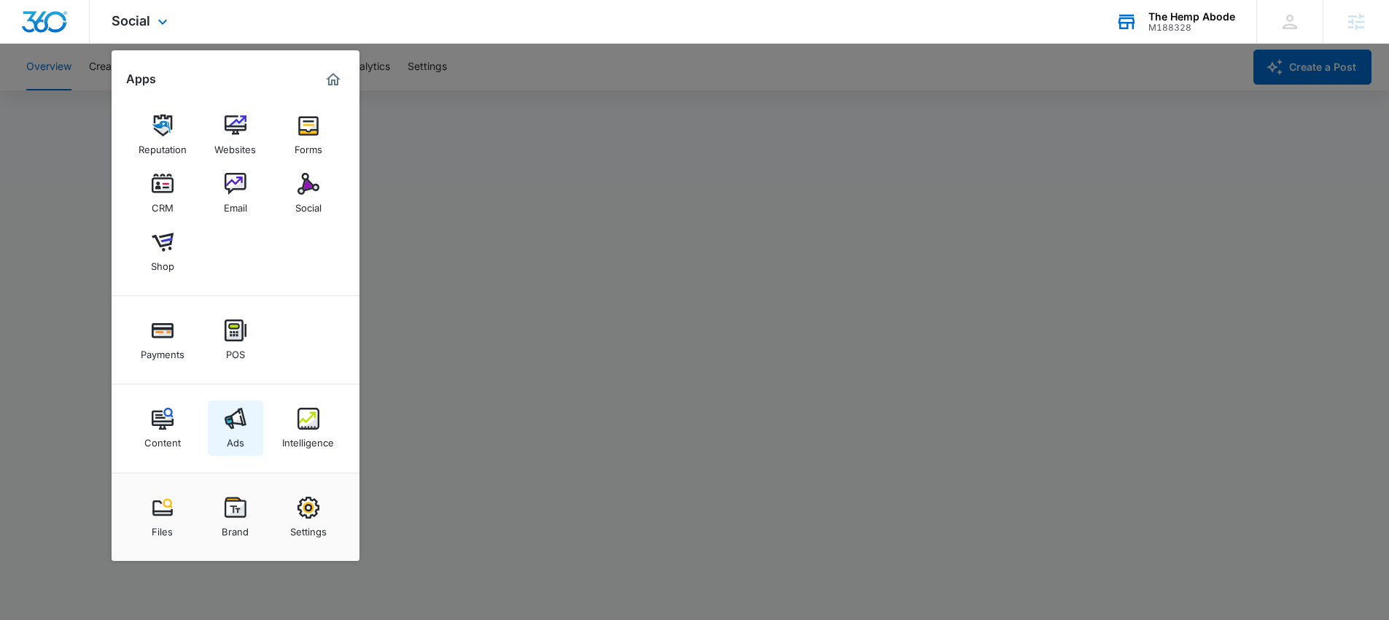
click at [225, 424] on img at bounding box center [236, 419] width 22 height 22
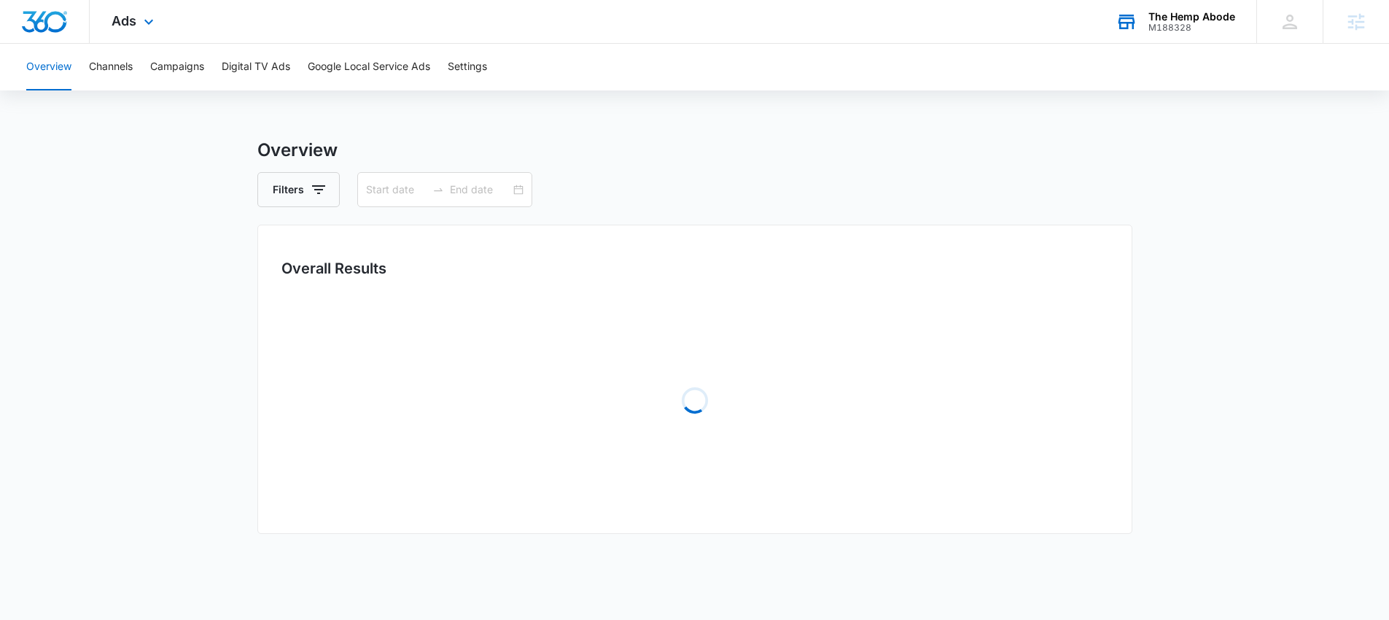
type input "08/13/2025"
type input "09/12/2025"
